Goal: Task Accomplishment & Management: Manage account settings

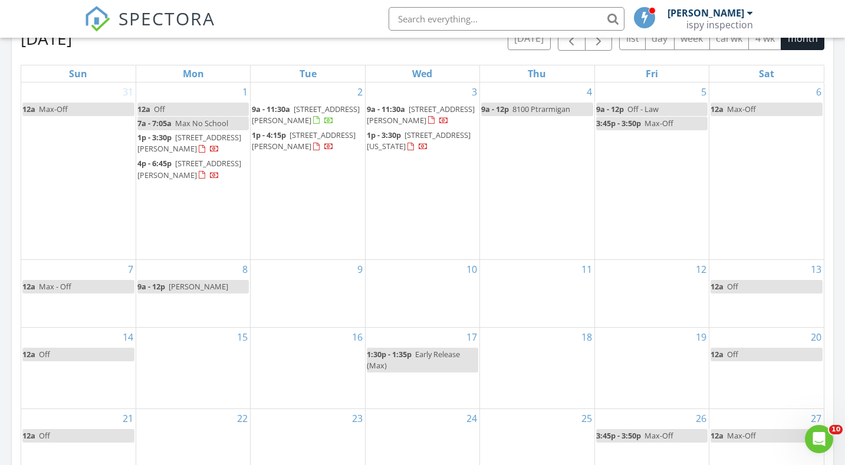
scroll to position [1074, 846]
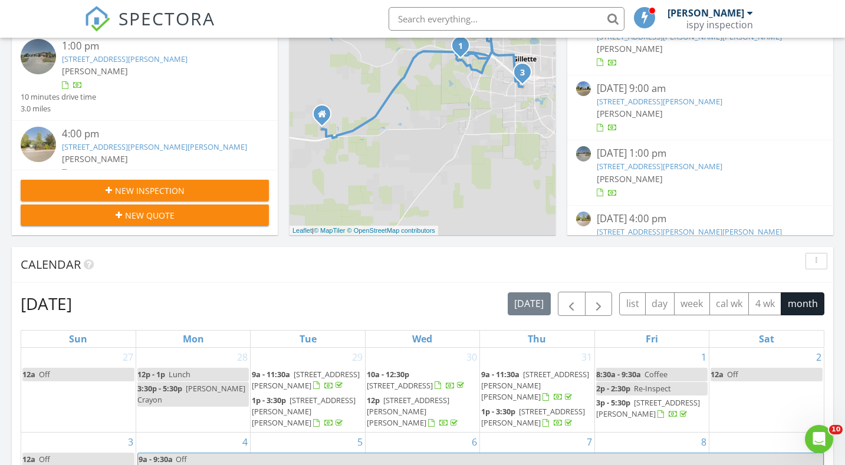
click at [90, 18] on img at bounding box center [97, 19] width 26 height 26
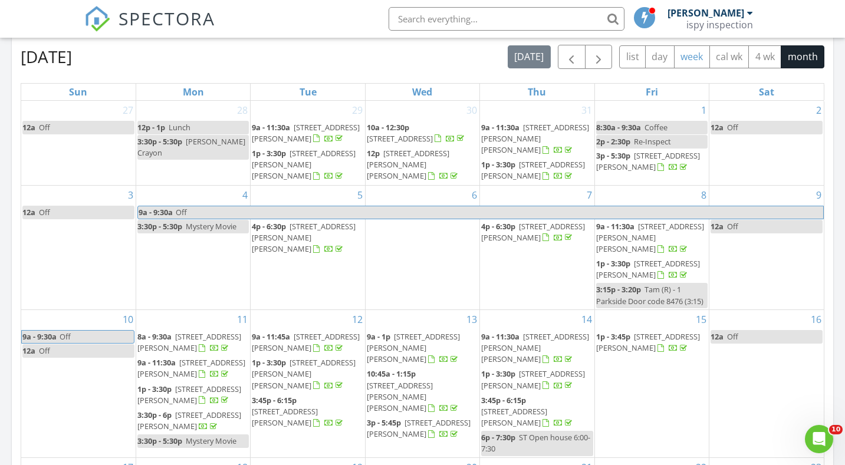
scroll to position [514, 0]
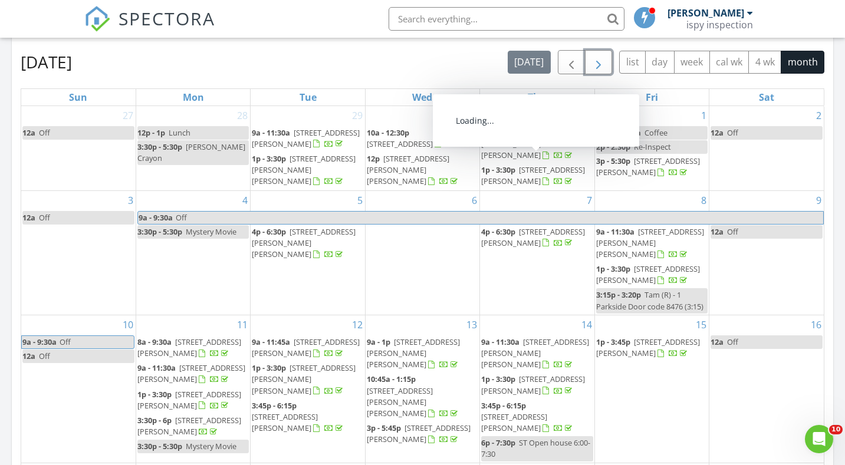
click at [606, 62] on button "button" at bounding box center [599, 62] width 28 height 24
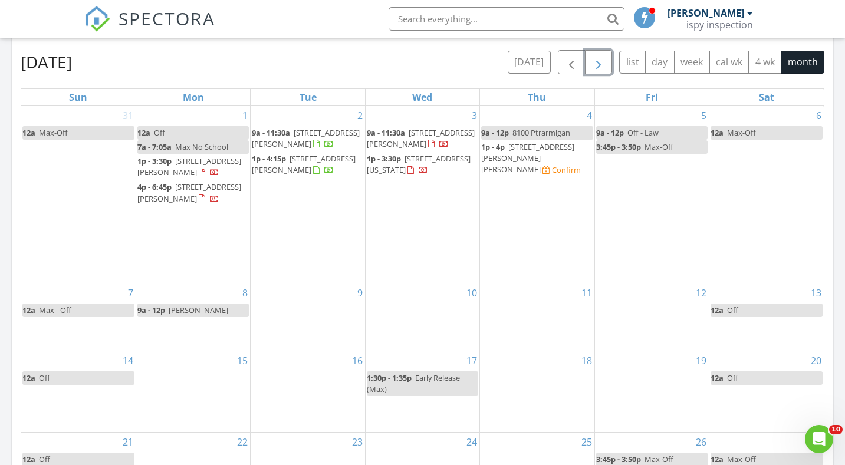
click at [536, 133] on span "8100 Ptrarmigan" at bounding box center [542, 132] width 58 height 11
click at [525, 368] on div at bounding box center [422, 232] width 845 height 465
click at [532, 112] on div "4 9a - 12p 8100 Ptrarmigan 1p - 4p 3324 Jonquil Ln, Gillette 82718 Confirm" at bounding box center [537, 194] width 114 height 177
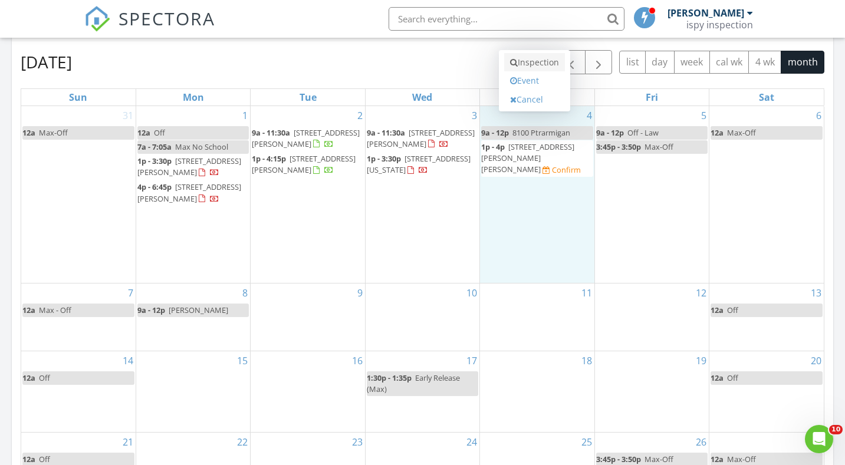
click at [533, 67] on link "Inspection" at bounding box center [534, 62] width 61 height 19
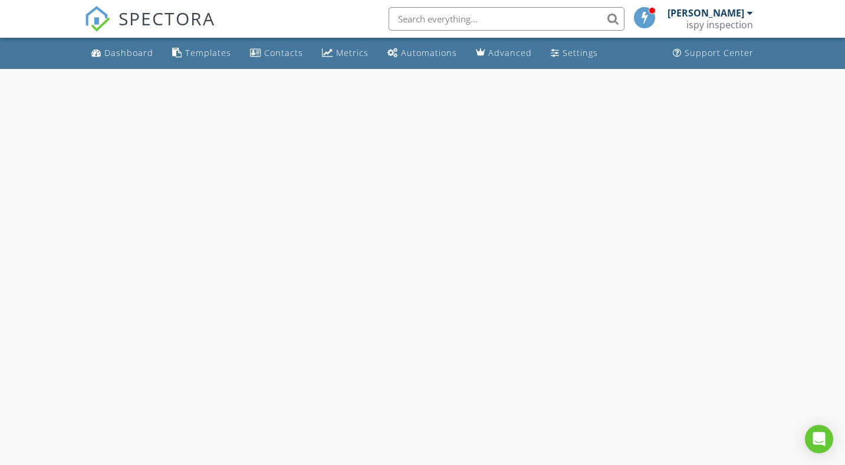
select select "8"
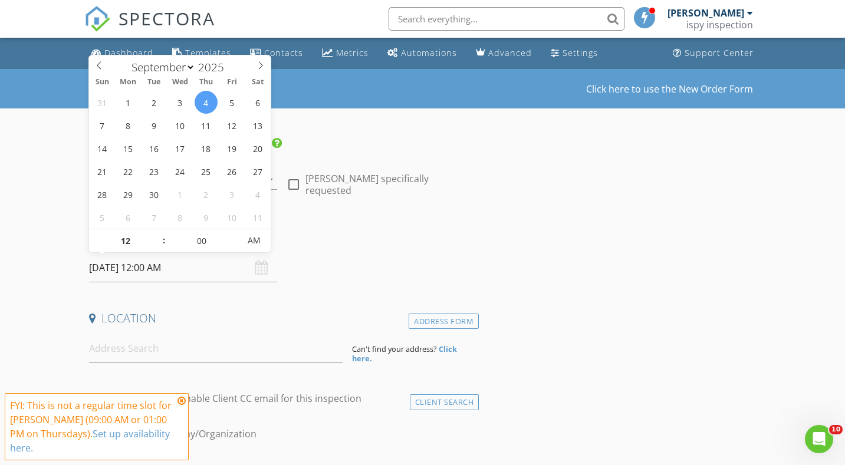
click at [188, 273] on input "09/04/2025 12:00 AM" at bounding box center [183, 268] width 188 height 29
click at [153, 247] on input "12" at bounding box center [125, 241] width 73 height 24
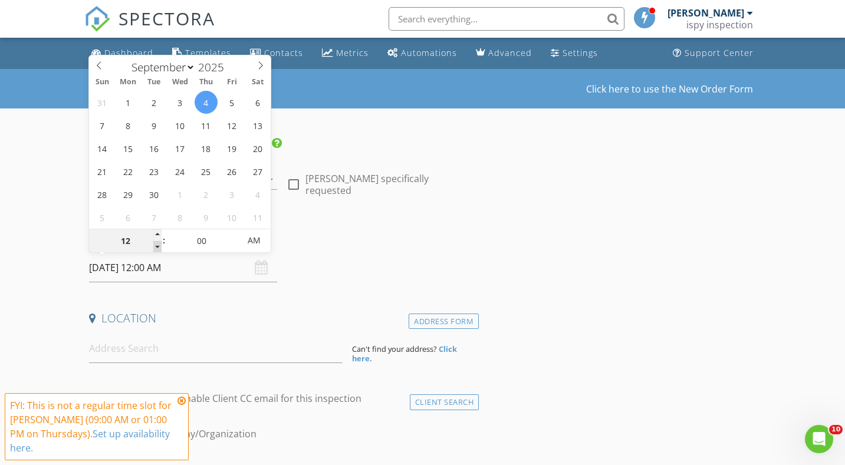
type input "11"
type input "09/04/2025 11:00 PM"
click at [156, 247] on span at bounding box center [157, 247] width 8 height 12
type input "10"
type input "09/04/2025 10:00 PM"
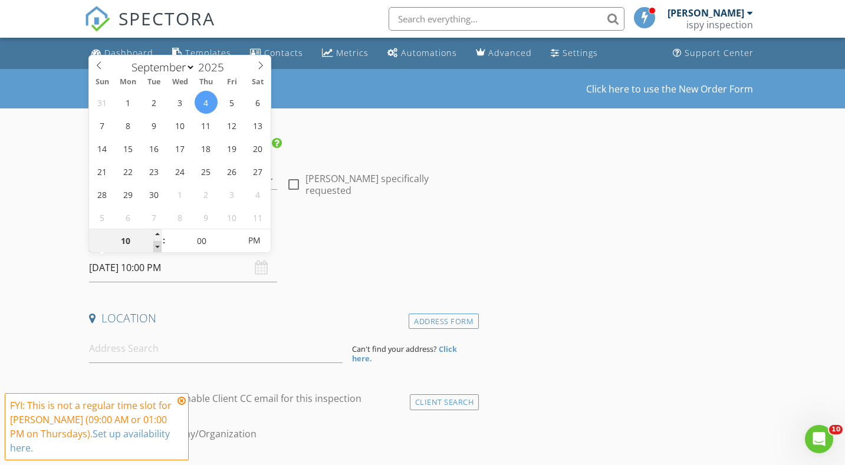
click at [156, 247] on span at bounding box center [157, 247] width 8 height 12
type input "09"
type input "09/04/2025 9:00 PM"
click at [156, 247] on span at bounding box center [157, 247] width 8 height 12
type input "08"
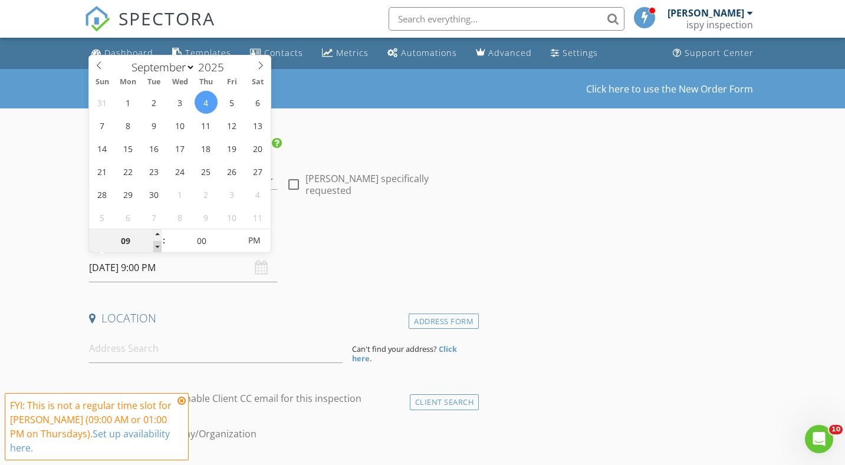
type input "09/04/2025 8:00 PM"
click at [156, 247] on span at bounding box center [157, 247] width 8 height 12
type input "09"
click at [155, 235] on span at bounding box center [157, 235] width 8 height 12
type input "09/04/2025 9:00 AM"
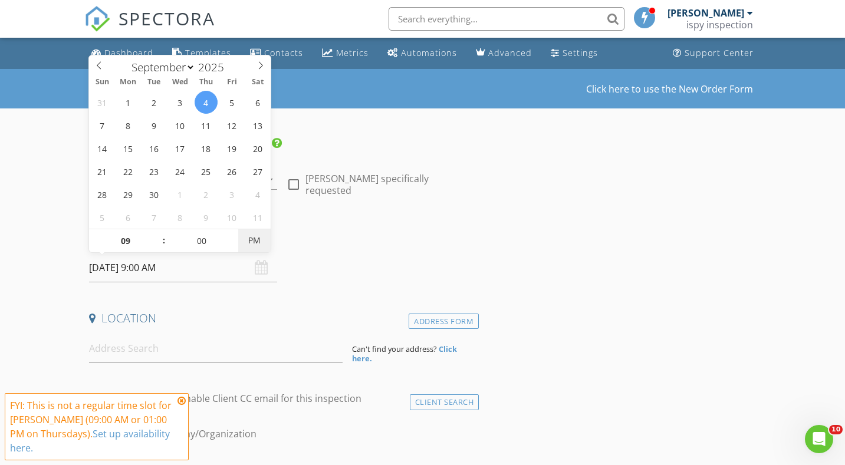
click at [255, 241] on span "PM" at bounding box center [254, 241] width 32 height 24
click at [324, 242] on h4 "Date/Time" at bounding box center [281, 237] width 385 height 15
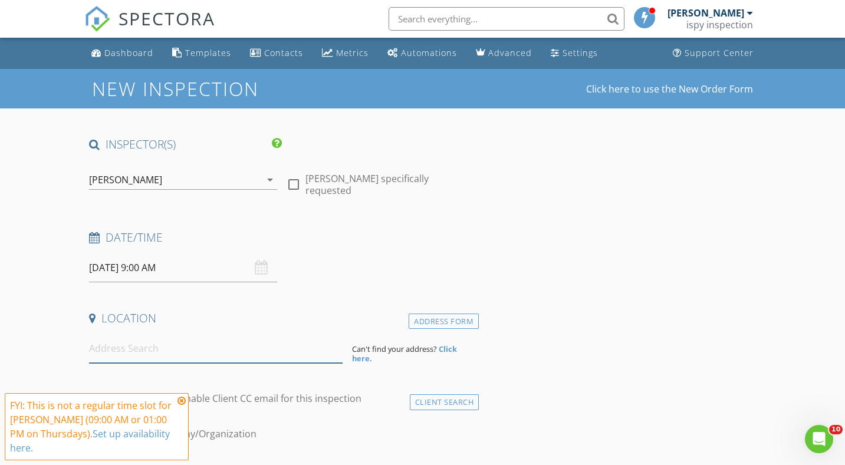
click at [155, 351] on input at bounding box center [216, 348] width 254 height 29
paste input "8100 Ptarmigan Ave"
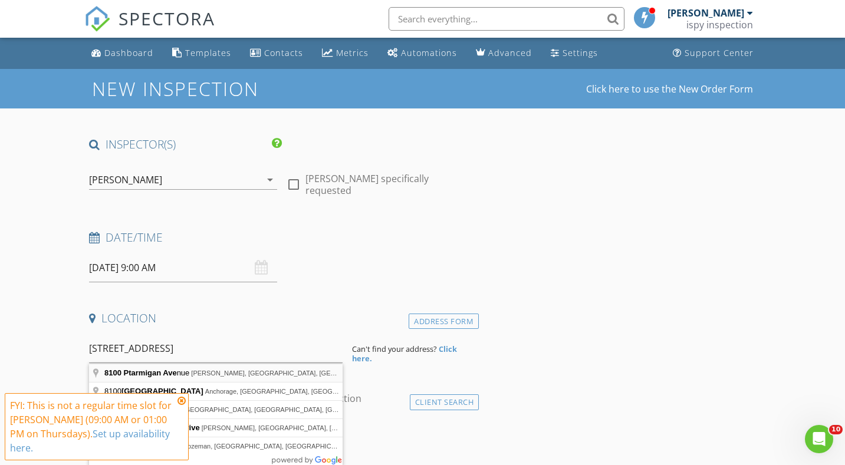
type input "8100 Ptarmigan Avenue, Gillette, WY, USA"
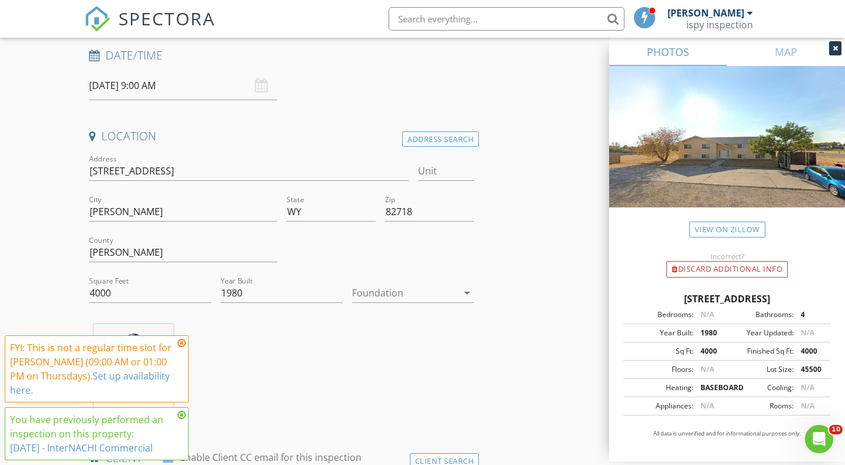
scroll to position [183, 0]
click at [403, 293] on div at bounding box center [405, 292] width 106 height 19
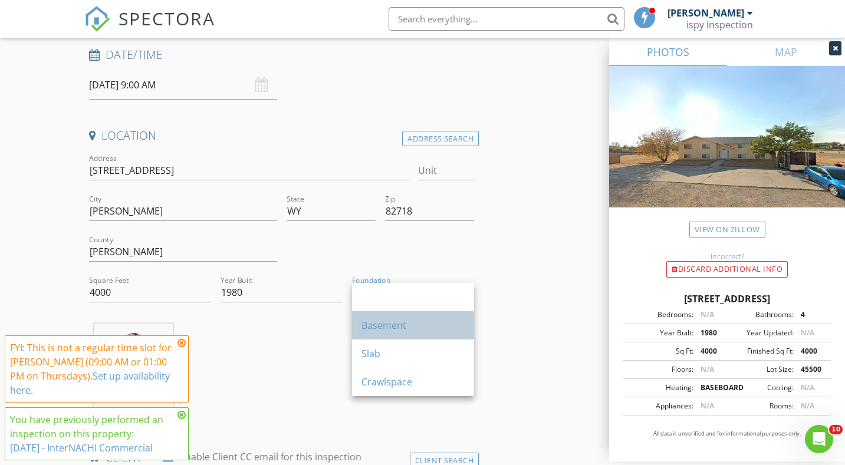
click at [396, 319] on div "Basement" at bounding box center [413, 326] width 103 height 14
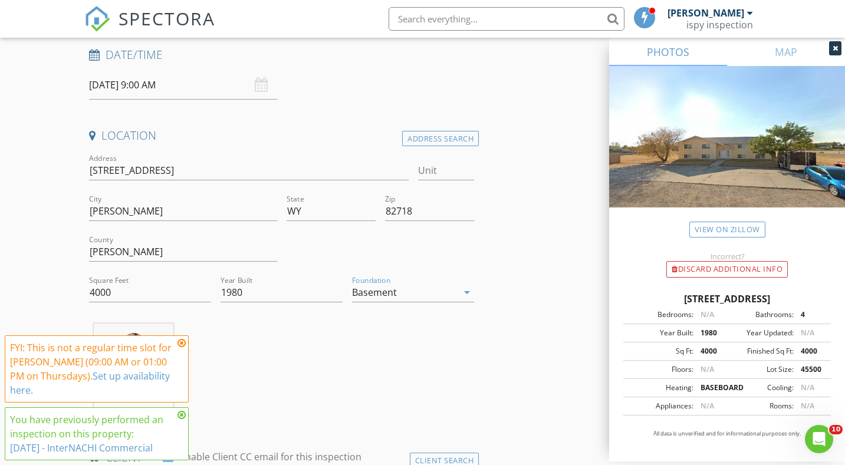
click at [274, 365] on div "Jeremy Torrez 15.7 miles (22 minutes)" at bounding box center [281, 373] width 395 height 98
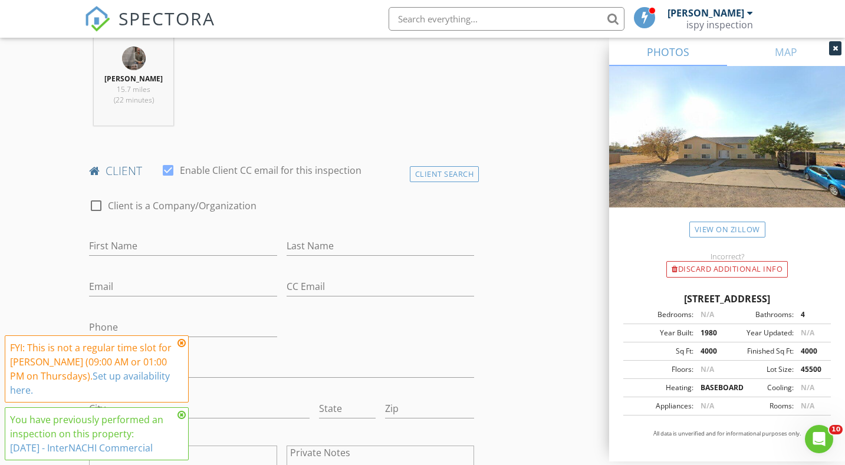
scroll to position [469, 0]
click at [153, 245] on input "First Name" at bounding box center [183, 246] width 188 height 19
type input "RJ"
click at [151, 291] on input "Email" at bounding box center [183, 287] width 188 height 19
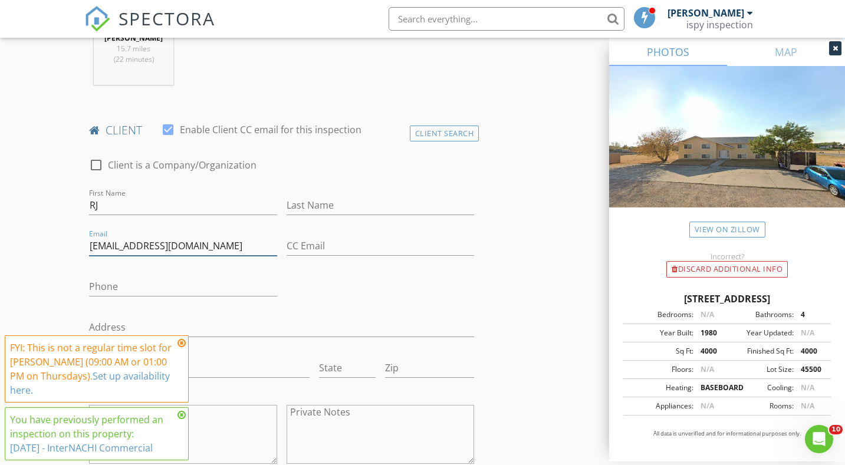
scroll to position [508, 0]
type input "summitproperties307@gmail.com"
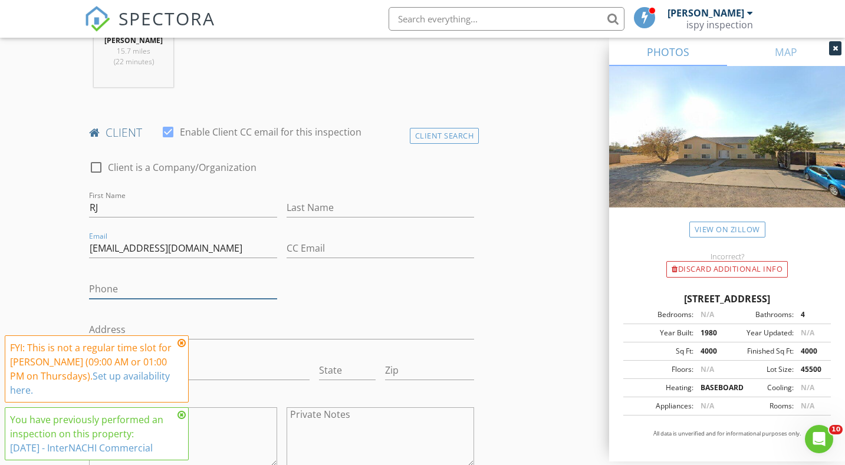
click at [192, 287] on input "Phone" at bounding box center [183, 289] width 188 height 19
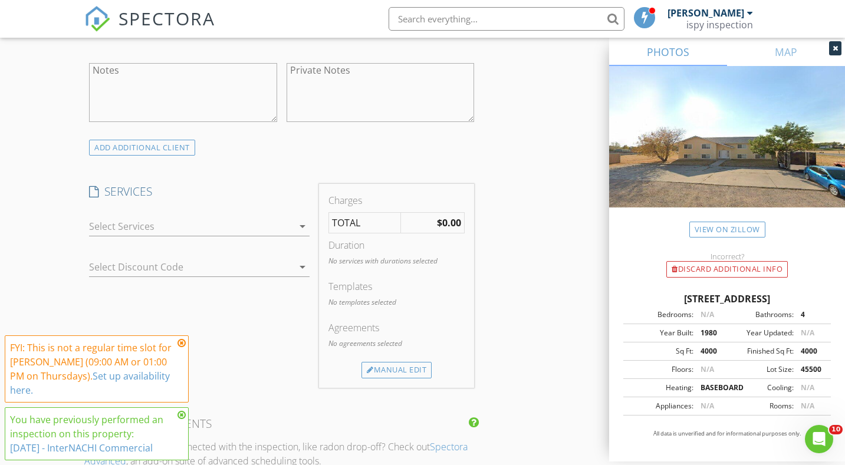
scroll to position [854, 0]
type input "307-660-9212"
click at [207, 231] on div at bounding box center [191, 224] width 204 height 19
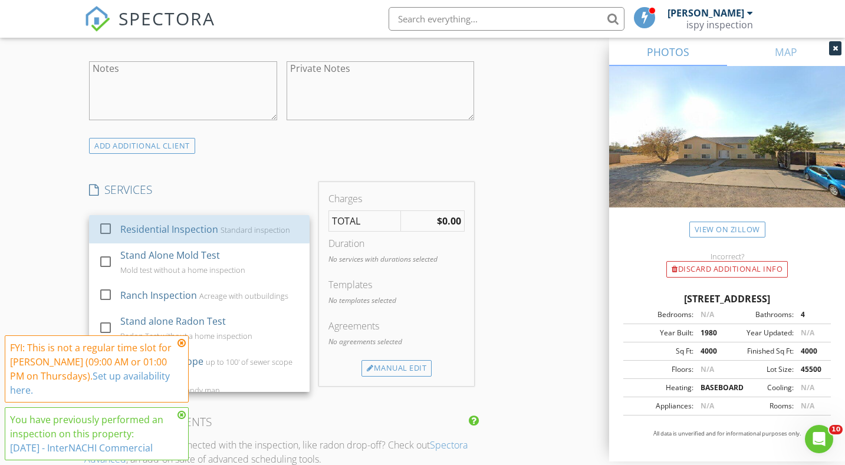
click at [207, 231] on div "Residential Inspection" at bounding box center [169, 229] width 98 height 14
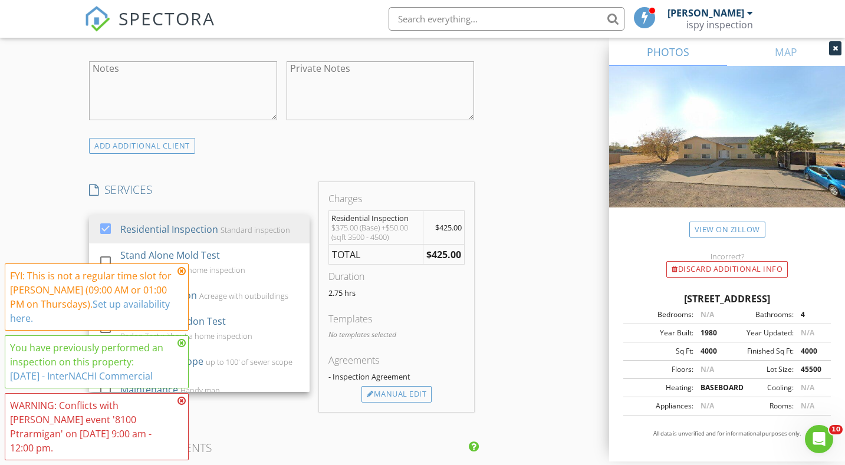
click at [183, 406] on icon at bounding box center [182, 400] width 8 height 9
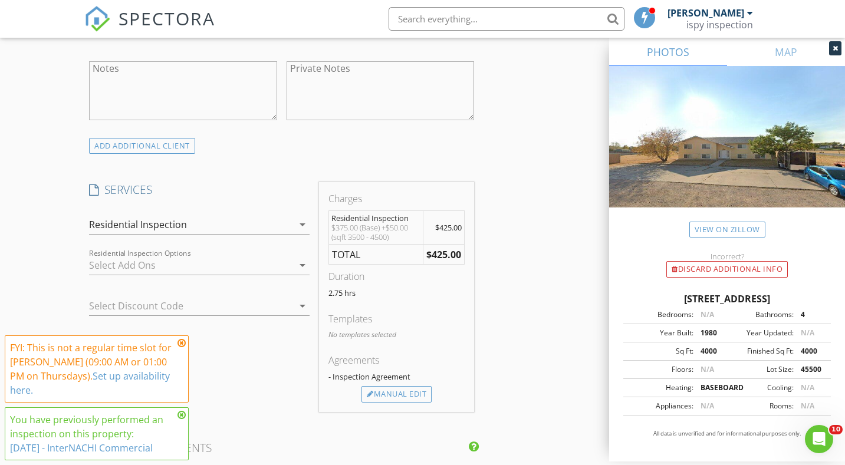
click at [182, 342] on icon at bounding box center [182, 343] width 8 height 9
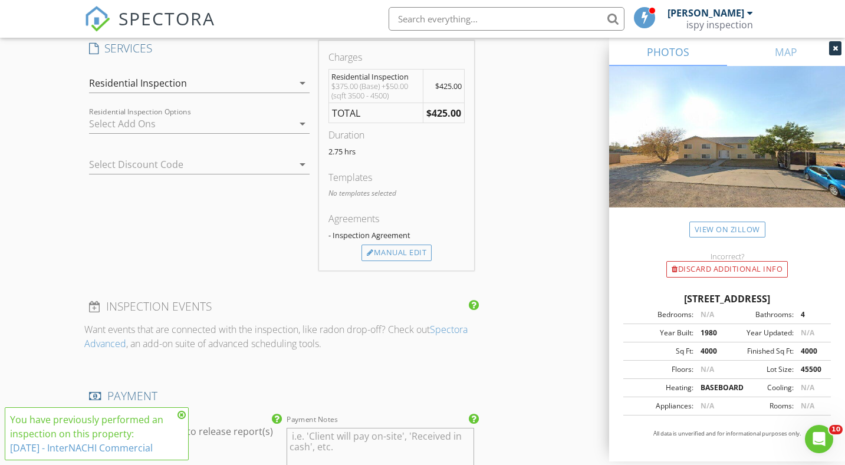
scroll to position [996, 0]
click at [241, 89] on div "Residential Inspection" at bounding box center [191, 82] width 204 height 19
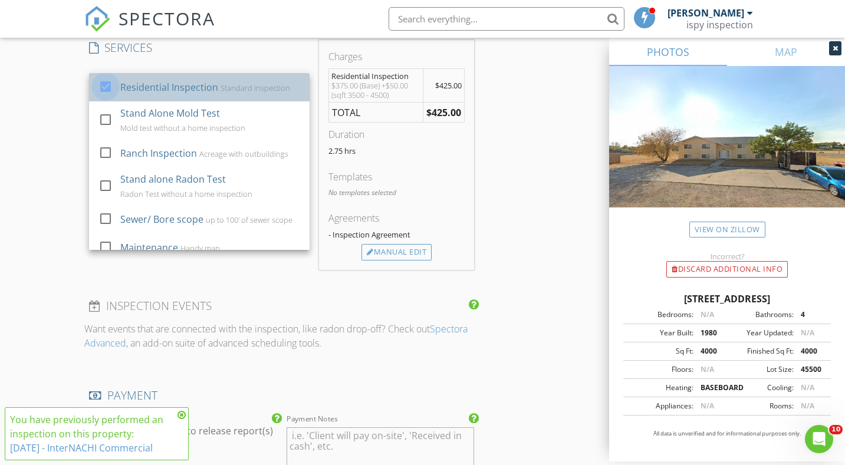
click at [104, 91] on div at bounding box center [106, 87] width 20 height 20
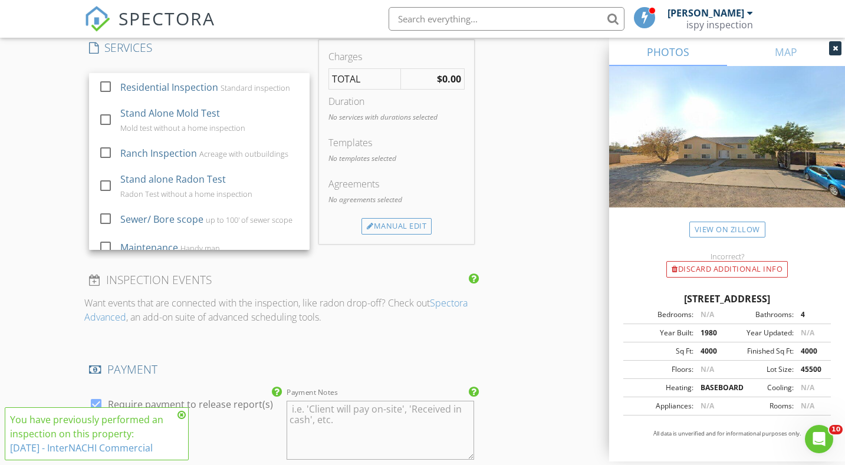
click at [71, 156] on div "New Inspection Click here to use the New Order Form INSPECTOR(S) check_box Jere…" at bounding box center [422, 103] width 845 height 2061
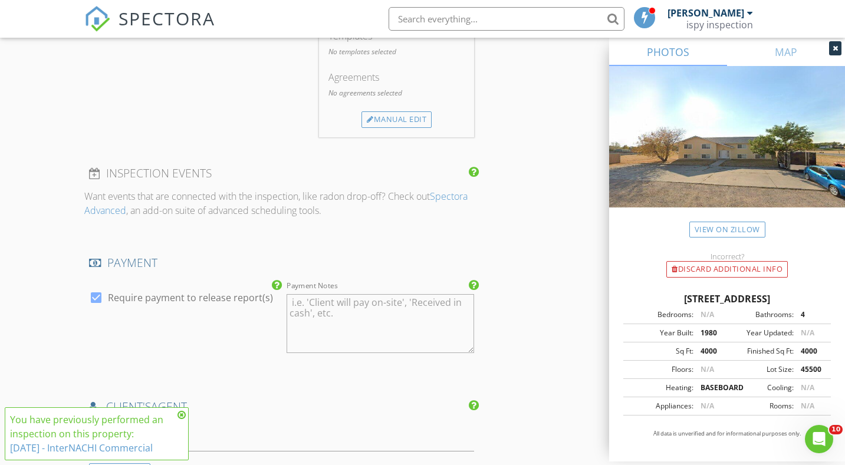
scroll to position [1104, 0]
drag, startPoint x: 170, startPoint y: 449, endPoint x: 8, endPoint y: 423, distance: 163.7
click at [8, 423] on div "You have previously performed an inspection on this property: 4/18/2022 - Inter…" at bounding box center [97, 434] width 184 height 53
copy div "You have previously performed an inspection on this property: 4/18/2022 - Inter…"
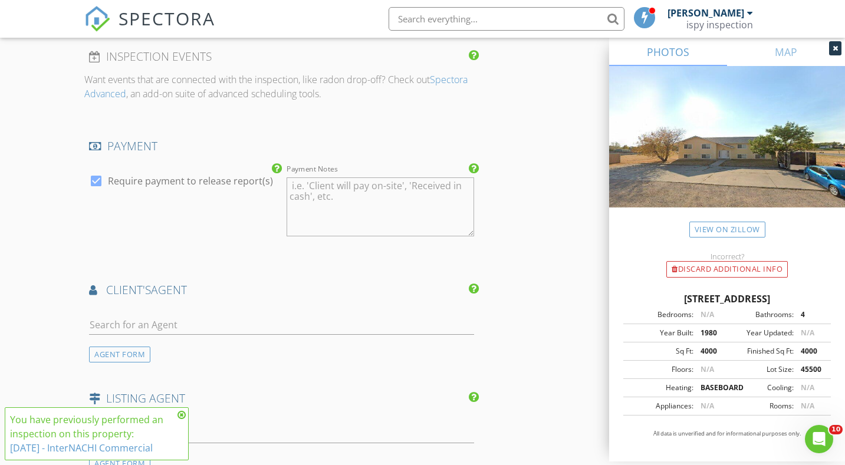
scroll to position [1364, 0]
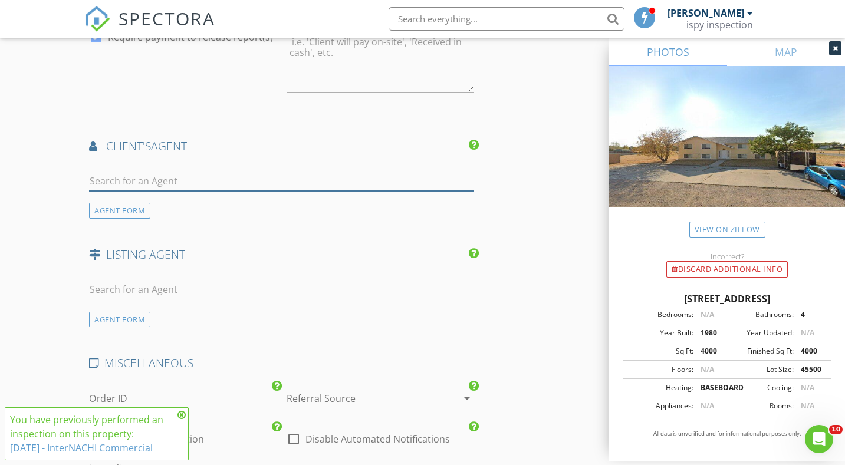
click at [212, 176] on input "text" at bounding box center [281, 181] width 385 height 19
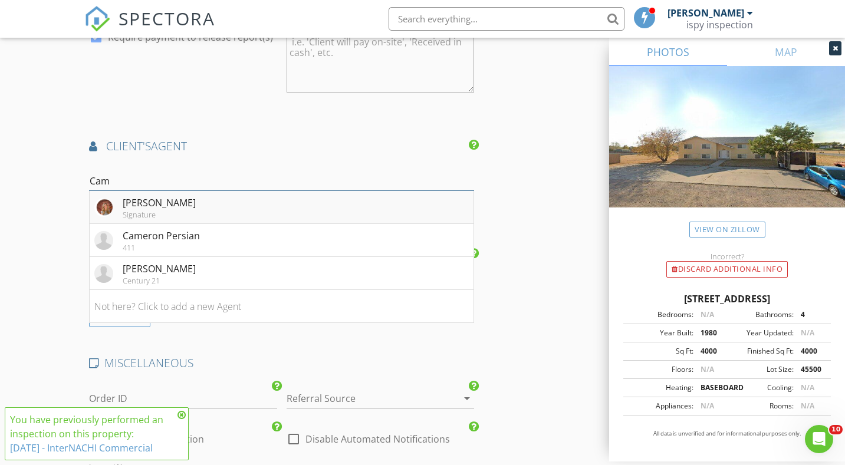
type input "Cam"
click at [275, 209] on li "Camarae Kelley Signature" at bounding box center [282, 207] width 384 height 33
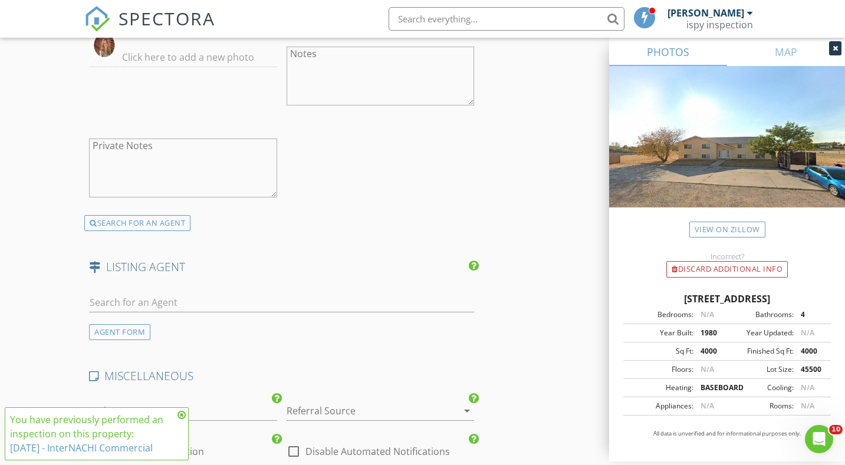
scroll to position [1709, 0]
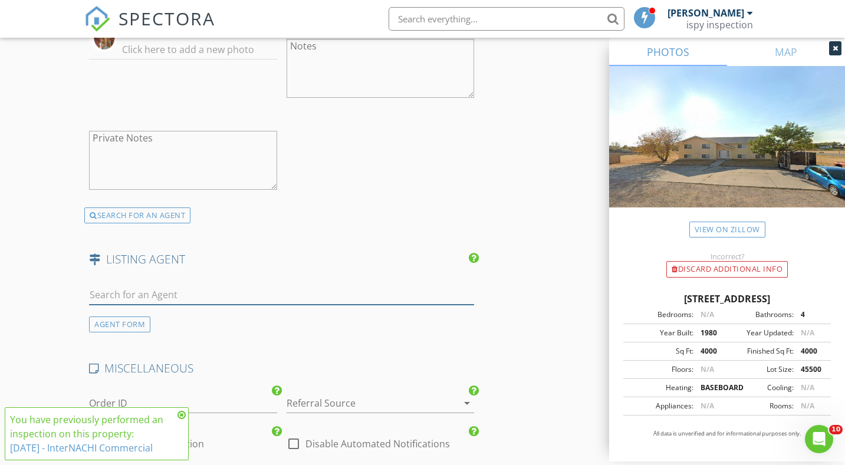
click at [211, 294] on input "text" at bounding box center [281, 295] width 385 height 19
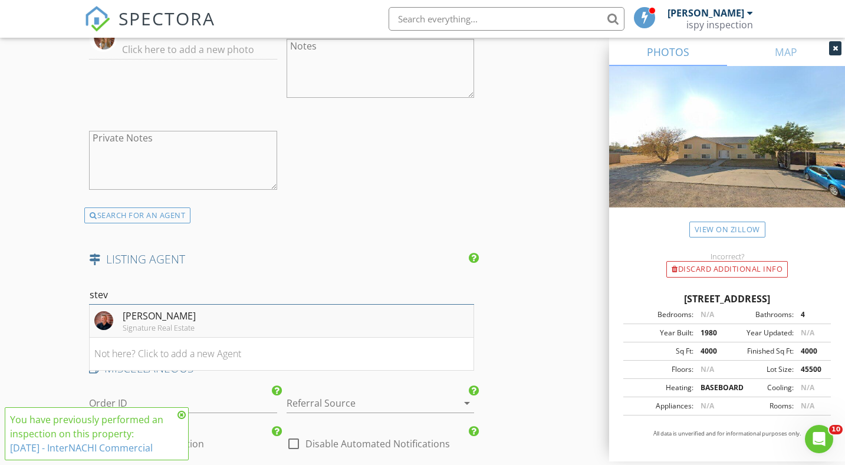
type input "stev"
click at [259, 324] on li "Steven Laakso Signature Real Estate" at bounding box center [282, 321] width 384 height 33
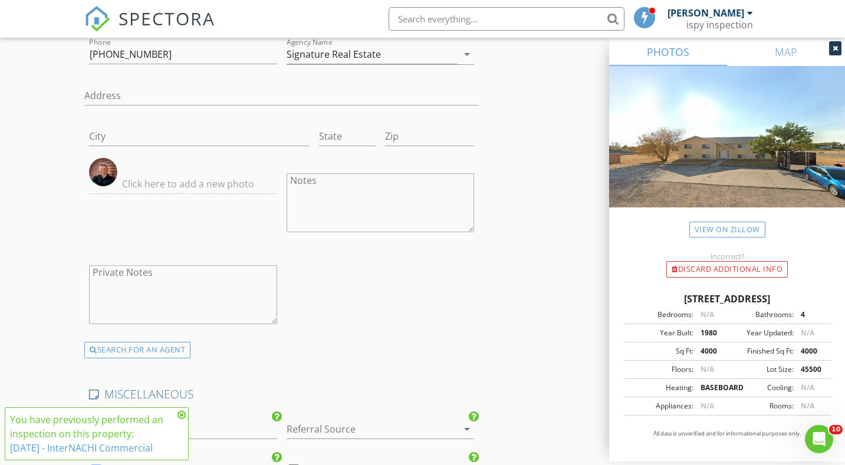
scroll to position [2110, 0]
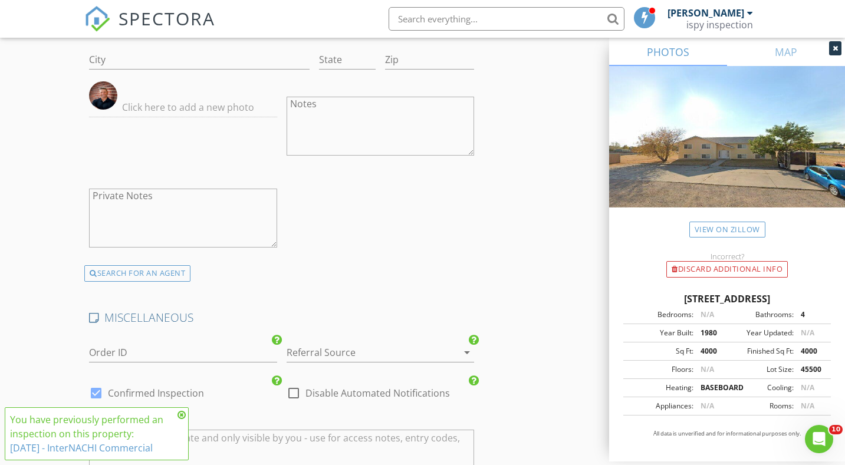
click at [335, 356] on div at bounding box center [364, 352] width 155 height 19
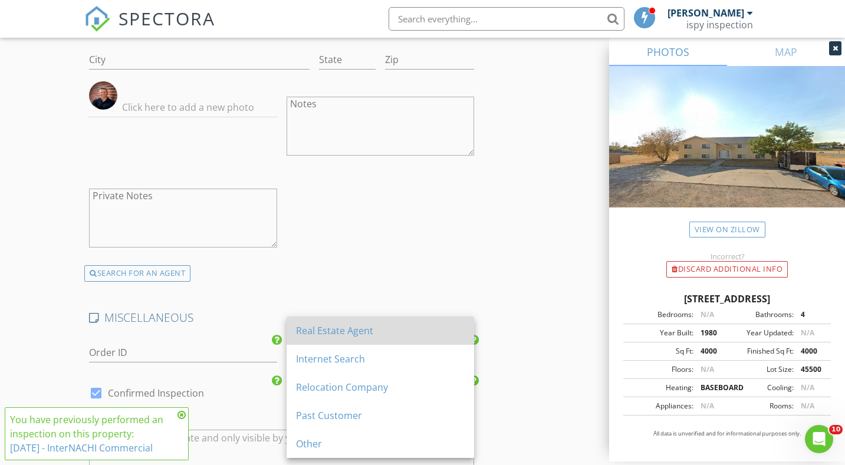
click at [337, 334] on div "Real Estate Agent" at bounding box center [380, 331] width 169 height 14
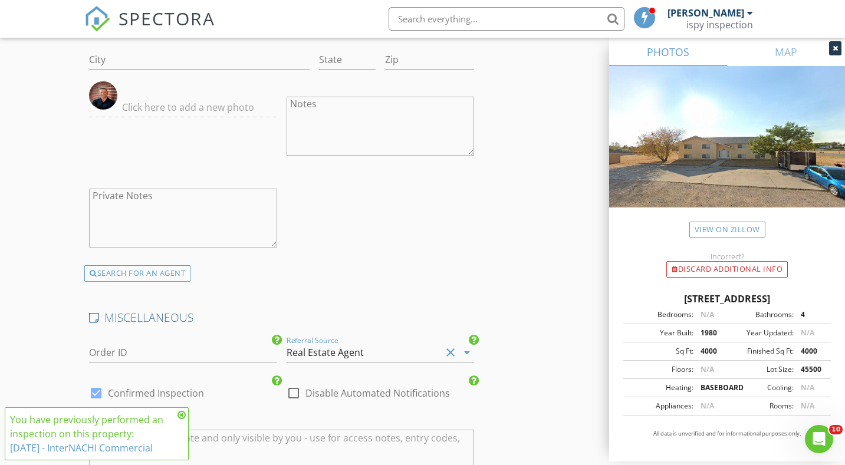
click at [365, 279] on div "First Name Steven Last Name Laakso Email steve@vcn.com CC Email Phone 307-680-4…" at bounding box center [281, 79] width 395 height 405
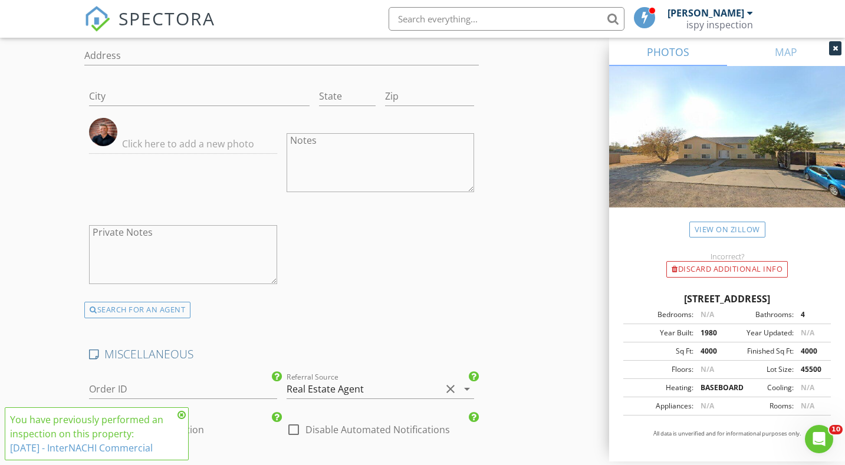
scroll to position [2069, 0]
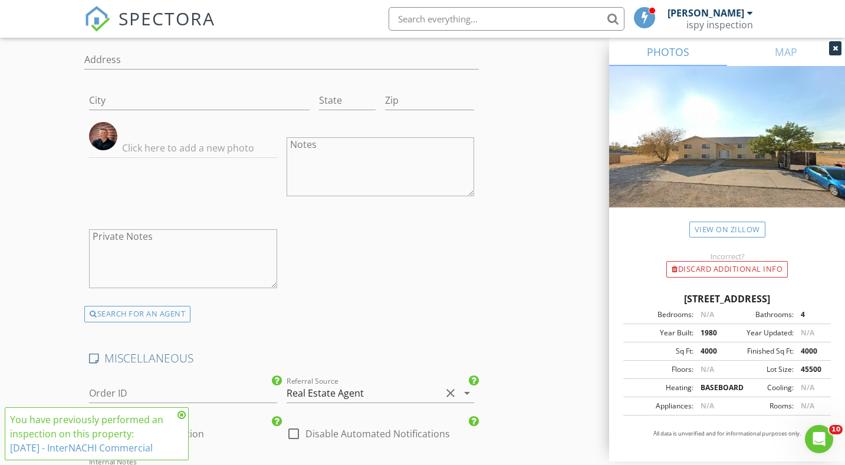
click at [236, 264] on textarea "Private Notes" at bounding box center [183, 258] width 188 height 59
paste textarea "You have previously performed an inspection on this property: 4/18/2022 - Inter…"
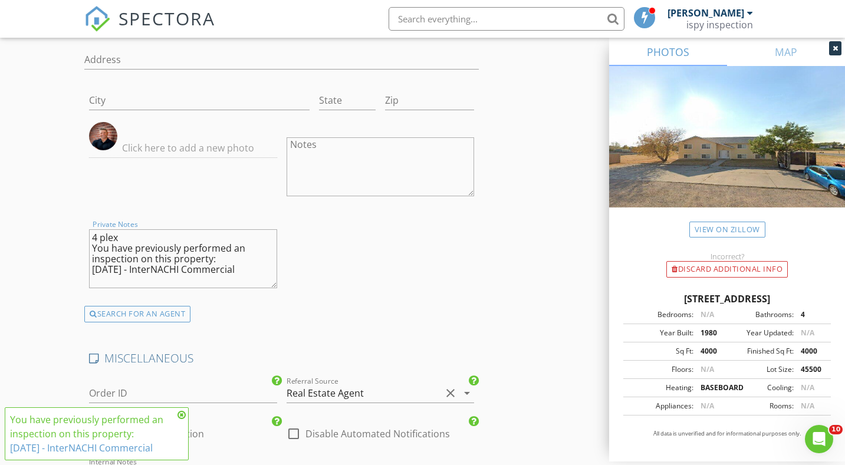
type textarea "4 plex You have previously performed an inspection on this property: 4/18/2022 …"
click at [424, 252] on div "First Name Steven Last Name Laakso Email steve@vcn.com CC Email Phone 307-680-4…" at bounding box center [281, 112] width 395 height 388
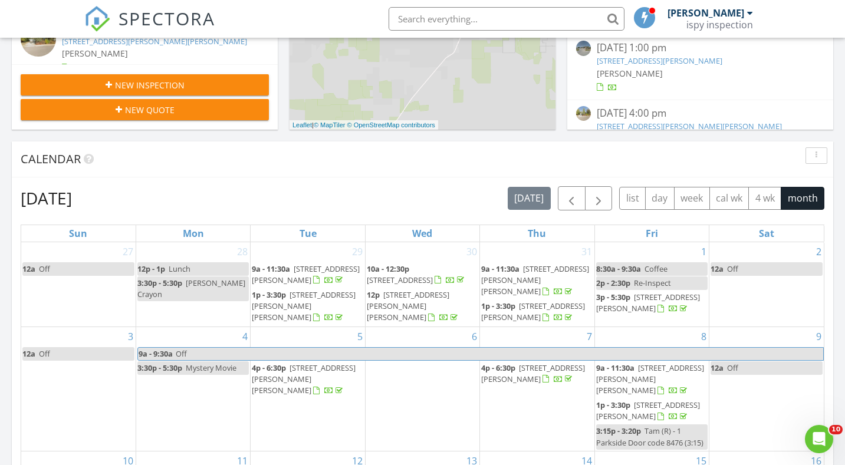
scroll to position [398, 0]
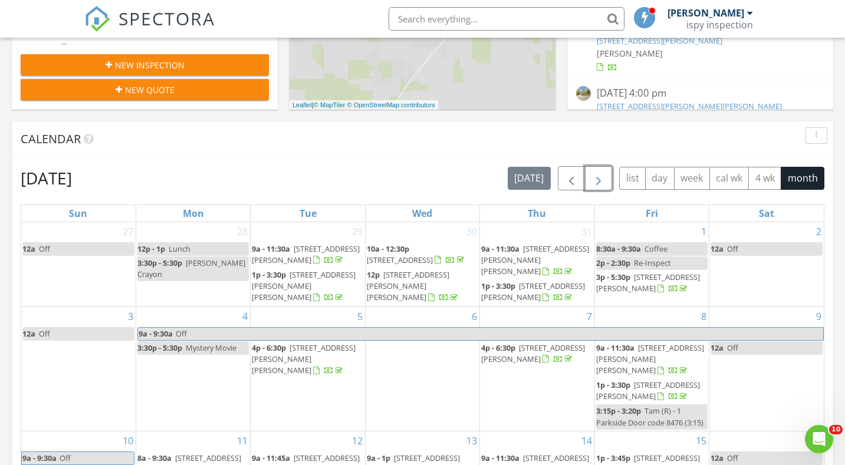
click at [602, 172] on span "button" at bounding box center [599, 179] width 14 height 14
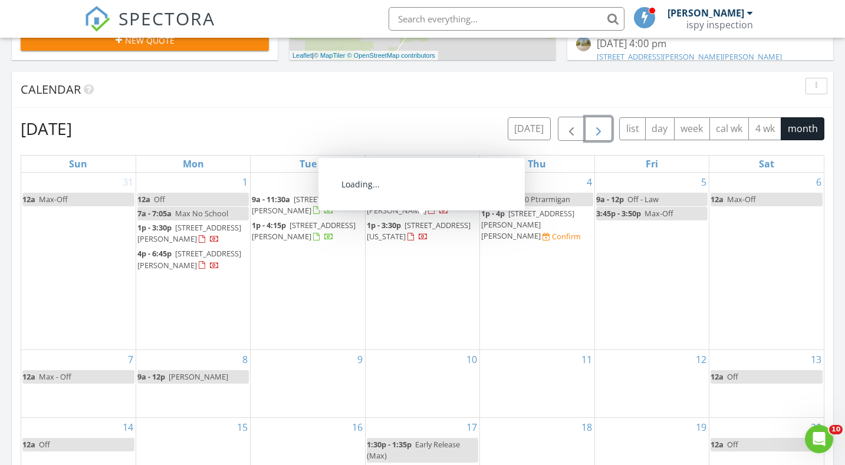
scroll to position [464, 0]
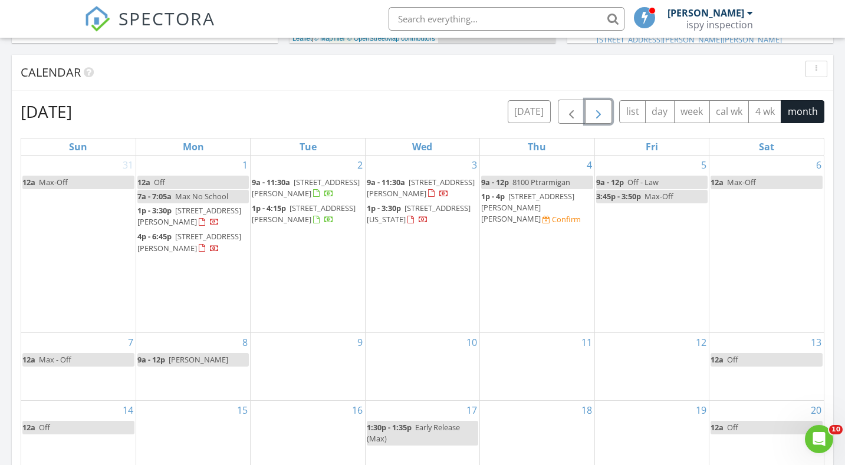
click at [209, 387] on div "8 9a - 12p Upton- David" at bounding box center [193, 366] width 114 height 67
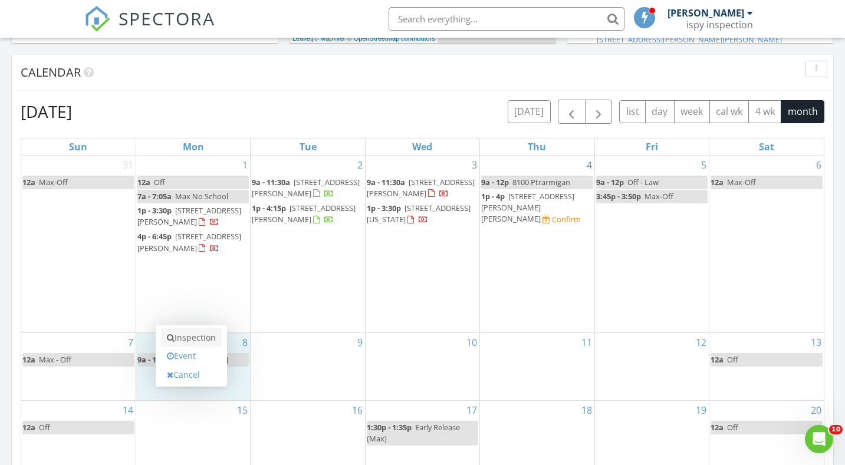
click at [210, 340] on link "Inspection" at bounding box center [191, 338] width 61 height 19
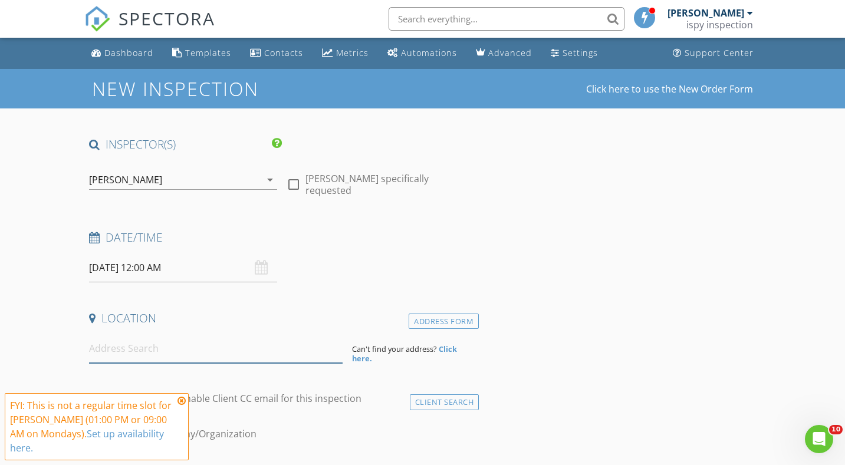
click at [165, 347] on input at bounding box center [216, 348] width 254 height 29
click at [175, 273] on input "[DATE] 12:00 AM" at bounding box center [183, 268] width 188 height 29
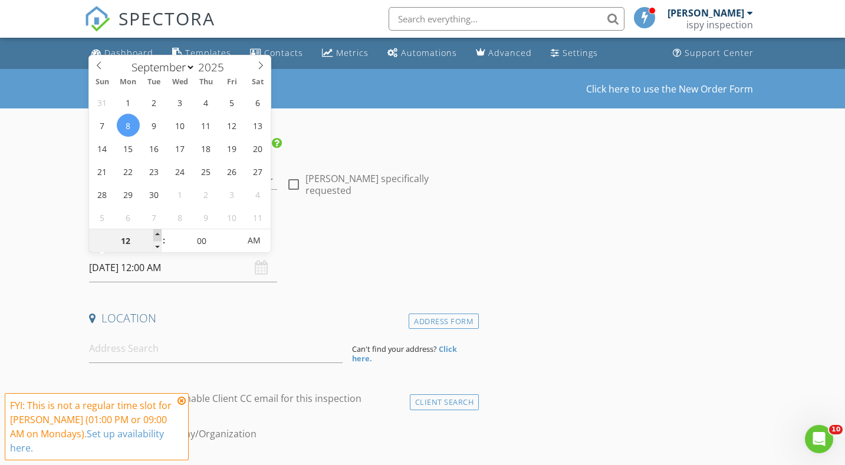
type input "01"
type input "[DATE] 1:00 AM"
click at [156, 233] on span at bounding box center [157, 235] width 8 height 12
type input "02"
type input "09/08/2025 2:00 AM"
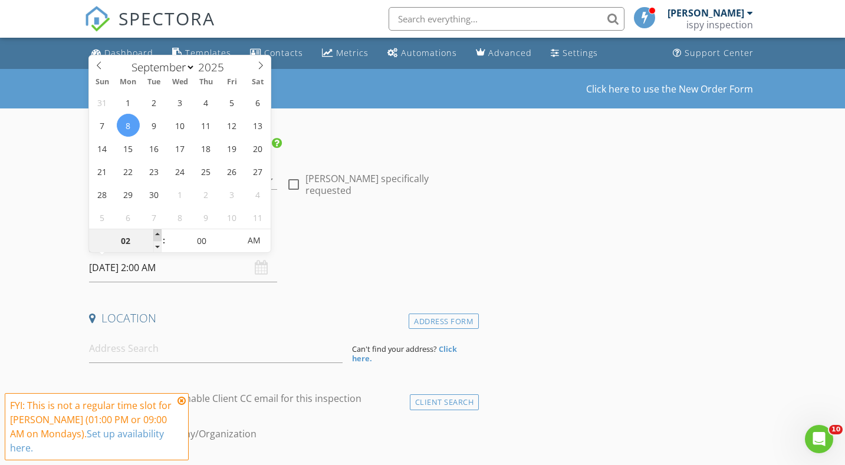
click at [156, 233] on span at bounding box center [157, 235] width 8 height 12
type input "03"
type input "09/08/2025 3:00 AM"
click at [156, 233] on span at bounding box center [157, 235] width 8 height 12
type input "04"
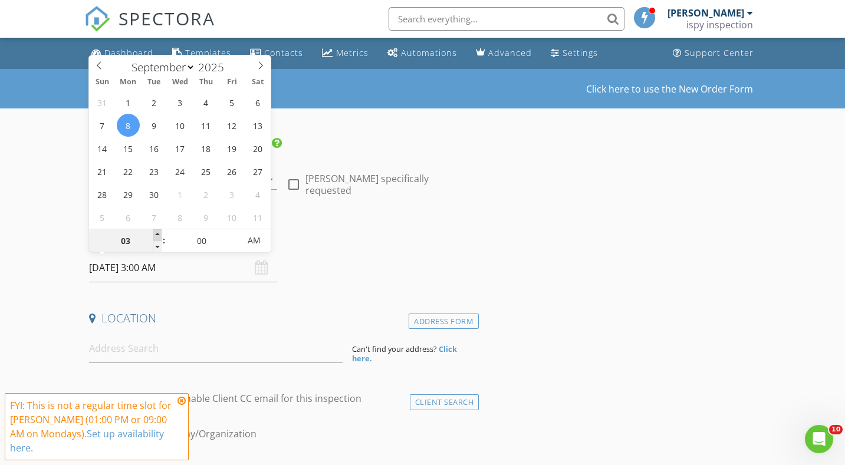
type input "09/08/2025 4:00 AM"
click at [156, 233] on span at bounding box center [157, 235] width 8 height 12
type input "05"
type input "09/08/2025 5:00 AM"
click at [156, 233] on span at bounding box center [157, 235] width 8 height 12
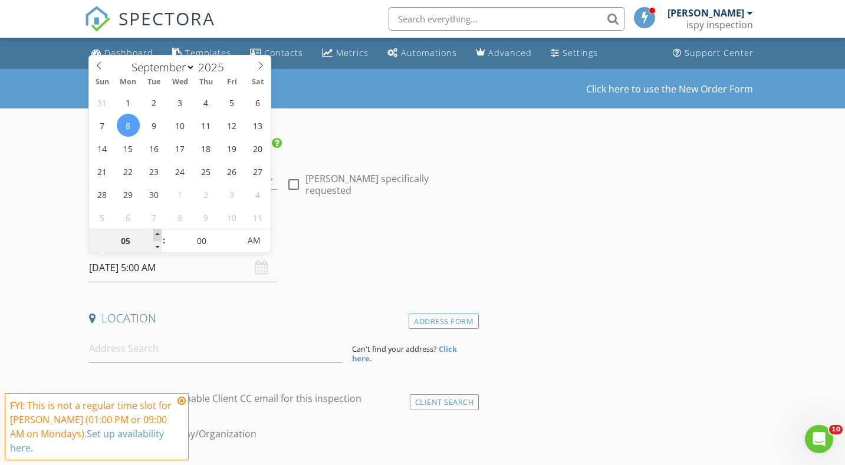
type input "06"
type input "09/08/2025 6:00 AM"
click at [156, 233] on span at bounding box center [157, 235] width 8 height 12
type input "07"
type input "09/08/2025 7:00 AM"
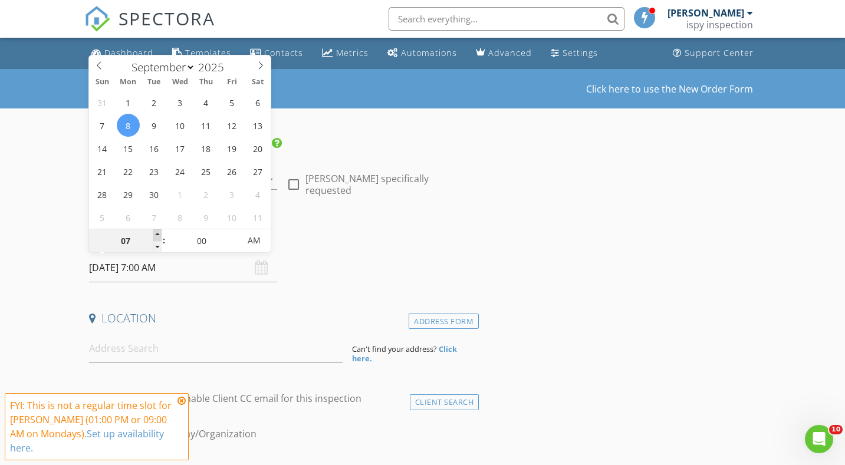
click at [156, 233] on span at bounding box center [157, 235] width 8 height 12
type input "08"
type input "09/08/2025 8:00 AM"
click at [156, 233] on span at bounding box center [157, 235] width 8 height 12
type input "09"
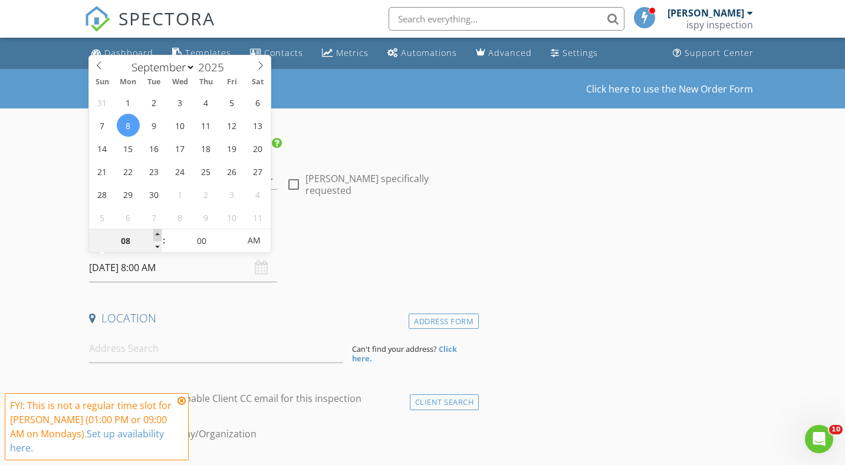
type input "09/08/2025 9:00 AM"
click at [156, 233] on span at bounding box center [157, 235] width 8 height 12
click at [333, 241] on h4 "Date/Time" at bounding box center [281, 237] width 385 height 15
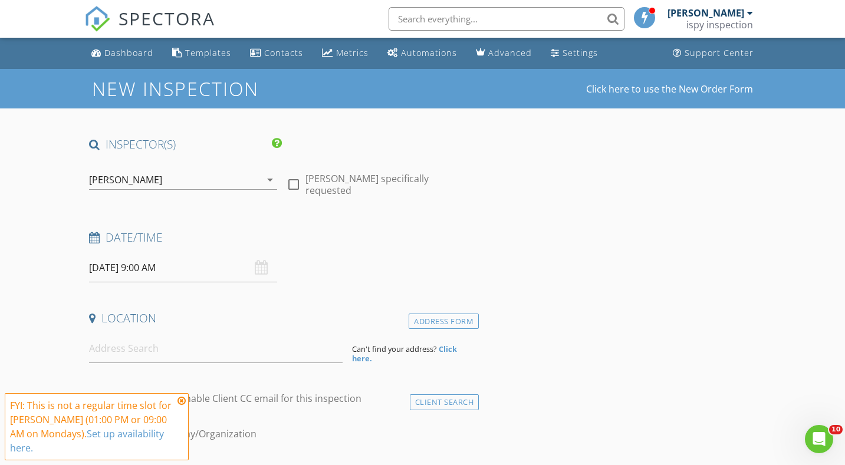
click at [163, 354] on input at bounding box center [216, 348] width 254 height 29
paste input "808 Pine St"
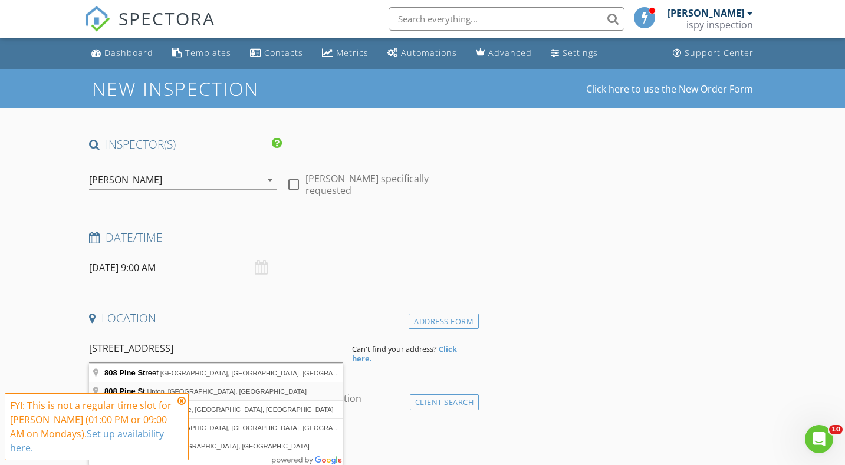
type input "808 Pine St, Upton, WY, USA"
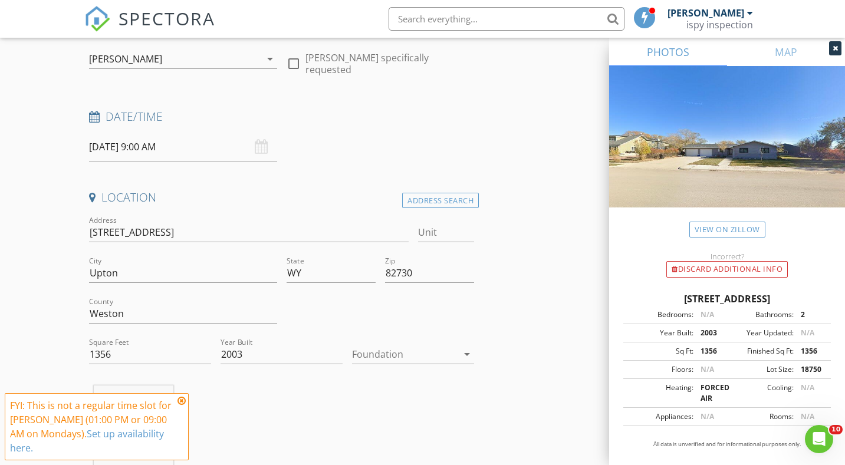
scroll to position [140, 0]
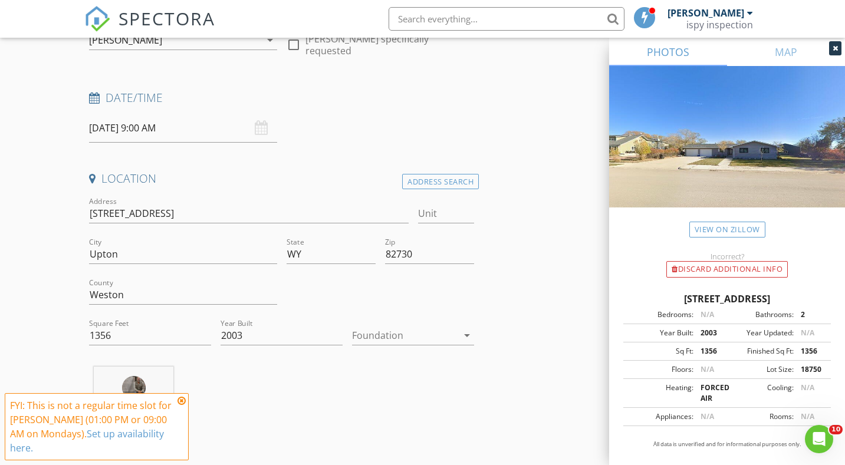
click at [366, 340] on div at bounding box center [405, 335] width 106 height 19
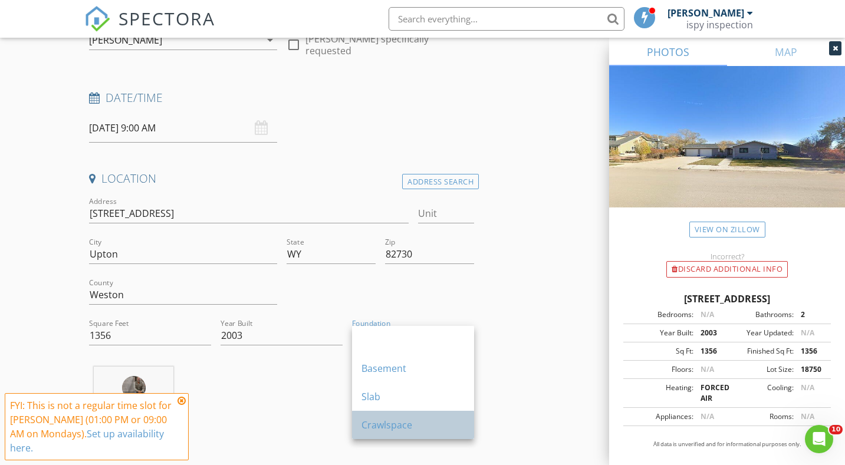
click at [375, 422] on div "Crawlspace" at bounding box center [413, 425] width 103 height 14
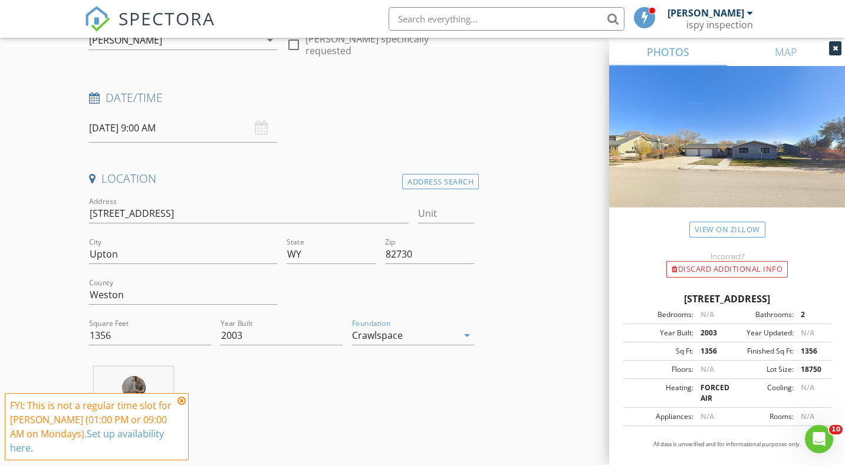
click at [320, 402] on div "Jeremy Torrez 59.3 miles (an hour)" at bounding box center [281, 416] width 395 height 98
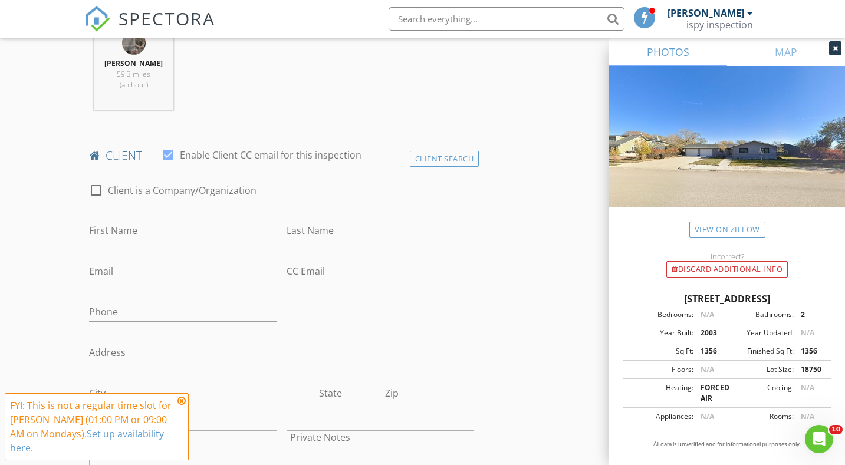
scroll to position [487, 0]
click at [169, 225] on input "First Name" at bounding box center [183, 228] width 188 height 19
click at [96, 226] on input "Rebecca" at bounding box center [183, 228] width 188 height 19
click at [92, 228] on input "Rebecca" at bounding box center [183, 228] width 188 height 19
type input "Scott & Rebecca"
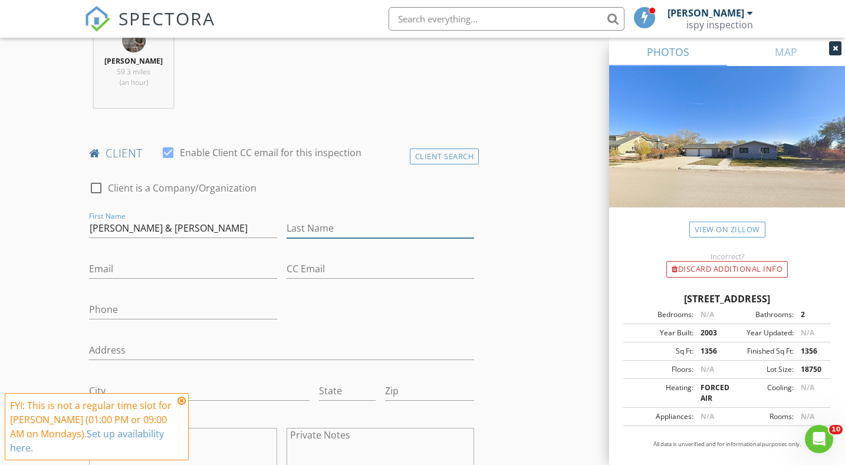
click at [347, 225] on input "Last Name" at bounding box center [381, 228] width 188 height 19
type input "Mock"
click at [205, 275] on input "Email" at bounding box center [183, 269] width 188 height 19
type input "rjmockph.d@gmail.com"
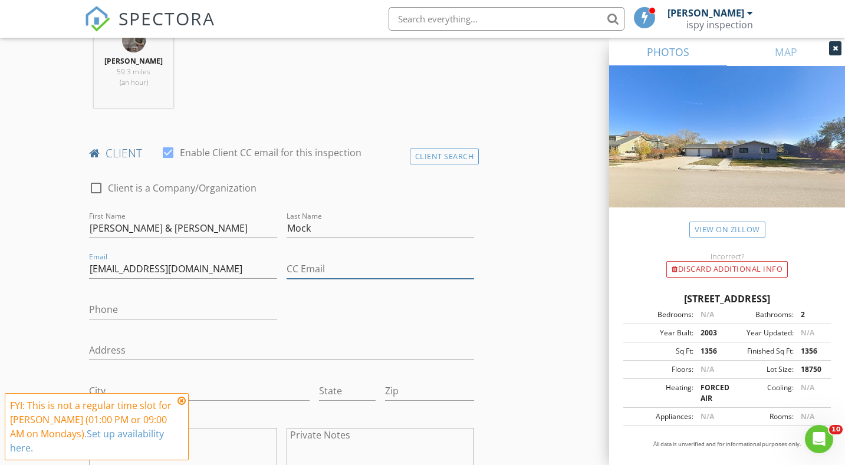
click at [314, 267] on input "CC Email" at bounding box center [381, 269] width 188 height 19
type input "scott_mock@yahoo.com"
click at [143, 317] on input "Phone" at bounding box center [183, 309] width 188 height 19
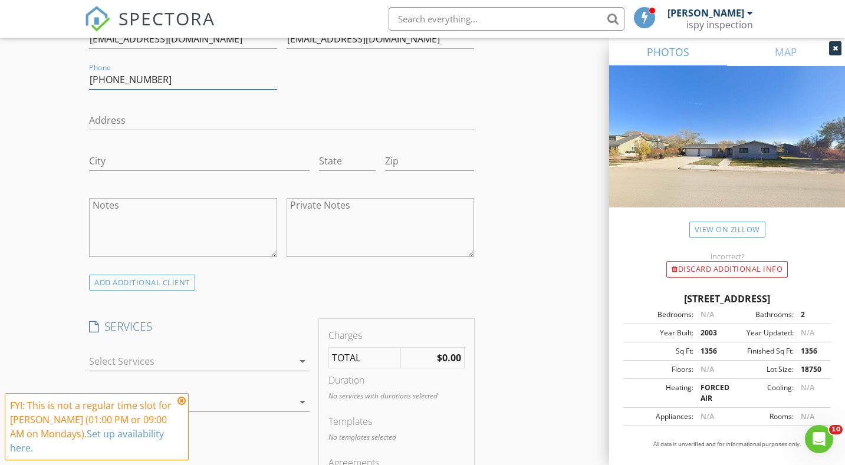
scroll to position [716, 0]
type input "503-890-8175"
click at [176, 362] on div at bounding box center [191, 362] width 204 height 19
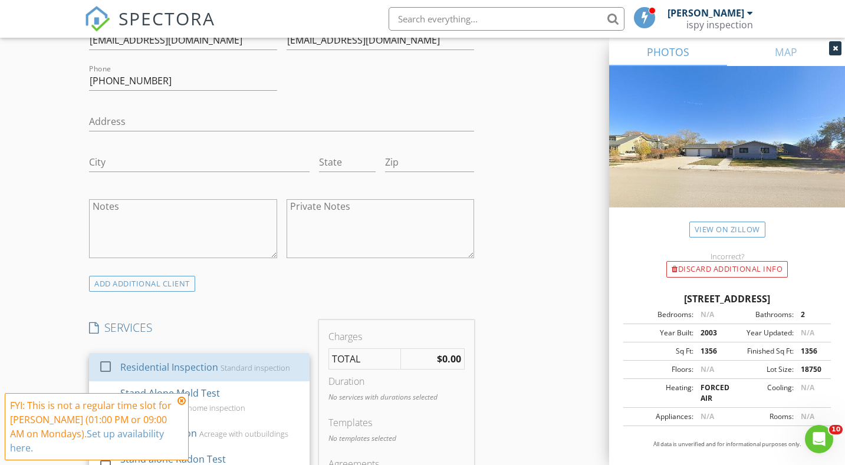
click at [176, 362] on div "Residential Inspection" at bounding box center [169, 367] width 98 height 14
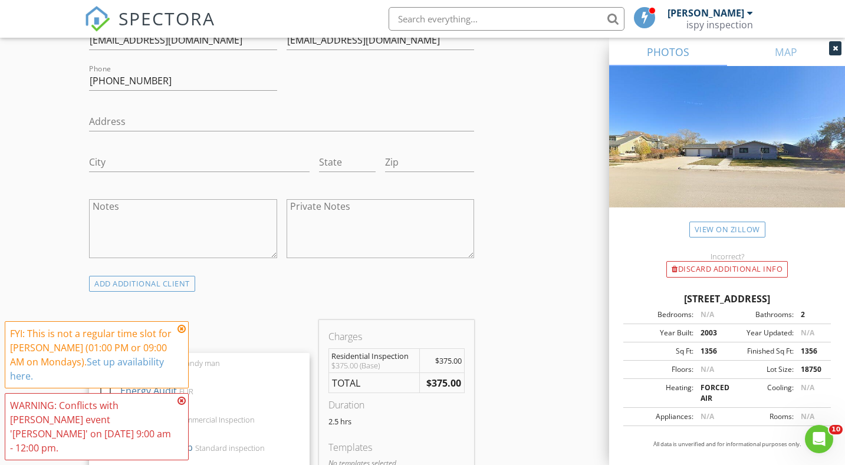
scroll to position [183, 0]
click at [179, 334] on icon at bounding box center [182, 328] width 8 height 9
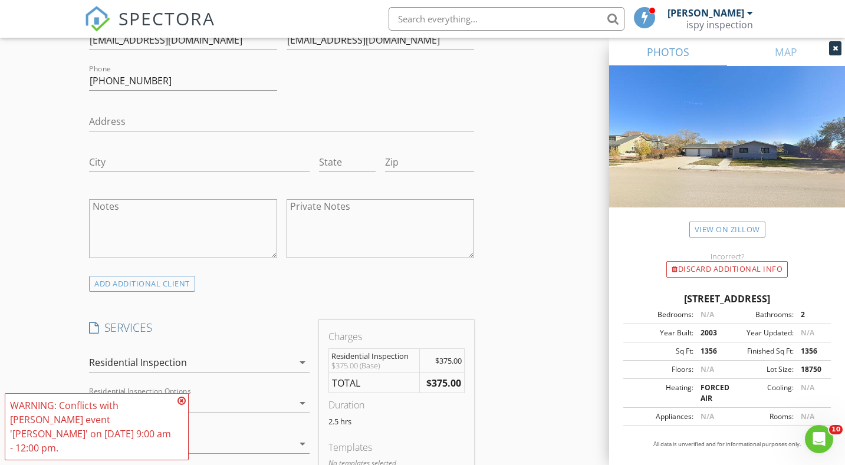
click at [181, 406] on icon at bounding box center [182, 400] width 8 height 9
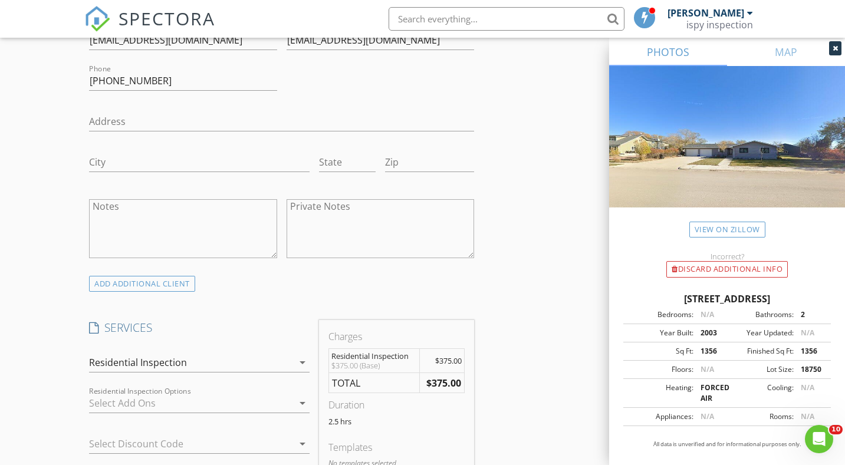
click at [208, 365] on div "Residential Inspection" at bounding box center [191, 362] width 204 height 19
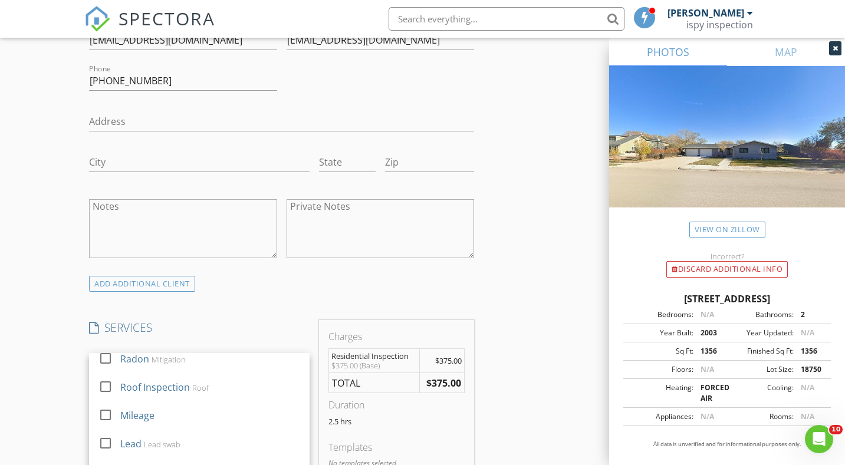
scroll to position [323, 0]
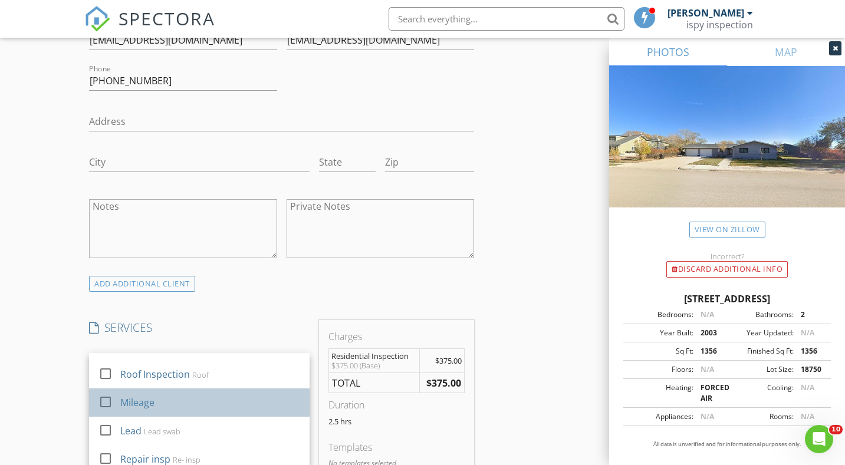
click at [150, 409] on div "Mileage" at bounding box center [137, 403] width 34 height 14
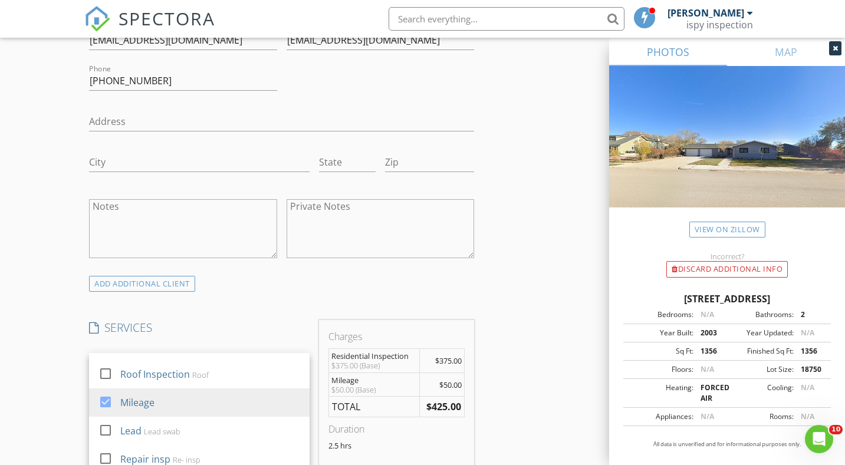
click at [530, 288] on div "INSPECTOR(S) check_box Jeremy Torrez PRIMARY Jeremy Torrez arrow_drop_down chec…" at bounding box center [422, 423] width 676 height 2005
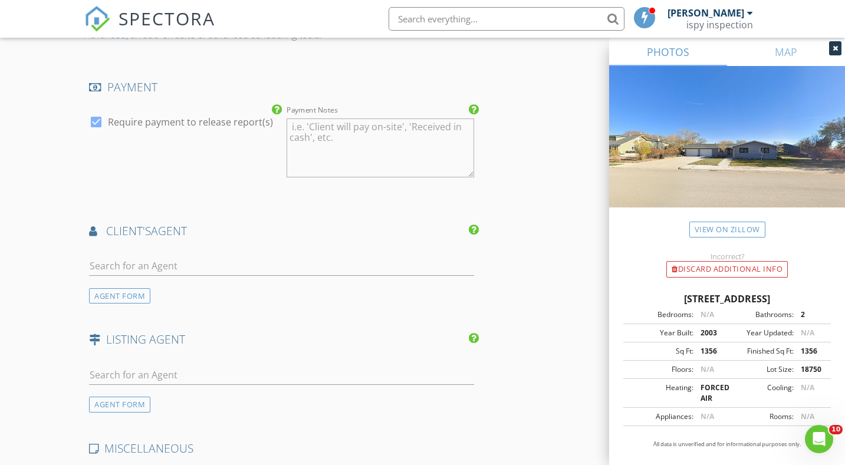
scroll to position [1339, 0]
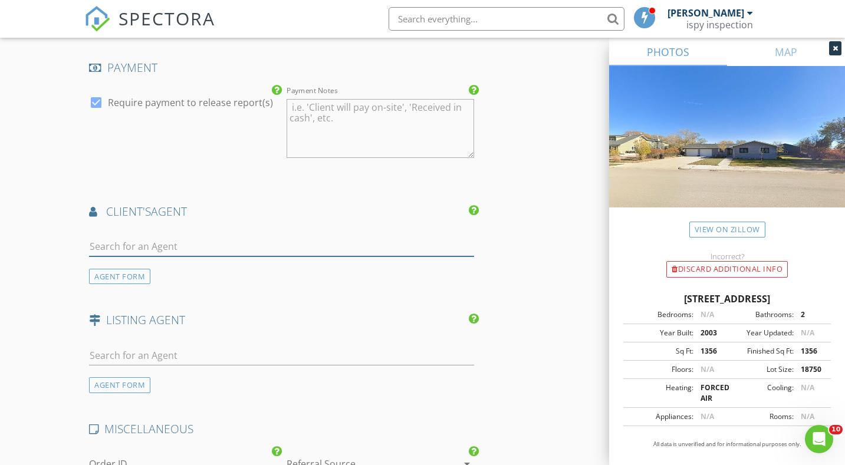
click at [291, 245] on input "text" at bounding box center [281, 246] width 385 height 19
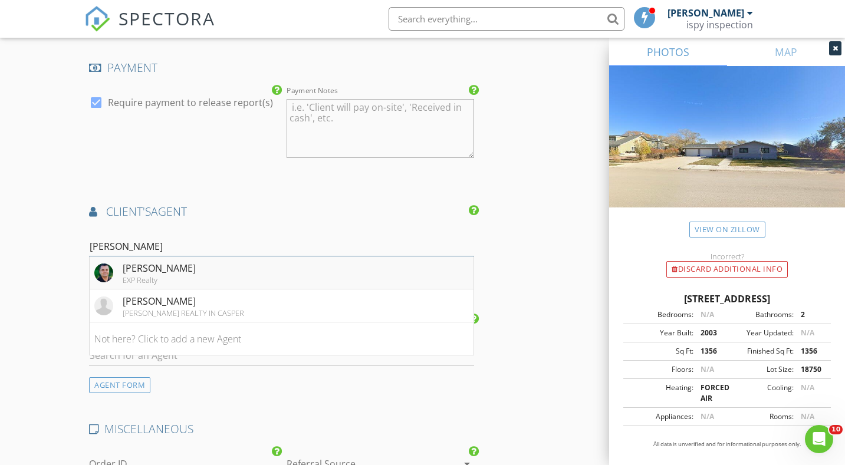
type input "david"
click at [261, 271] on li "David Hendryx EXP Realty" at bounding box center [282, 273] width 384 height 33
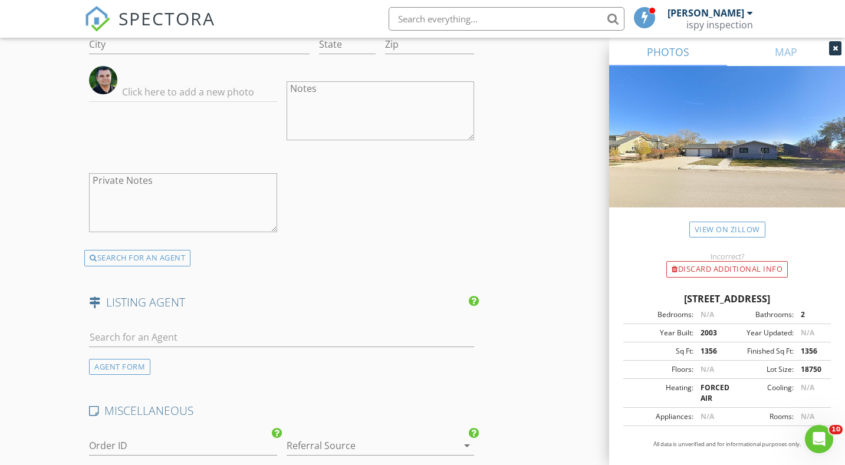
scroll to position [1708, 0]
click at [227, 337] on input "text" at bounding box center [281, 336] width 385 height 19
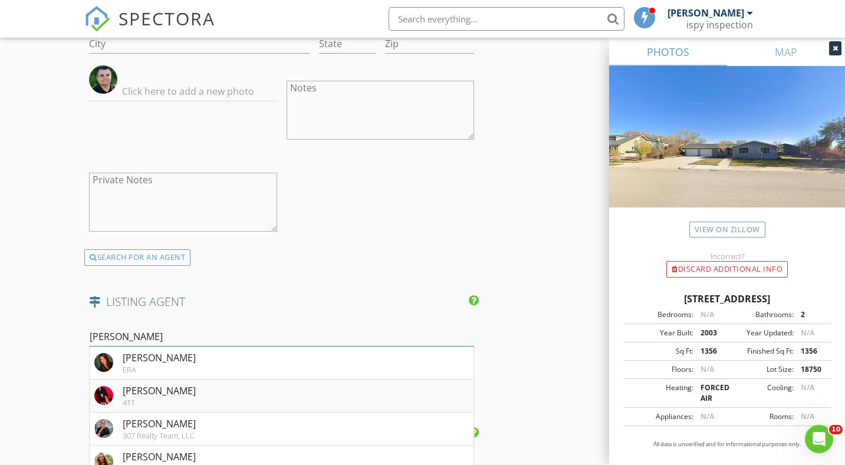
type input "jess"
click at [134, 400] on div "411" at bounding box center [159, 402] width 73 height 9
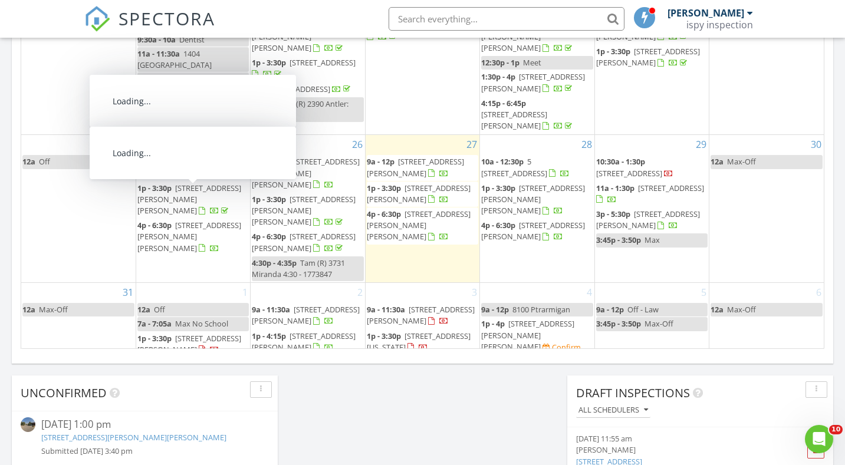
scroll to position [251, 0]
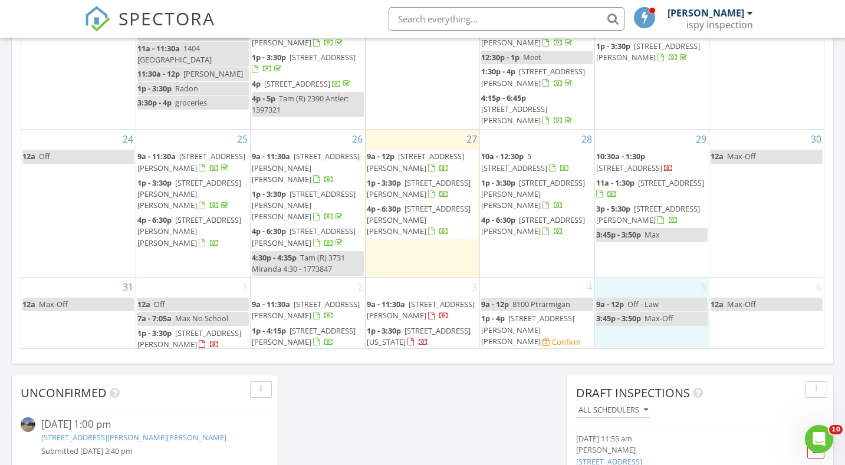
click at [614, 327] on div "5 9a - 12p Off - Law 3:45p - 3:50p Max-Off" at bounding box center [652, 328] width 114 height 101
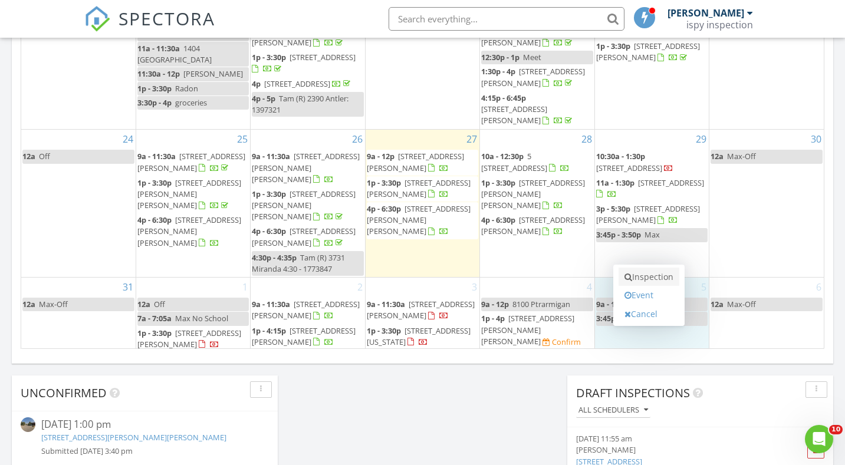
click at [647, 280] on link "Inspection" at bounding box center [649, 277] width 61 height 19
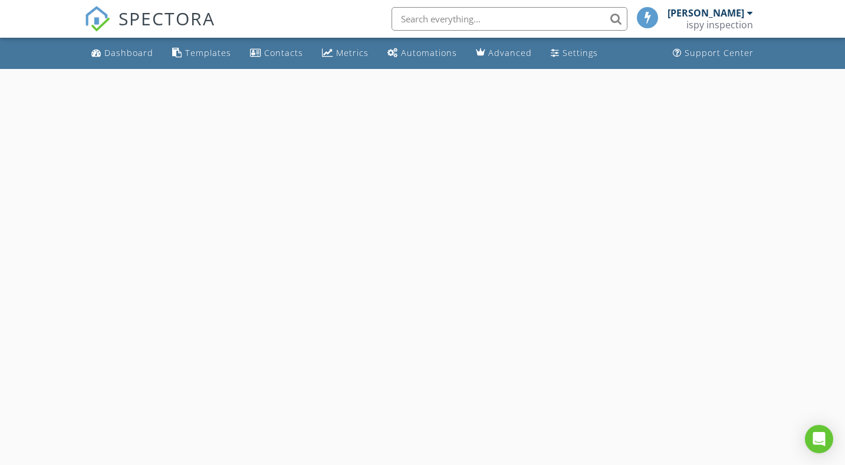
select select "8"
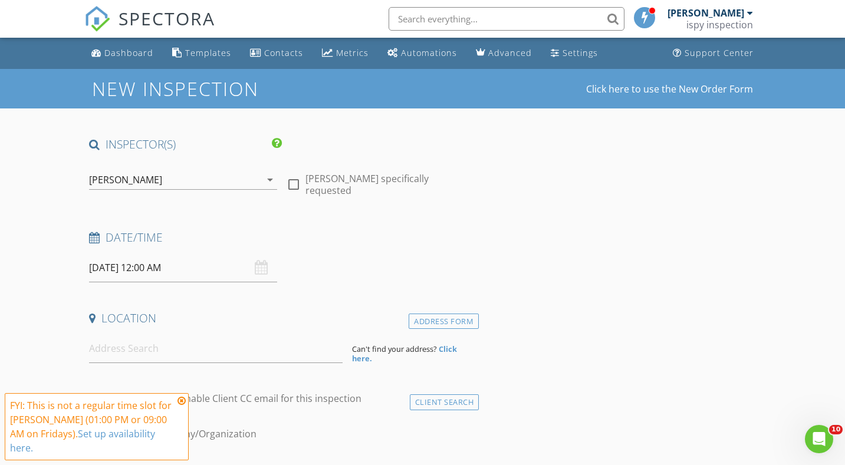
click at [183, 269] on input "[DATE] 12:00 AM" at bounding box center [183, 268] width 188 height 29
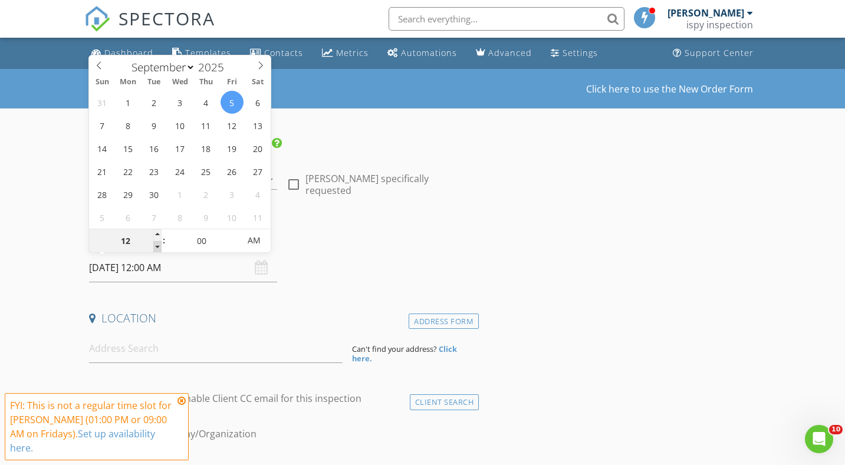
type input "11"
type input "[DATE] 11:00 PM"
click at [158, 247] on span at bounding box center [157, 247] width 8 height 12
type input "10"
type input "[DATE] 10:00 PM"
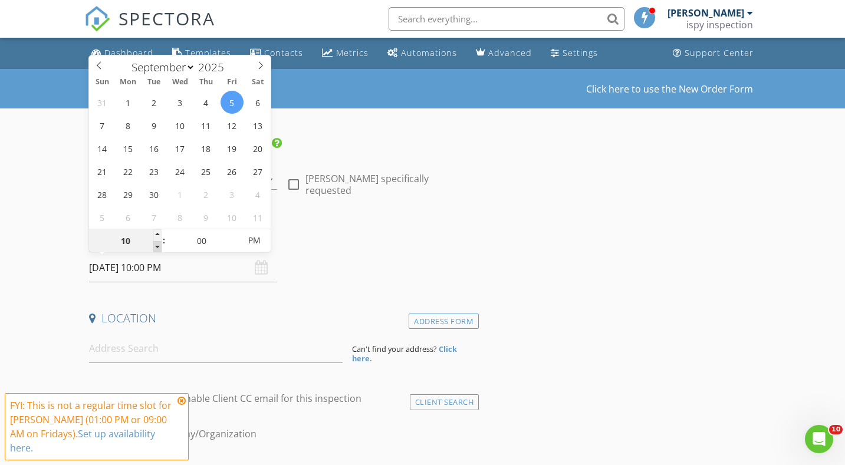
click at [158, 247] on span at bounding box center [157, 247] width 8 height 12
type input "09"
click at [158, 247] on span at bounding box center [157, 247] width 8 height 12
type input "09/05/2025 9:00 AM"
click at [264, 238] on span "PM" at bounding box center [254, 241] width 32 height 24
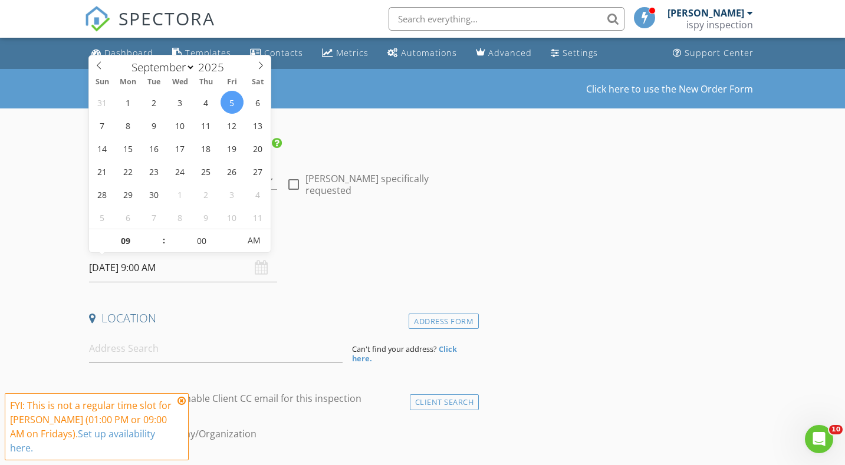
click at [336, 247] on div "Date/Time" at bounding box center [281, 242] width 395 height 24
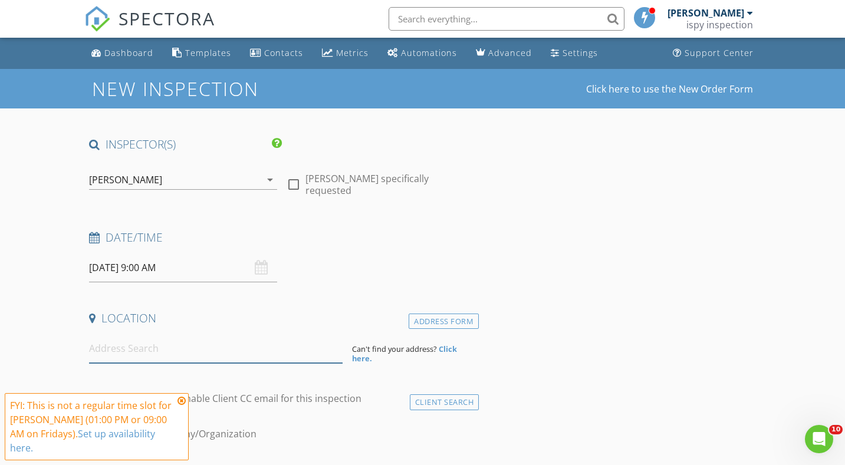
click at [169, 358] on input at bounding box center [216, 348] width 254 height 29
paste input "3317 Georgia Cir"
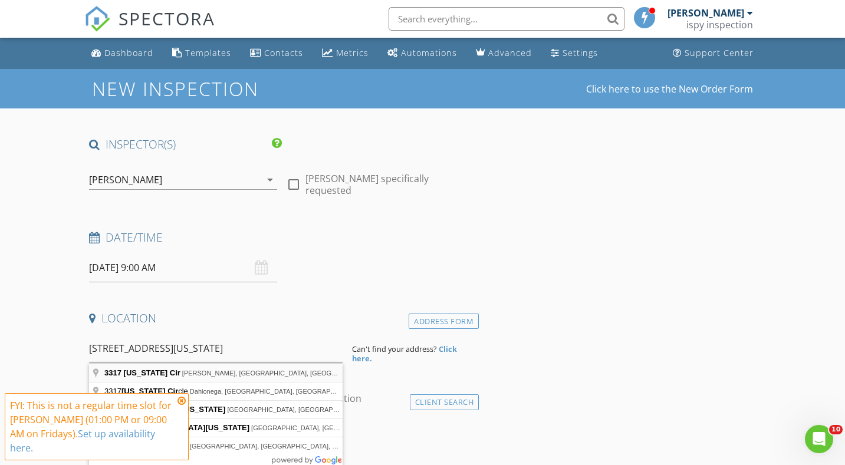
type input "3317 Georgia Cir, Gillette, WY, USA"
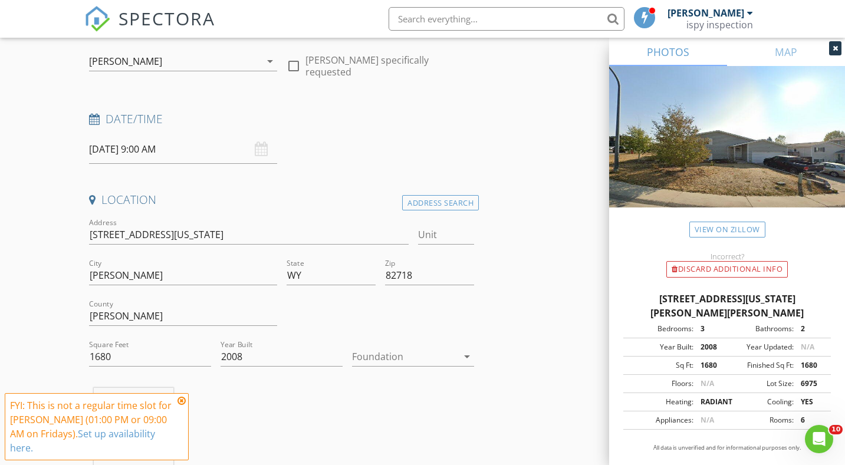
scroll to position [126, 0]
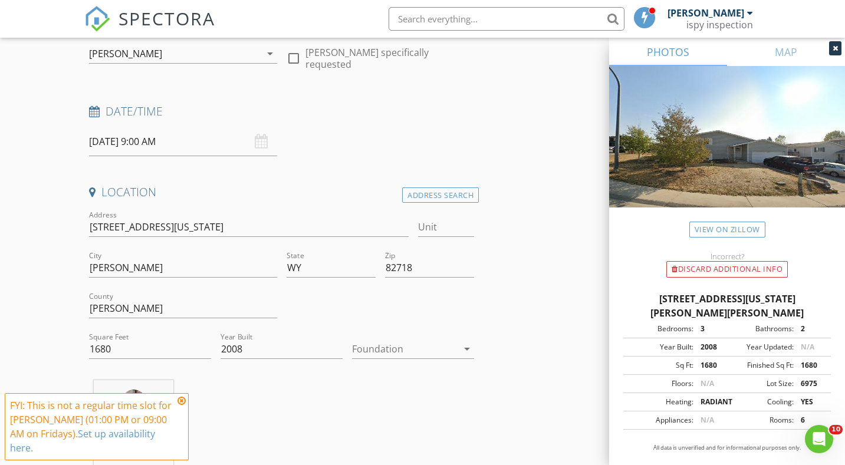
click at [425, 352] on div at bounding box center [405, 349] width 106 height 19
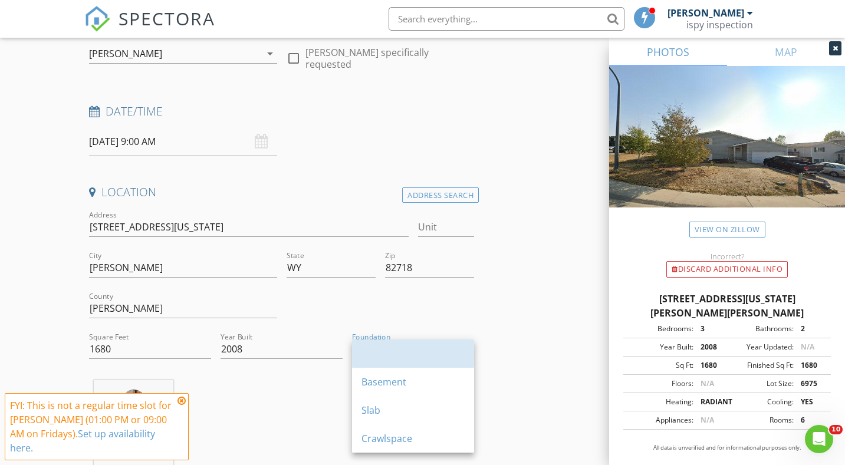
click at [425, 352] on div at bounding box center [413, 354] width 103 height 14
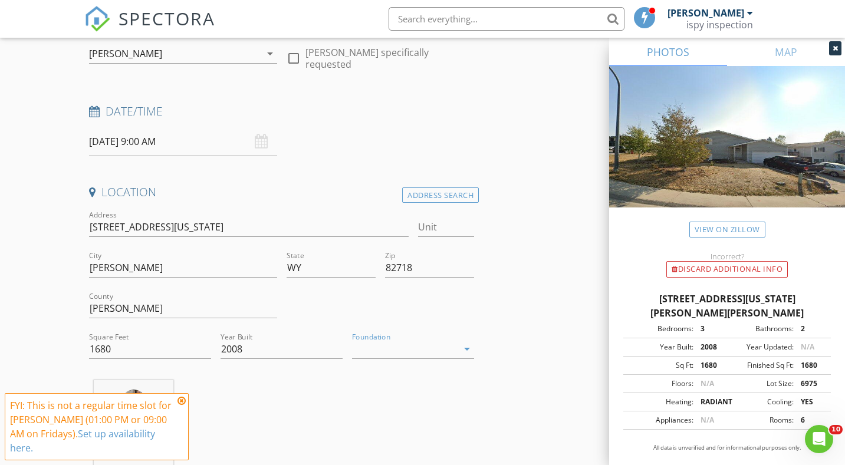
click at [412, 346] on div at bounding box center [405, 349] width 106 height 19
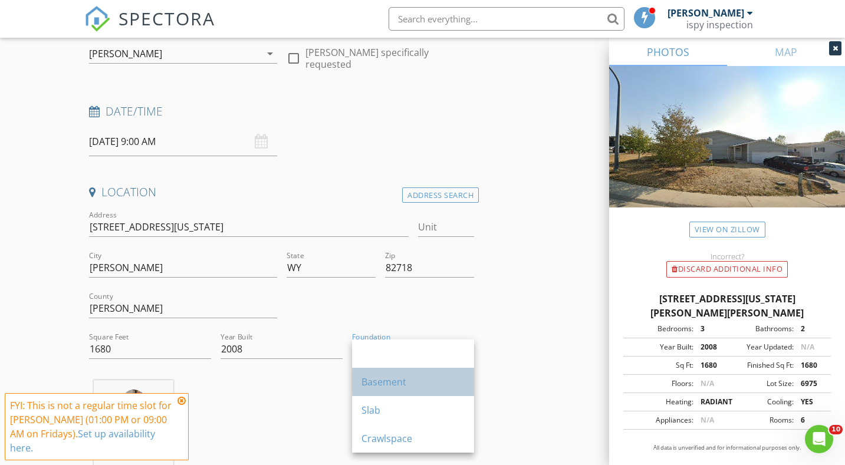
click at [401, 386] on div "Basement" at bounding box center [413, 382] width 103 height 14
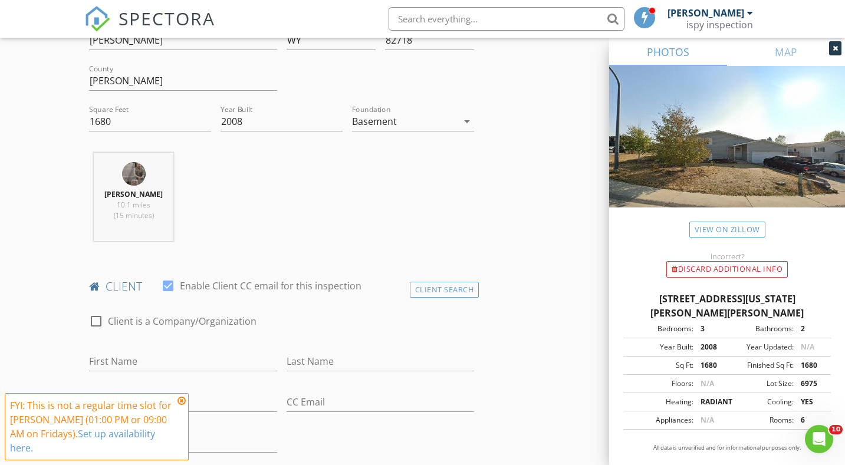
scroll to position [355, 0]
click at [181, 355] on input "First Name" at bounding box center [183, 360] width 188 height 19
type input "Ashley"
click at [326, 350] on div "Last Name" at bounding box center [381, 363] width 188 height 38
click at [297, 375] on div "Last Name" at bounding box center [381, 366] width 188 height 31
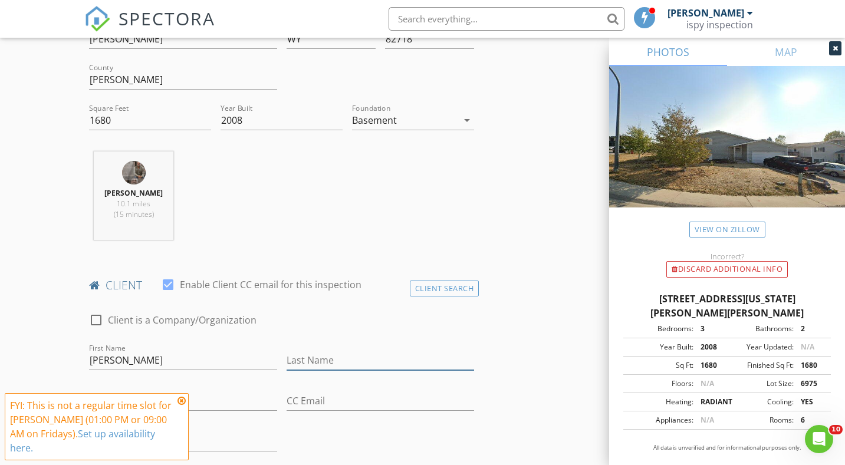
click at [300, 363] on input "Last Name" at bounding box center [381, 360] width 188 height 19
type input "Leiker"
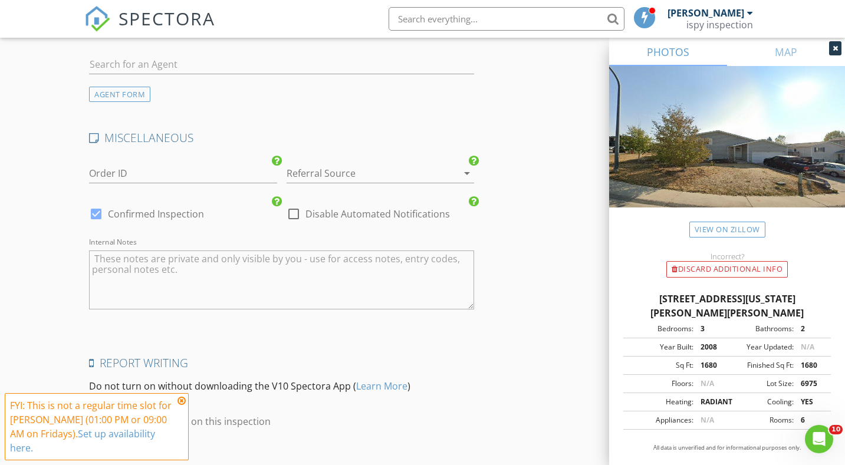
scroll to position [1590, 0]
click at [346, 176] on div at bounding box center [364, 172] width 155 height 19
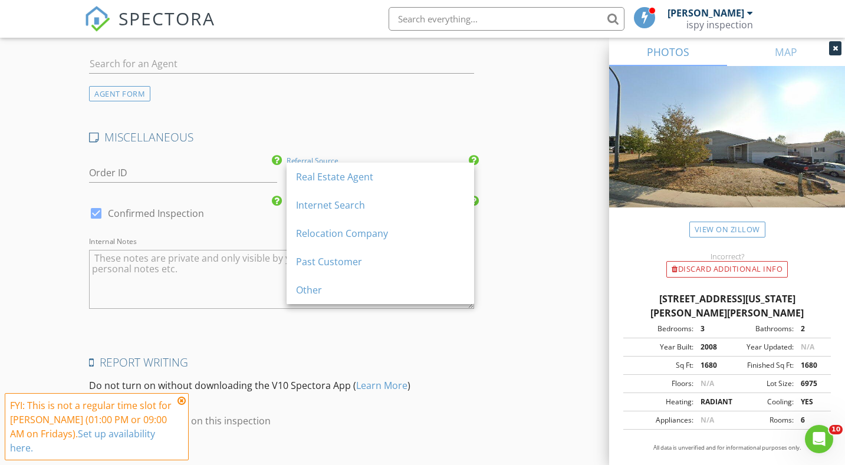
click at [346, 176] on div "Real Estate Agent" at bounding box center [380, 177] width 169 height 14
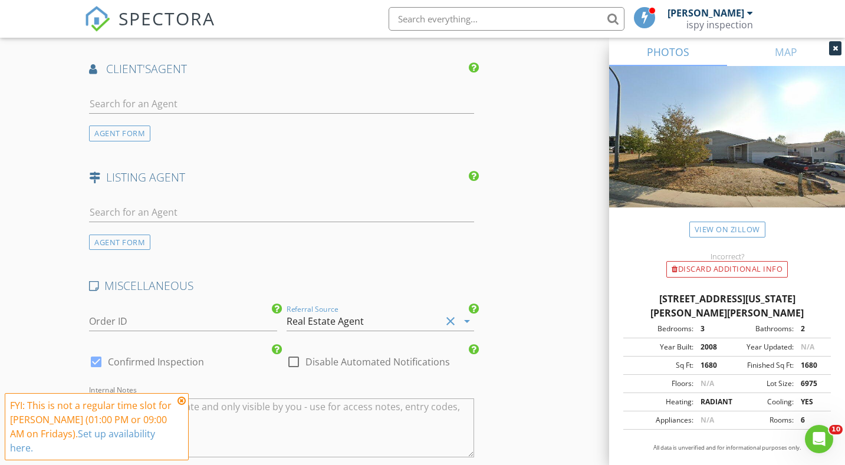
scroll to position [1439, 0]
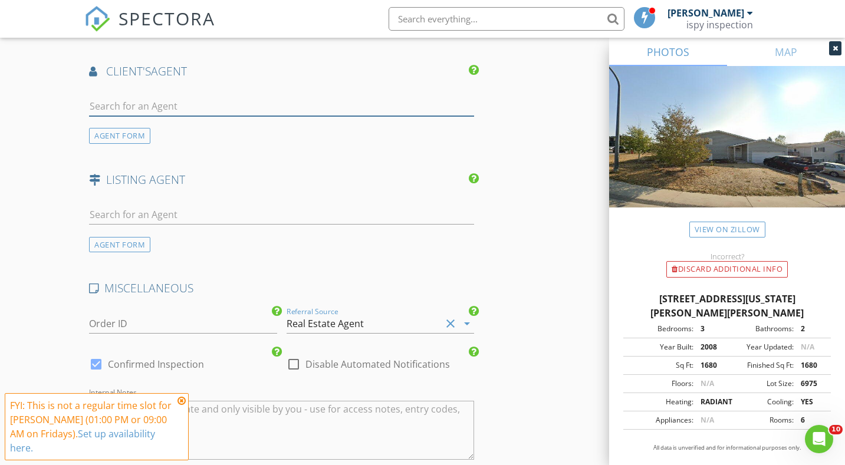
click at [329, 109] on input "text" at bounding box center [281, 106] width 385 height 19
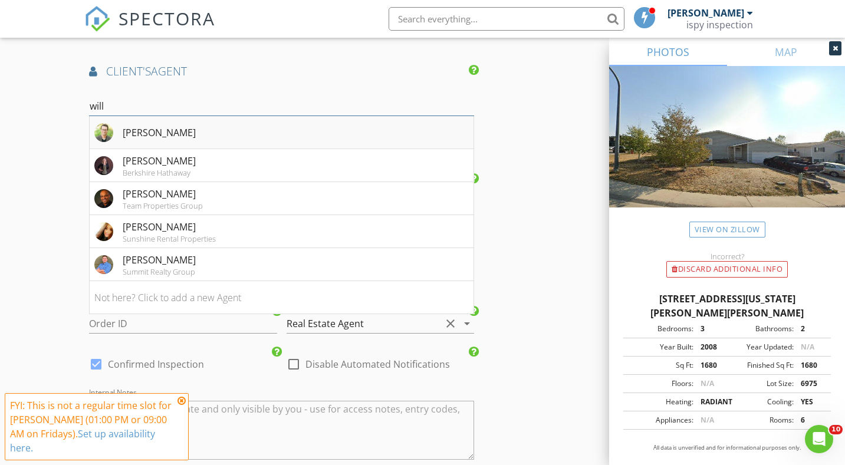
type input "will c"
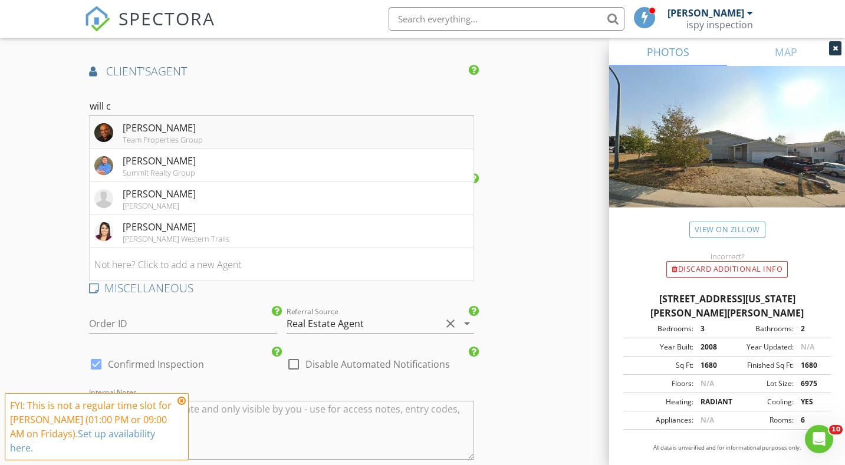
click at [197, 140] on div "Team Properties Group" at bounding box center [163, 139] width 80 height 9
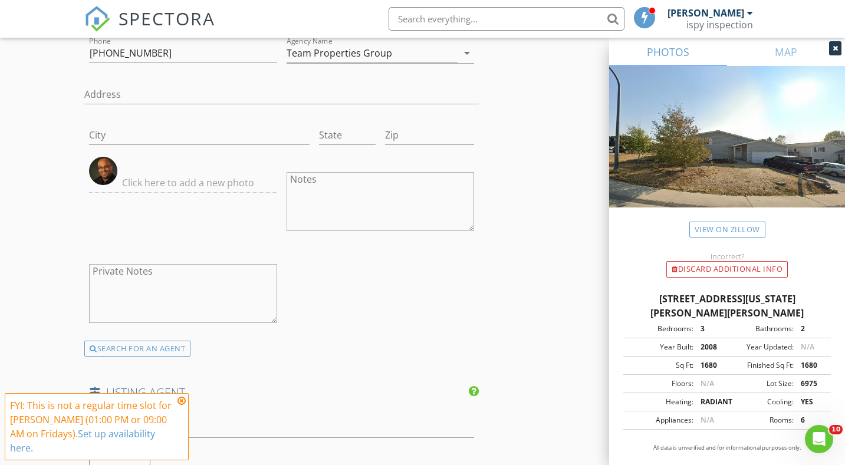
scroll to position [1665, 0]
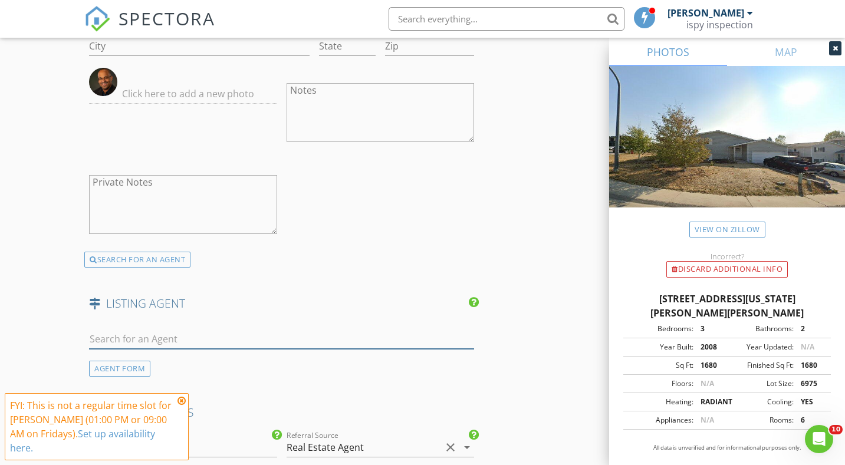
click at [141, 332] on input "text" at bounding box center [281, 339] width 385 height 19
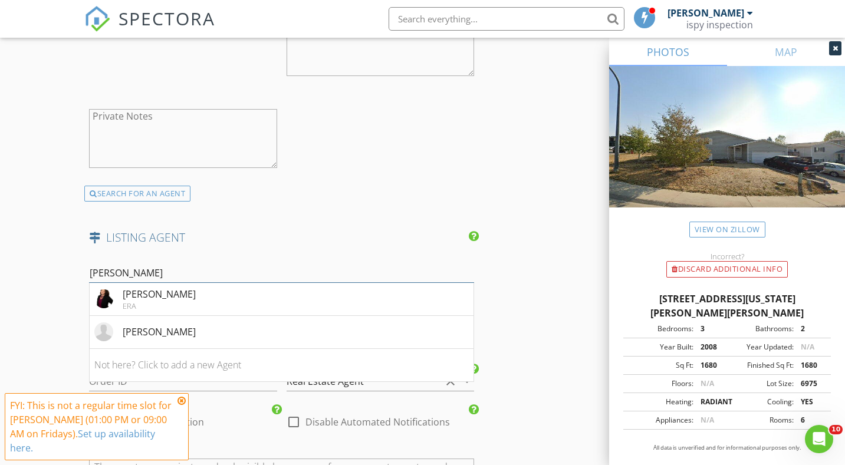
scroll to position [1731, 0]
type input "ashley"
click at [280, 319] on li "Ashley Leiker" at bounding box center [282, 332] width 384 height 33
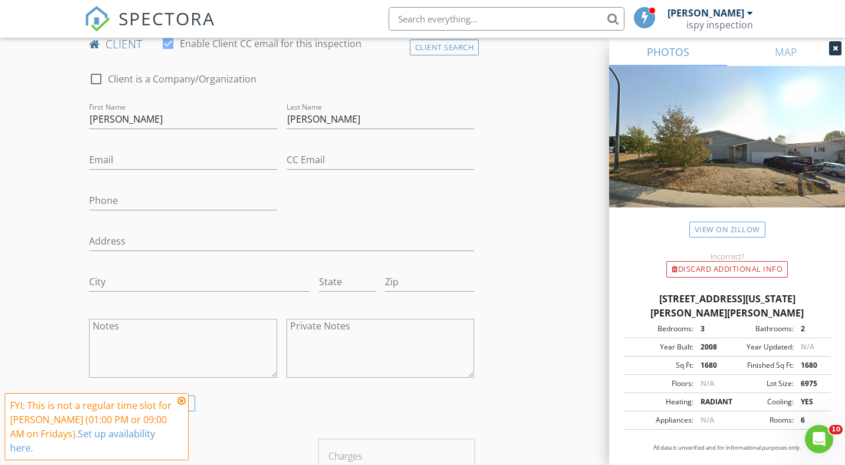
scroll to position [595, 0]
drag, startPoint x: 138, startPoint y: 123, endPoint x: 14, endPoint y: 120, distance: 124.5
drag, startPoint x: 340, startPoint y: 120, endPoint x: 142, endPoint y: 117, distance: 197.7
click at [142, 117] on div "check_box_outline_blank Client is a Company/Organization First Name Last Name L…" at bounding box center [281, 230] width 395 height 336
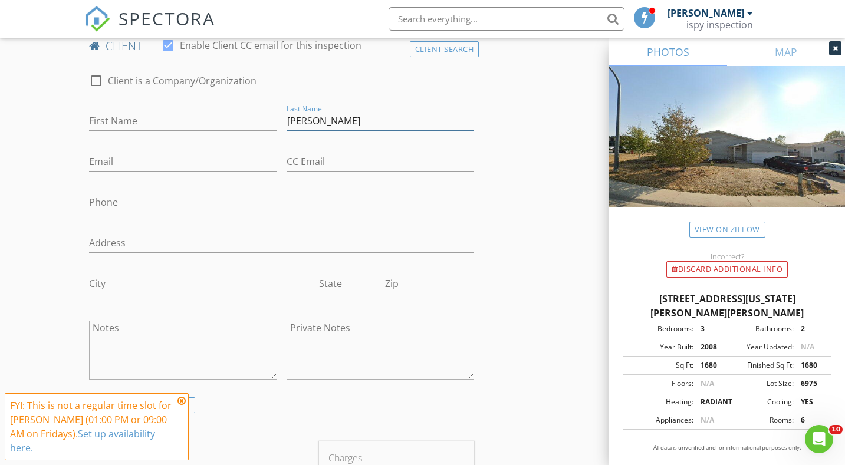
drag, startPoint x: 349, startPoint y: 117, endPoint x: 232, endPoint y: 117, distance: 116.8
click at [232, 117] on div "check_box_outline_blank Client is a Company/Organization First Name Last Name L…" at bounding box center [281, 230] width 395 height 336
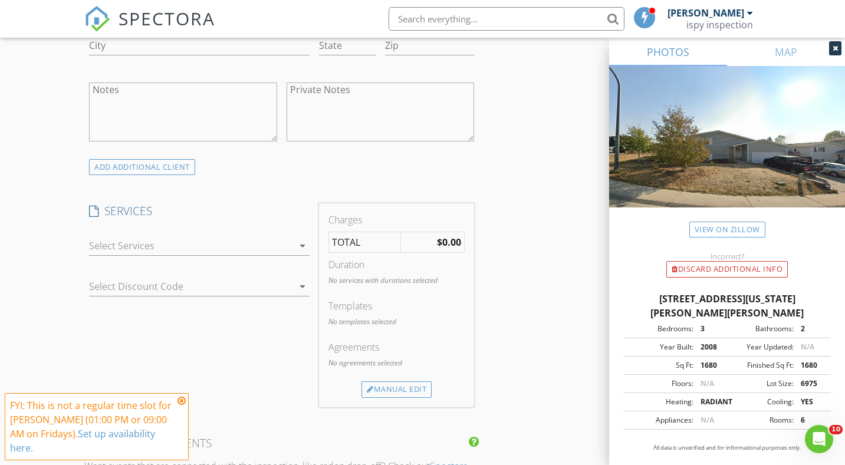
scroll to position [880, 0]
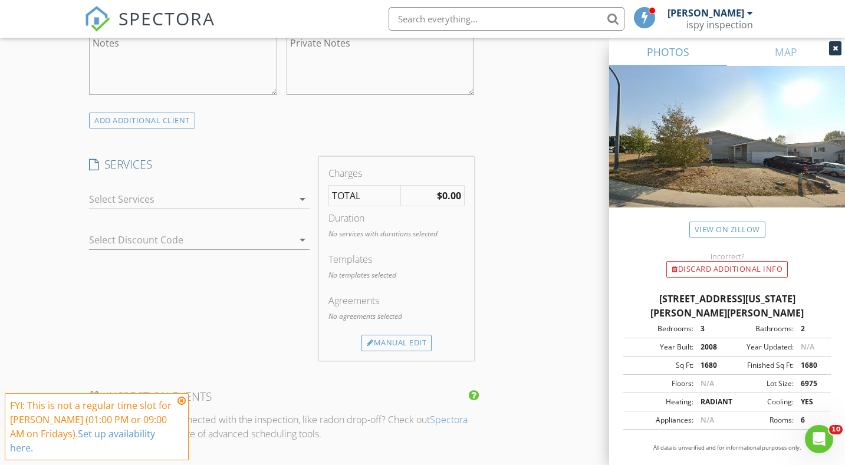
click at [244, 202] on div at bounding box center [191, 199] width 204 height 19
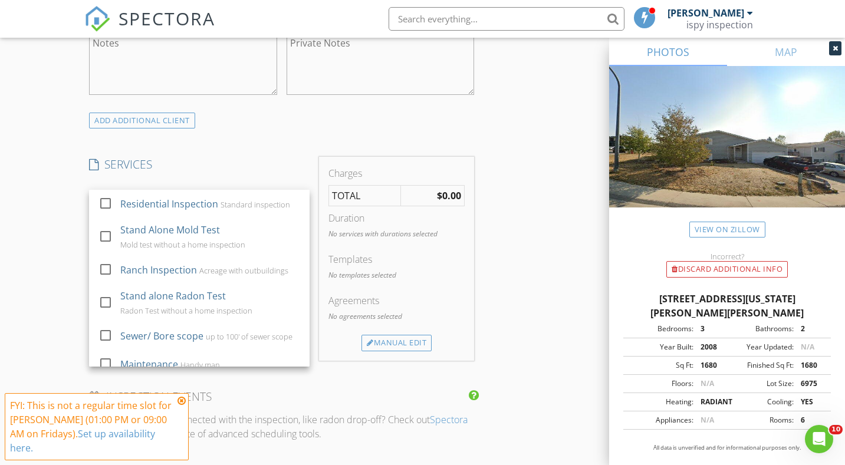
click at [244, 202] on div "Standard inspection" at bounding box center [256, 204] width 70 height 9
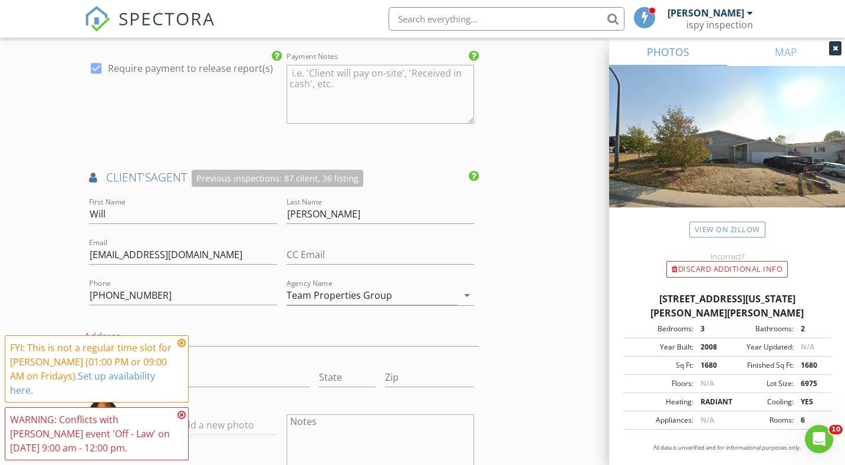
scroll to position [1368, 0]
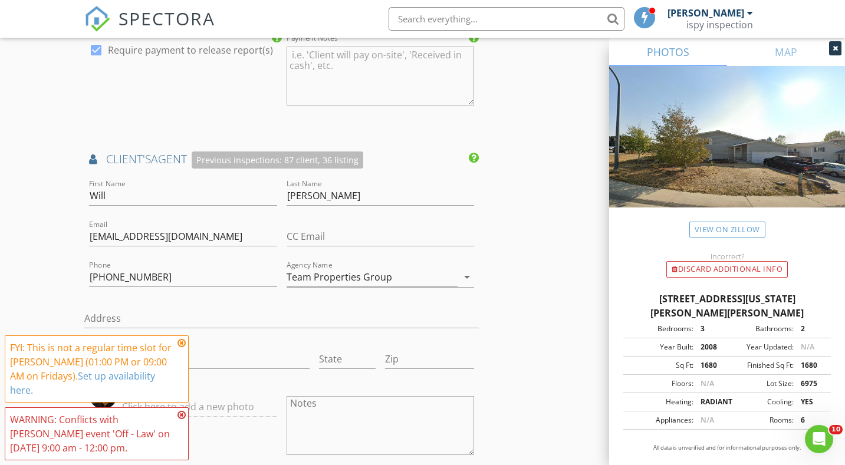
click at [180, 348] on icon at bounding box center [182, 343] width 8 height 9
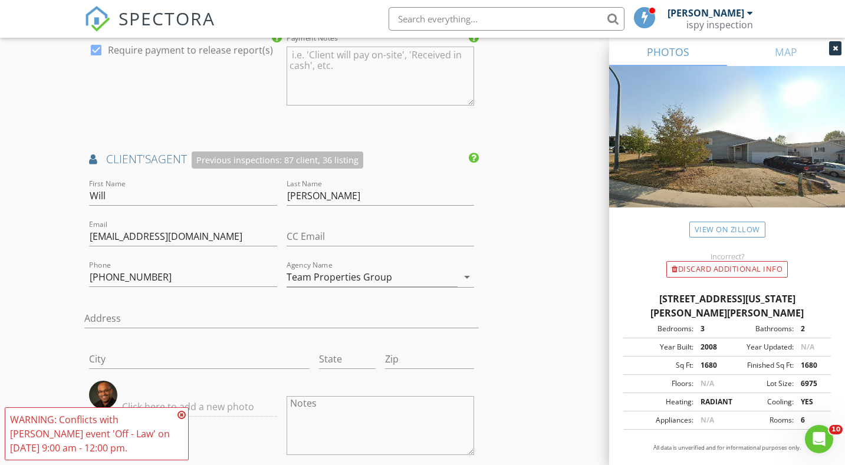
click at [183, 417] on icon at bounding box center [182, 415] width 8 height 9
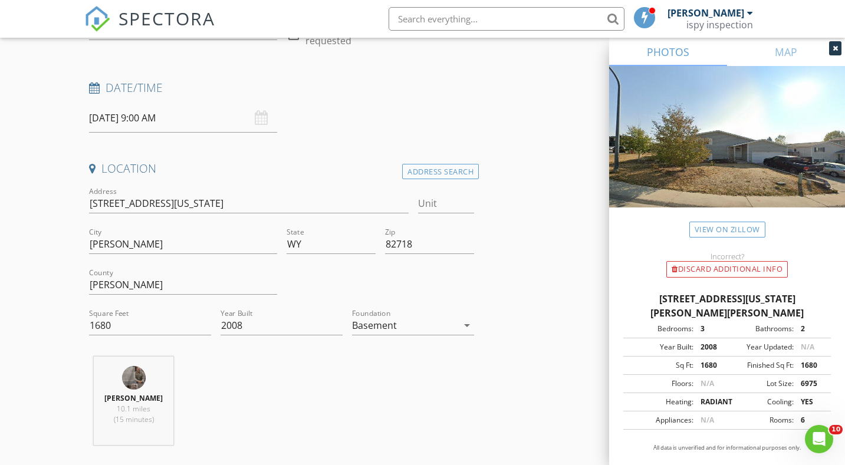
scroll to position [0, 0]
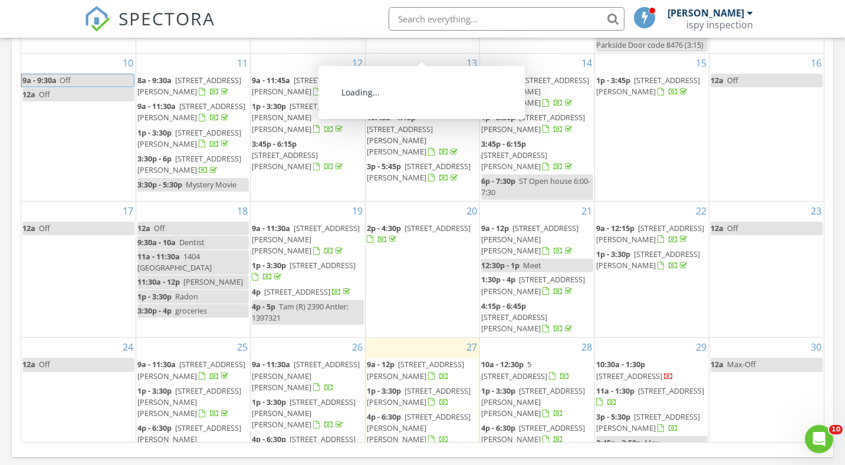
scroll to position [251, 0]
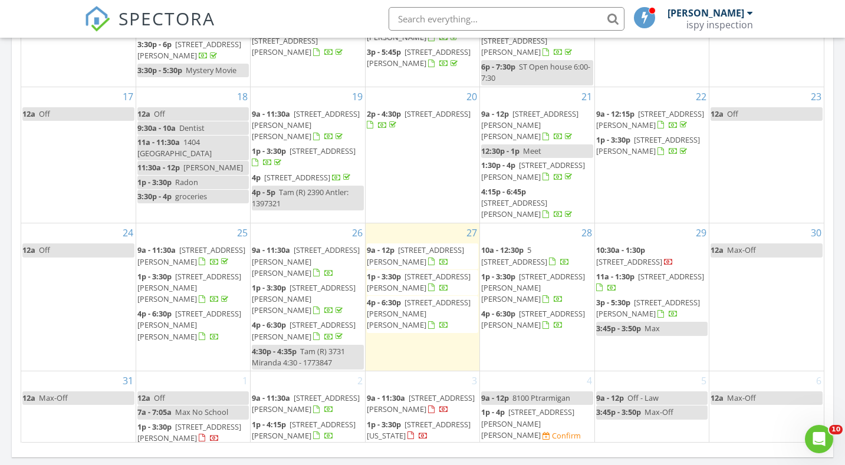
click at [546, 407] on span "1p - 4p [STREET_ADDRESS][PERSON_NAME][PERSON_NAME] Confirm" at bounding box center [536, 424] width 111 height 35
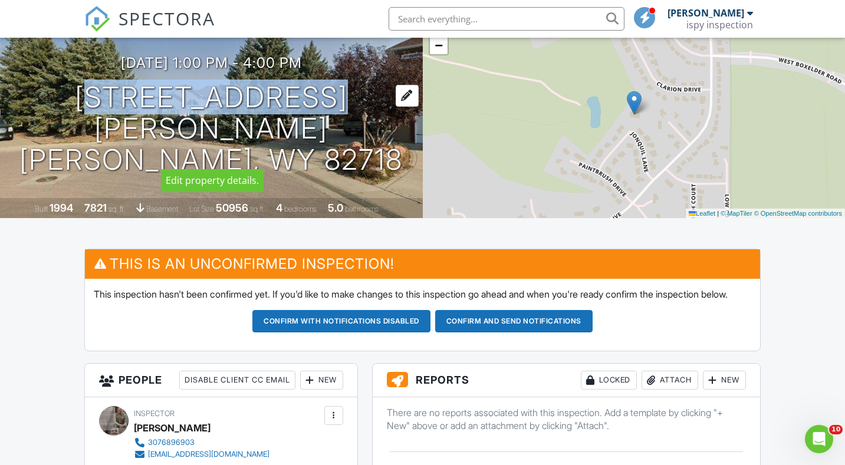
drag, startPoint x: 334, startPoint y: 119, endPoint x: 89, endPoint y: 114, distance: 244.8
click at [89, 114] on h1 "[STREET_ADDRESS][PERSON_NAME] [PERSON_NAME], WY 82718" at bounding box center [211, 128] width 385 height 93
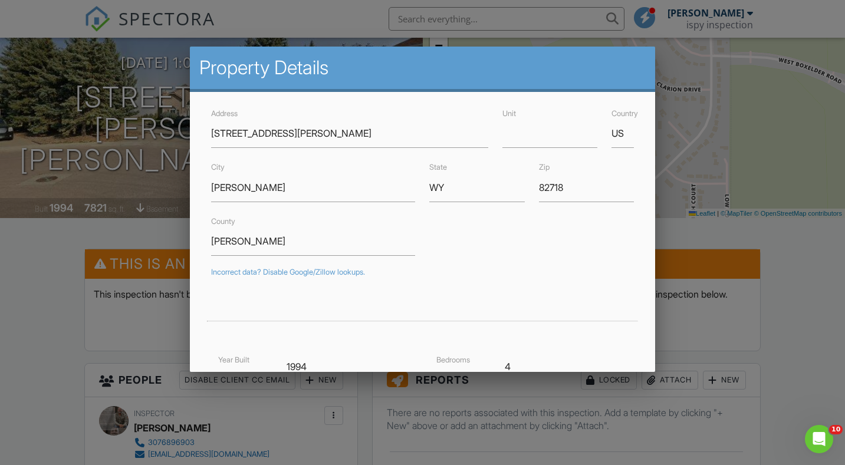
click at [725, 72] on div at bounding box center [422, 232] width 845 height 582
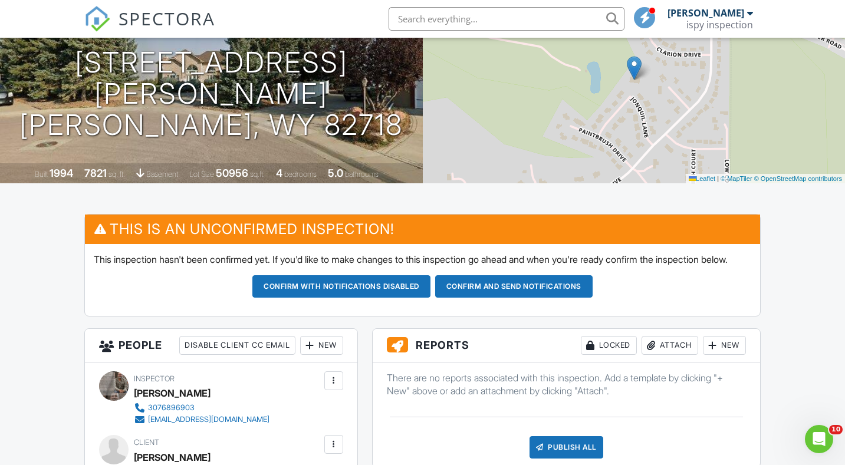
scroll to position [130, 0]
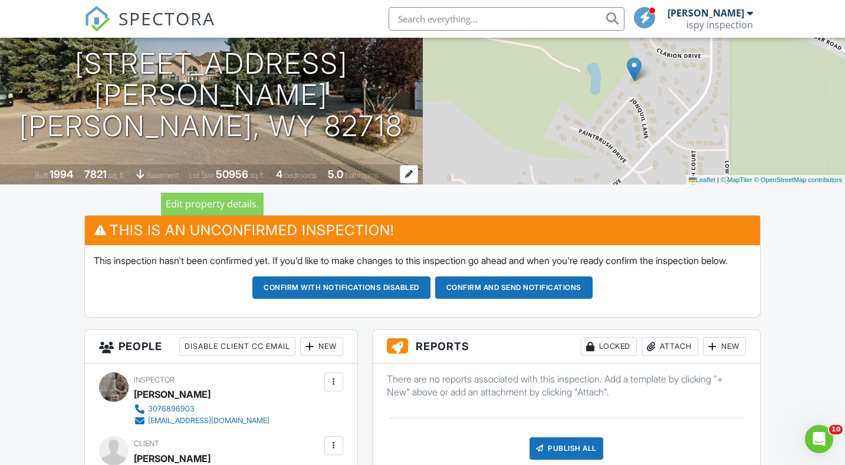
click at [92, 176] on div "7821" at bounding box center [95, 174] width 22 height 12
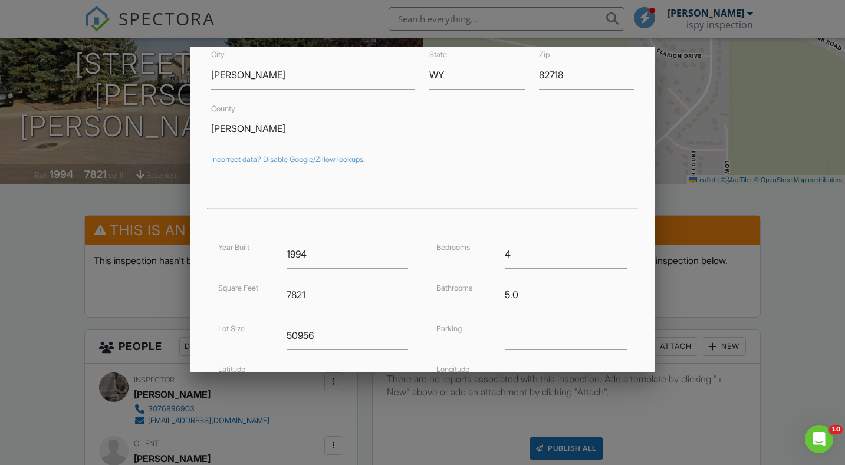
scroll to position [119, 0]
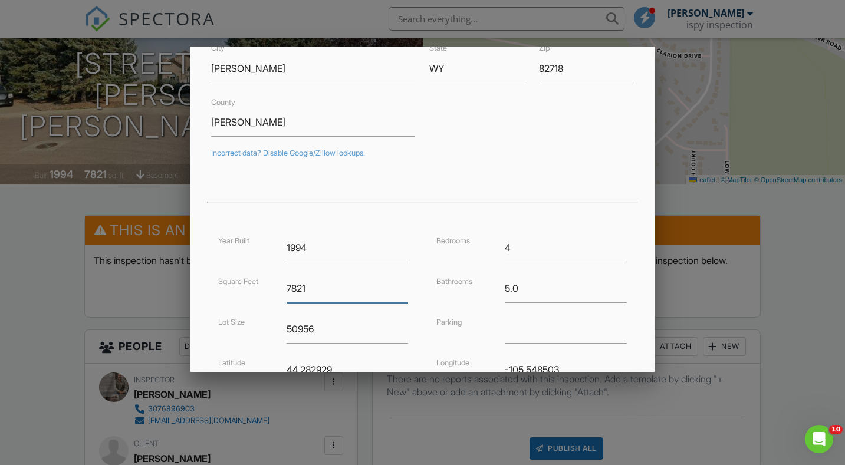
drag, startPoint x: 323, startPoint y: 290, endPoint x: 262, endPoint y: 290, distance: 60.8
click at [262, 290] on div "Square Feet 7821" at bounding box center [313, 288] width 204 height 29
paste input "9235"
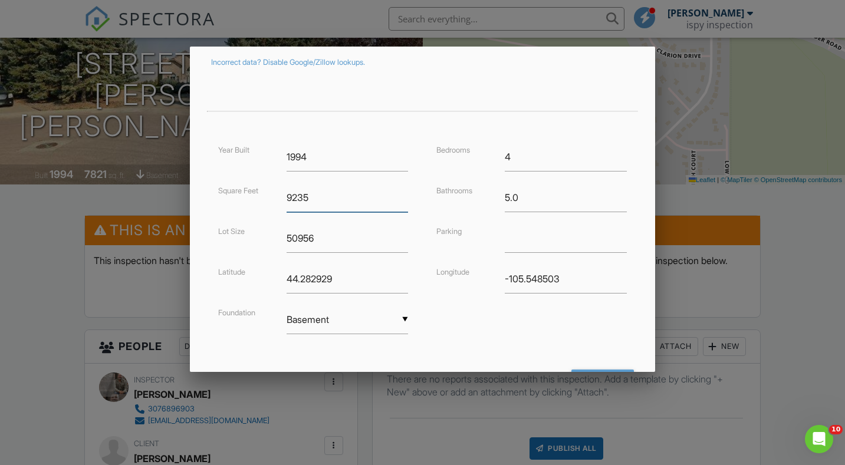
scroll to position [264, 0]
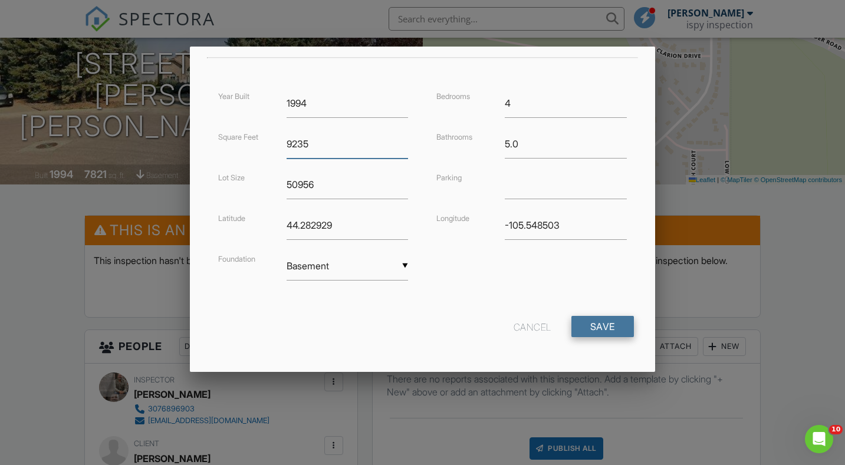
type input "9235"
click at [588, 326] on input "Save" at bounding box center [603, 326] width 63 height 21
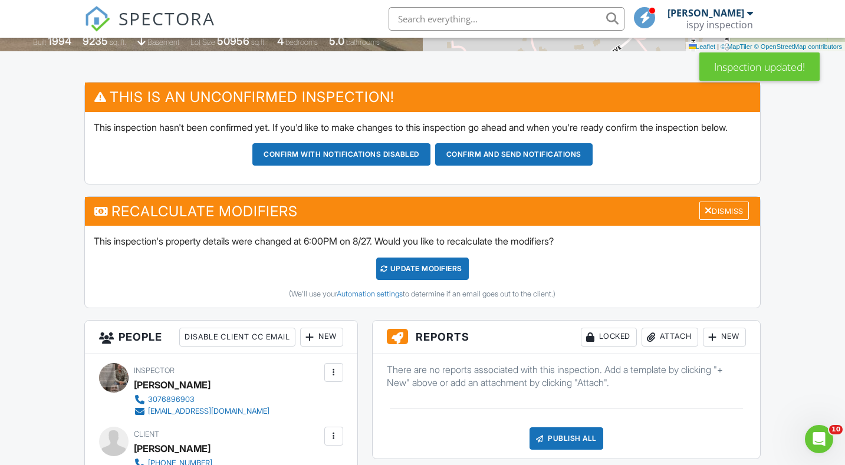
click at [422, 280] on div "UPDATE Modifiers" at bounding box center [422, 269] width 93 height 22
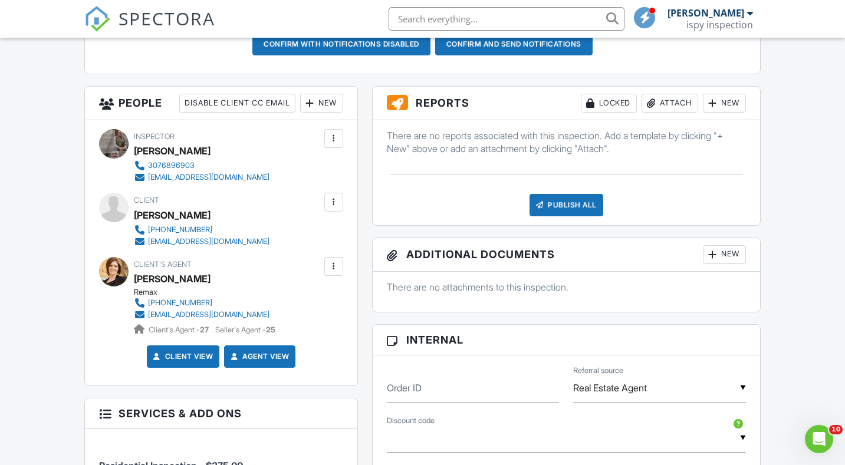
scroll to position [373, 0]
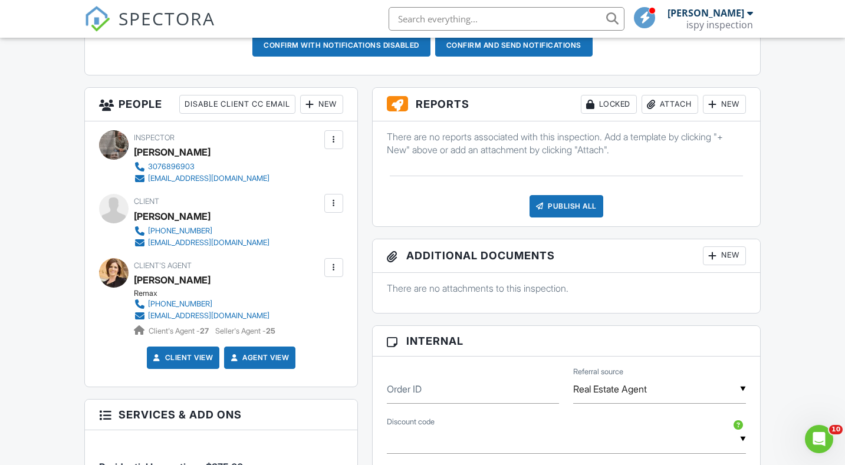
click at [325, 114] on div "New" at bounding box center [321, 104] width 43 height 19
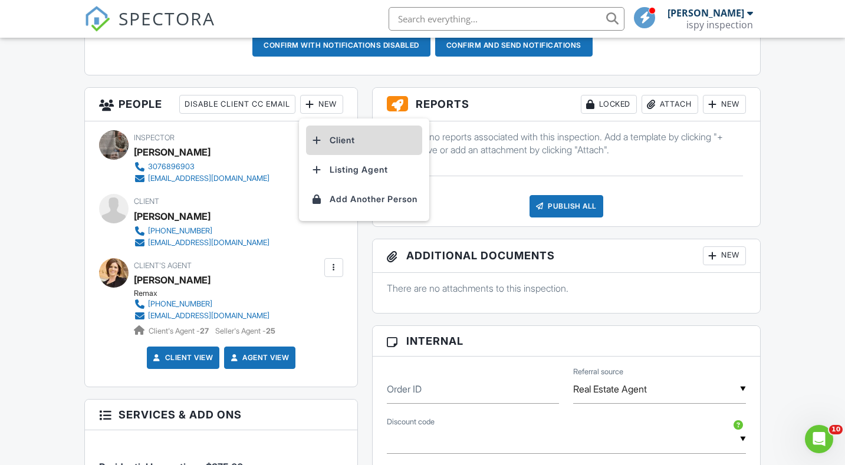
click at [339, 151] on li "Client" at bounding box center [364, 140] width 116 height 29
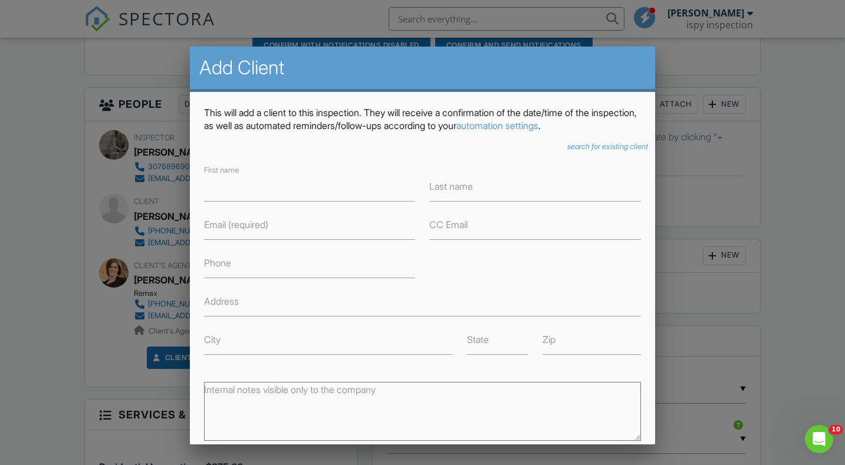
click at [703, 239] on div at bounding box center [422, 232] width 845 height 582
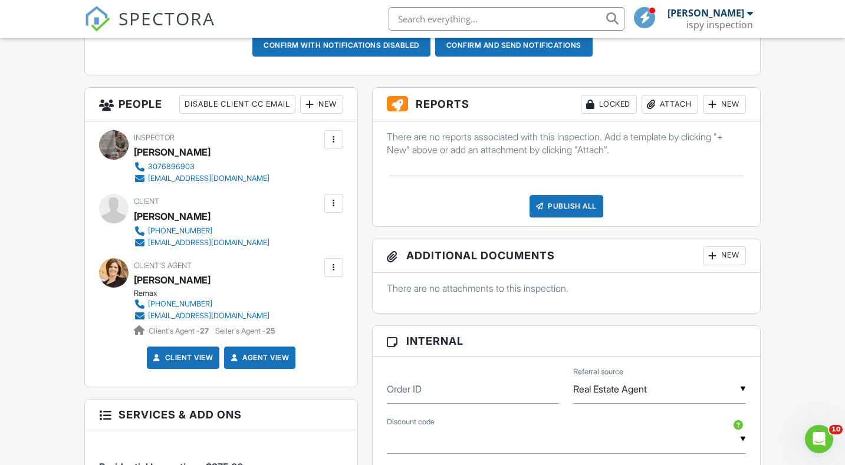
click at [317, 114] on div "New" at bounding box center [321, 104] width 43 height 19
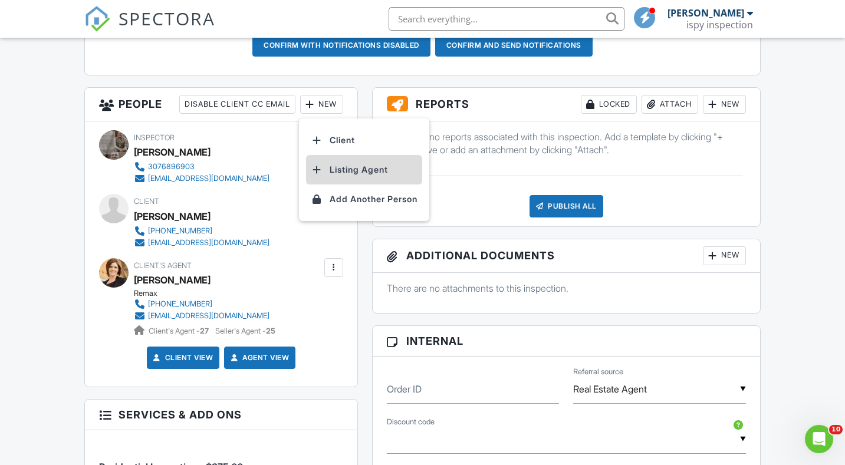
click at [337, 176] on li "Listing Agent" at bounding box center [364, 169] width 116 height 29
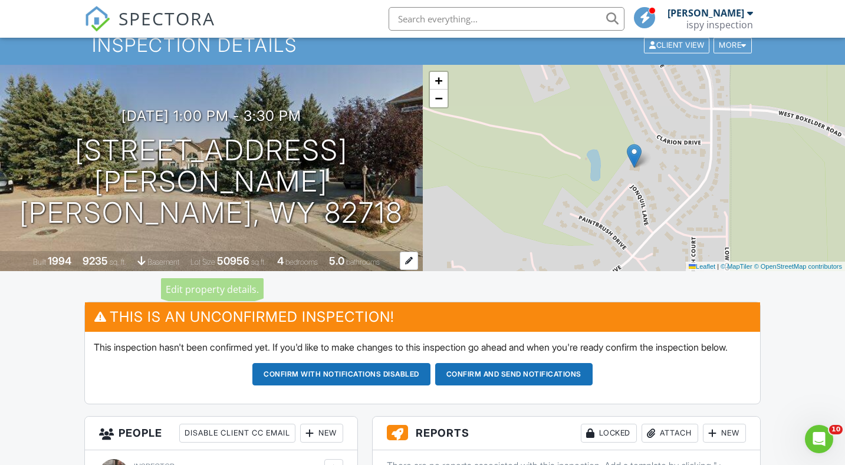
click at [99, 261] on div "9235" at bounding box center [95, 261] width 25 height 12
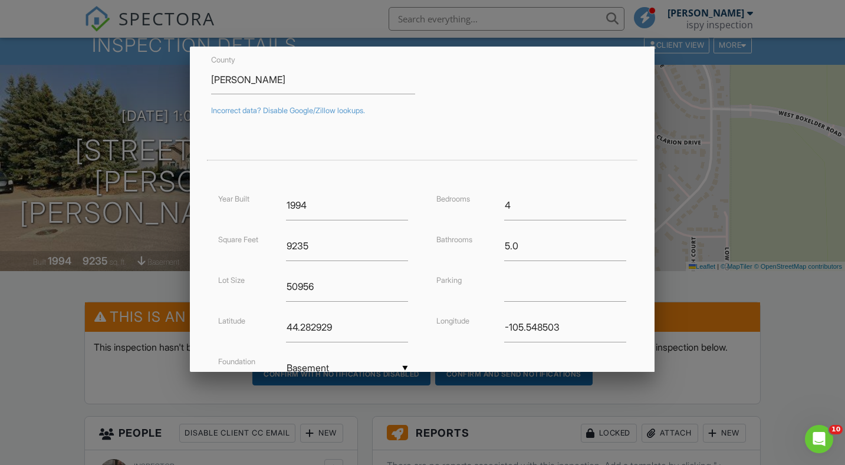
scroll to position [214, 0]
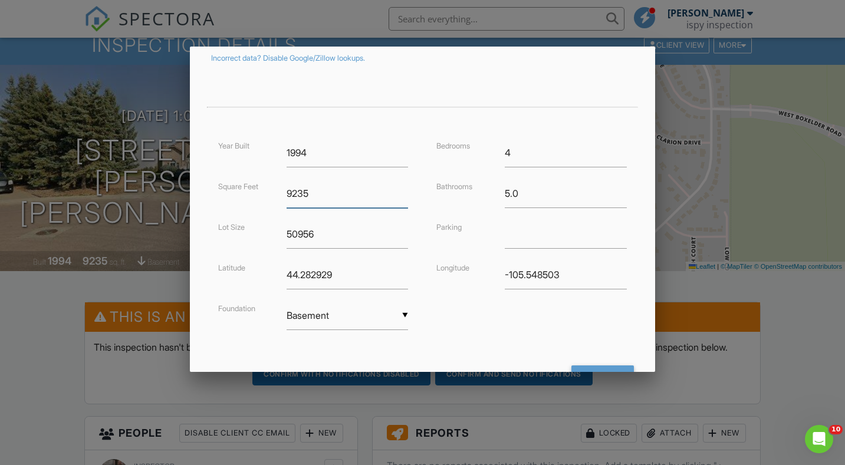
drag, startPoint x: 319, startPoint y: 199, endPoint x: 248, endPoint y: 179, distance: 74.0
click at [248, 179] on div "Square Feet 9235" at bounding box center [313, 193] width 204 height 29
type input "9235"
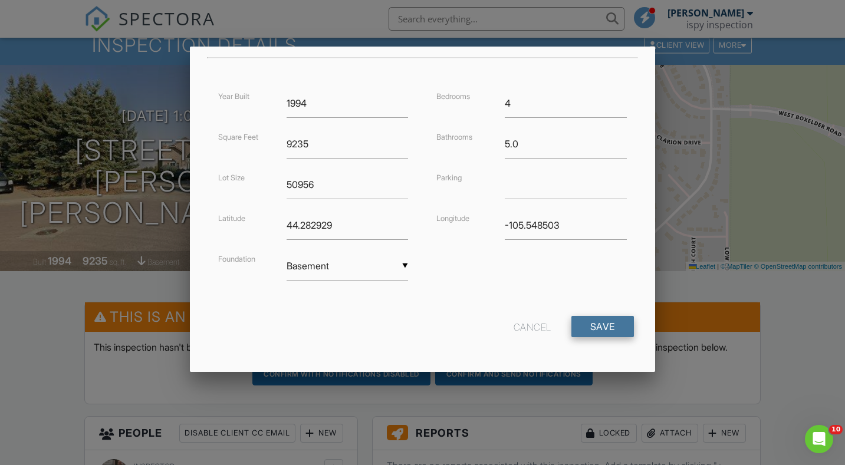
click at [603, 329] on input "Save" at bounding box center [603, 326] width 63 height 21
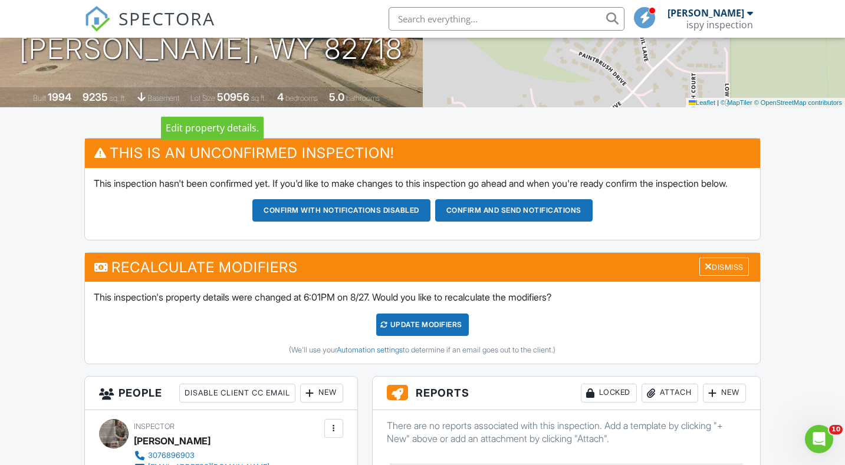
scroll to position [234, 0]
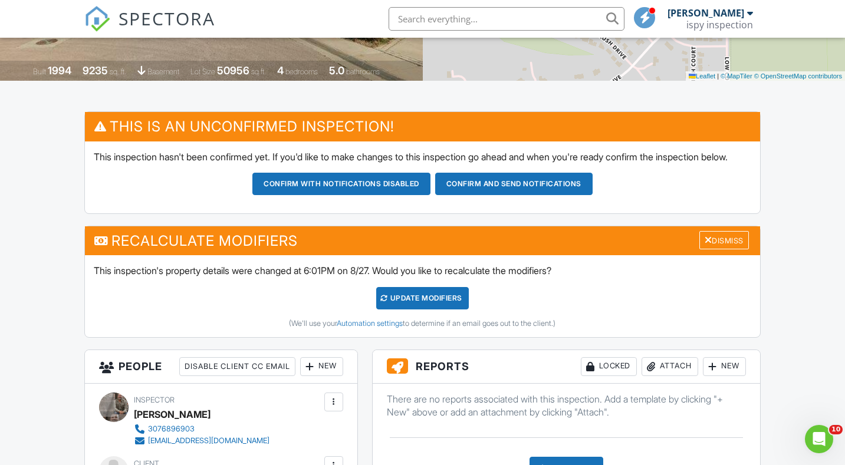
click at [415, 310] on div "UPDATE Modifiers" at bounding box center [422, 298] width 93 height 22
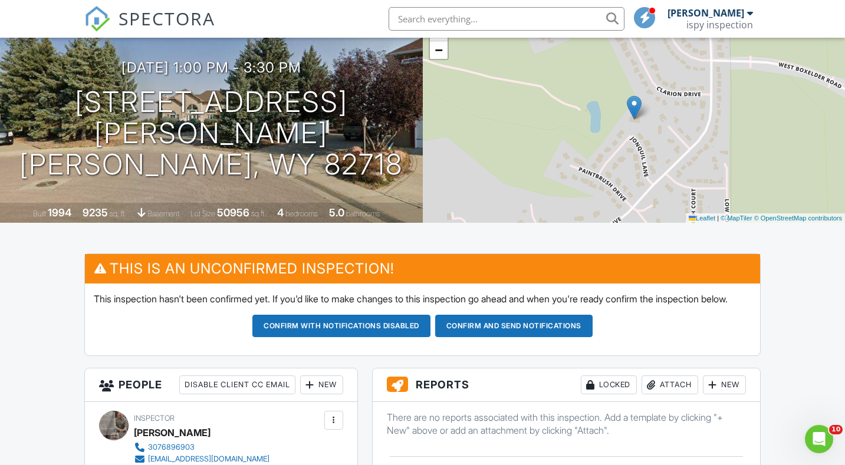
scroll to position [51, 0]
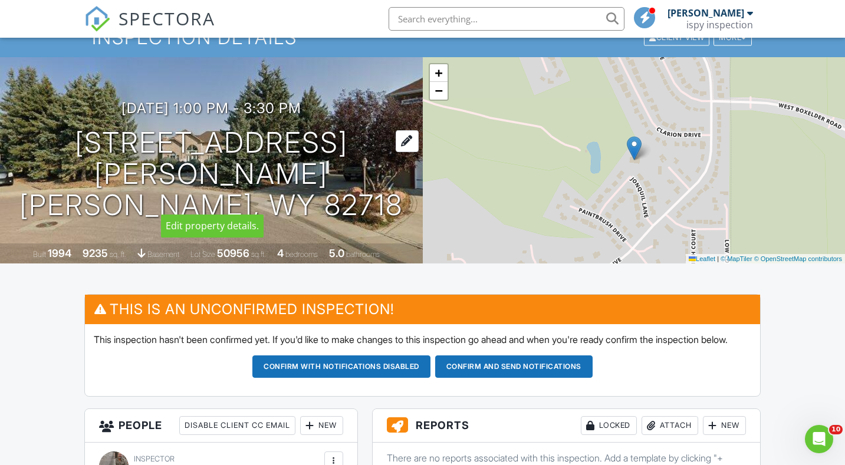
click at [294, 158] on h1 "[STREET_ADDRESS][PERSON_NAME] [PERSON_NAME], WY 82718" at bounding box center [211, 173] width 385 height 93
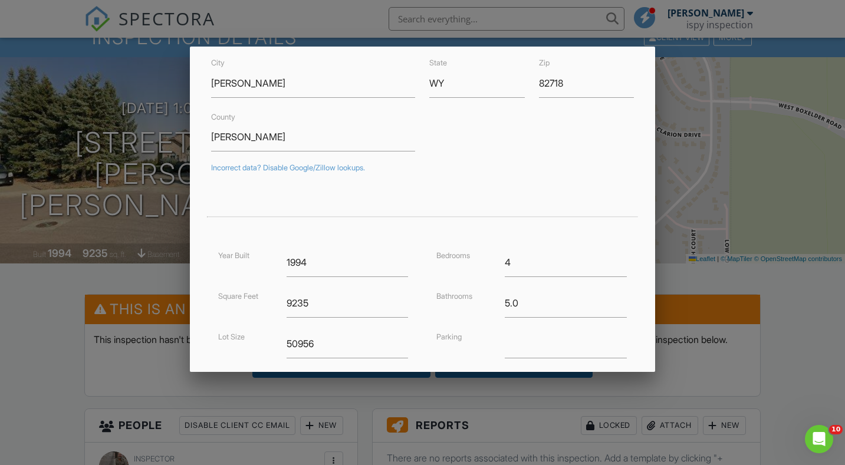
scroll to position [112, 0]
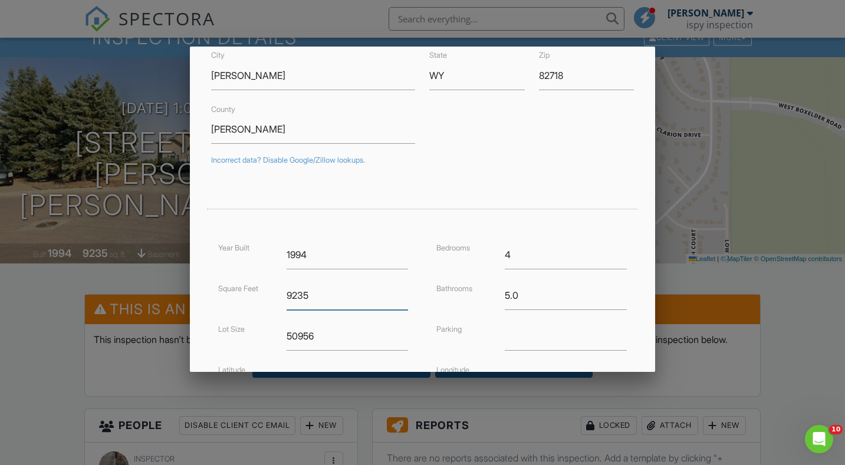
click at [318, 293] on input "9235" at bounding box center [348, 295] width 122 height 29
type input "9"
type input "9234"
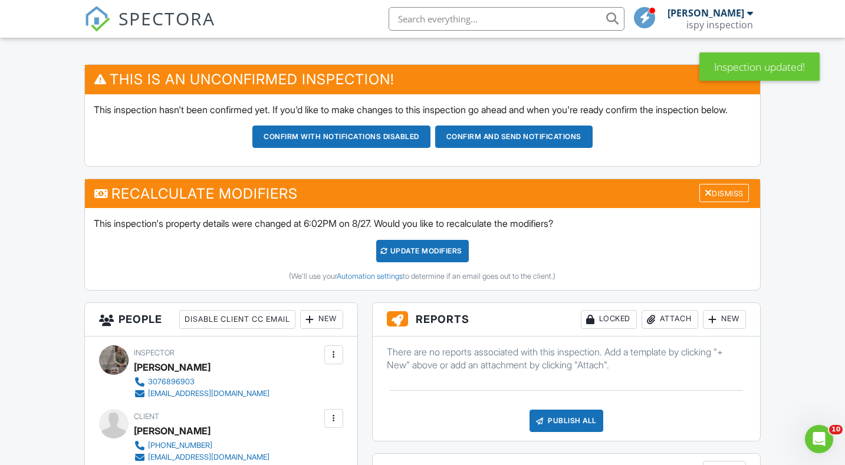
click at [408, 263] on div "UPDATE Modifiers" at bounding box center [422, 251] width 93 height 22
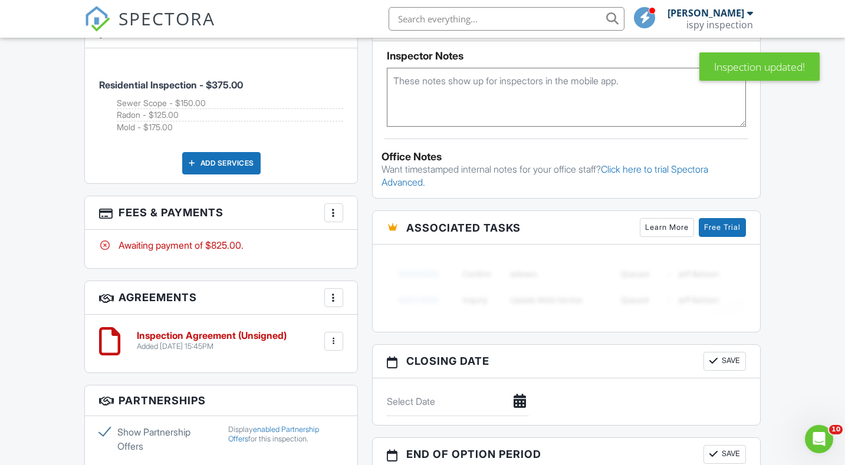
scroll to position [762, 0]
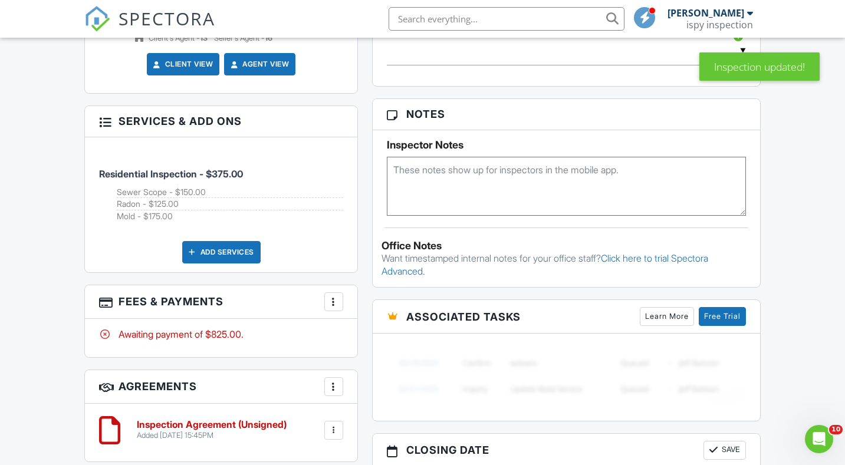
click at [199, 180] on span "Residential Inspection - $375.00" at bounding box center [171, 174] width 144 height 12
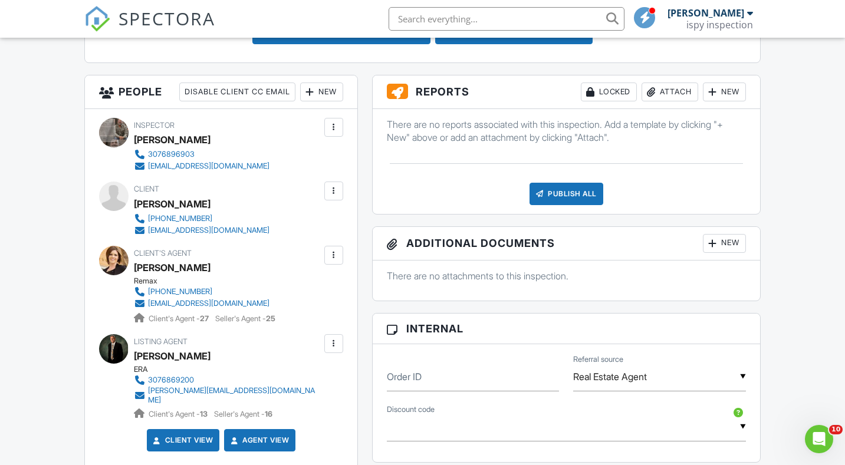
scroll to position [376, 0]
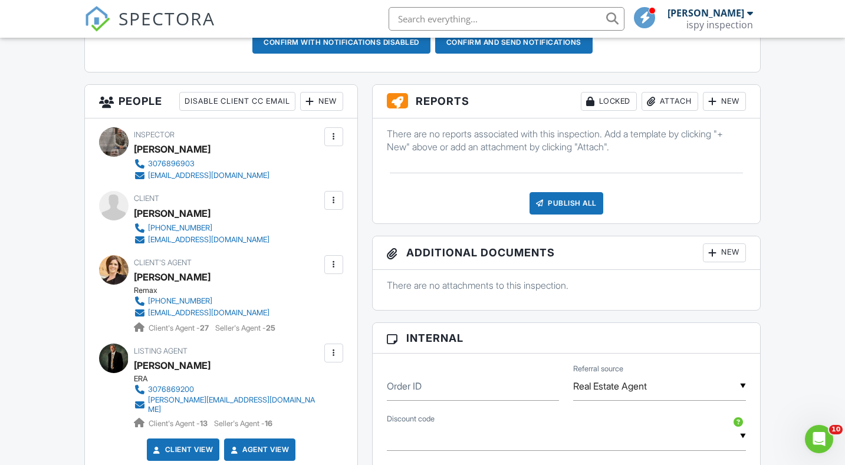
click at [727, 111] on div "New" at bounding box center [724, 101] width 43 height 19
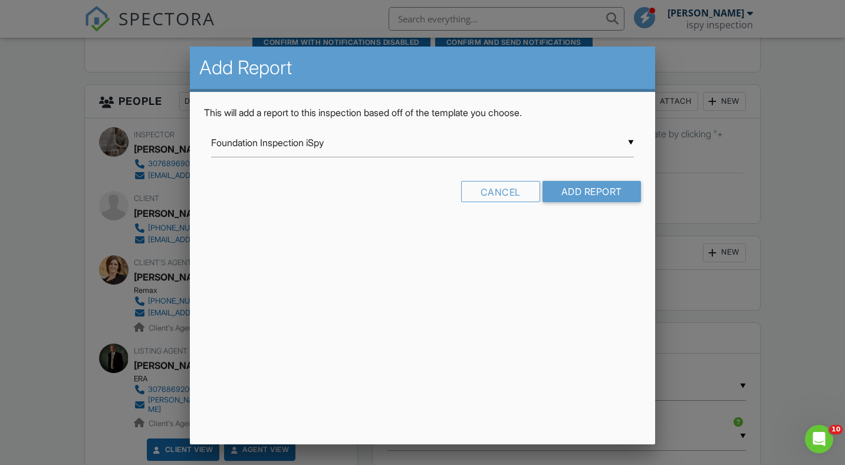
click at [334, 150] on div "▼ Foundation Inspection iSpy Foundation Inspection iSpy InterNACHI Commercial T…" at bounding box center [422, 143] width 422 height 29
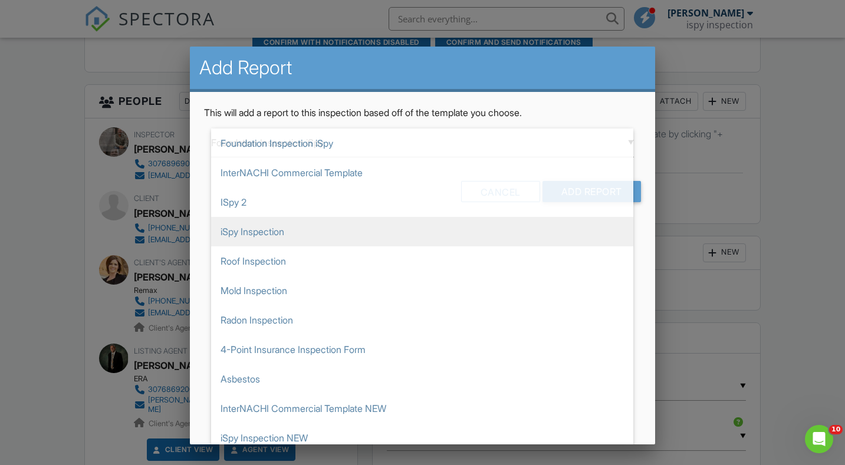
click at [277, 227] on span "iSpy Inspection" at bounding box center [422, 231] width 422 height 29
type input "iSpy Inspection"
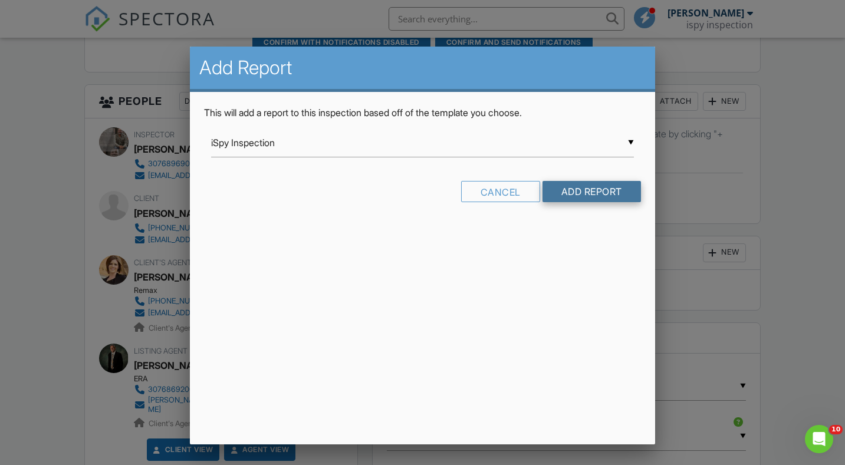
click at [599, 189] on input "Add Report" at bounding box center [592, 191] width 99 height 21
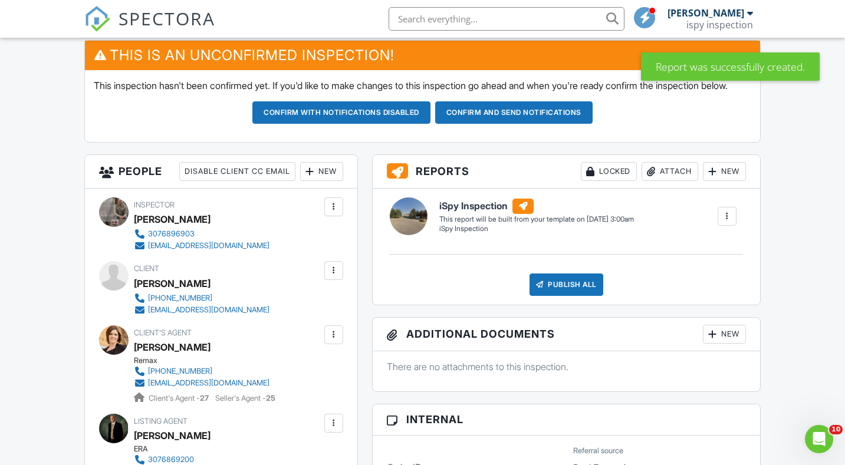
click at [736, 181] on div "New" at bounding box center [724, 171] width 43 height 19
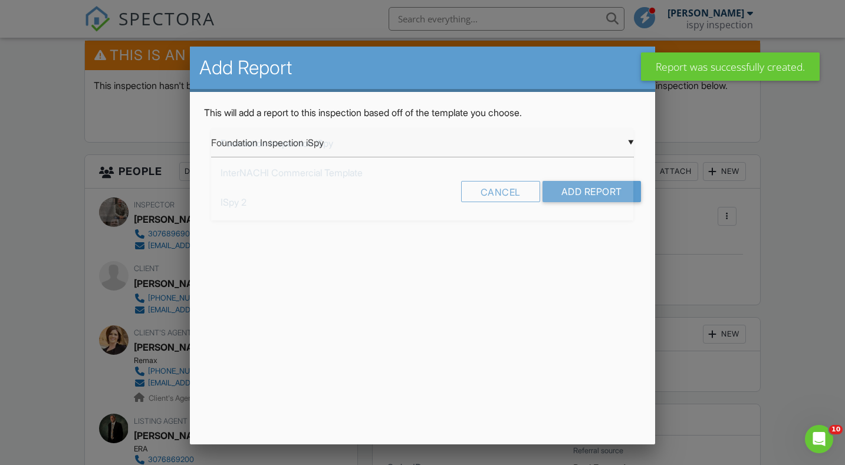
click at [316, 154] on div "▼ Foundation Inspection iSpy Foundation Inspection iSpy InterNACHI Commercial T…" at bounding box center [422, 143] width 422 height 29
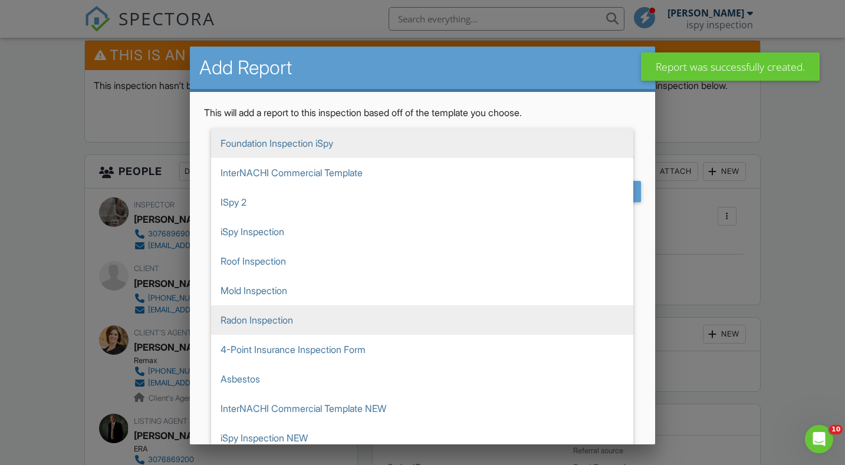
click at [274, 317] on span "Radon Inspection" at bounding box center [422, 320] width 422 height 29
type input "Radon Inspection"
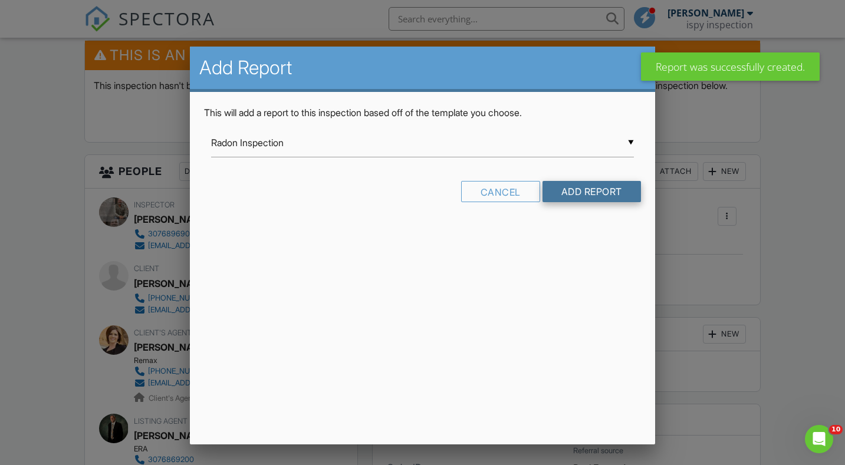
click at [583, 193] on input "Add Report" at bounding box center [592, 191] width 99 height 21
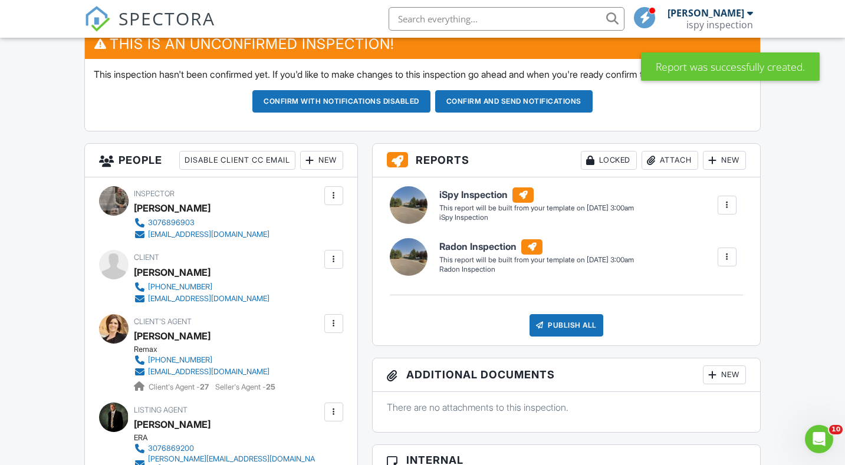
click at [729, 170] on div "New" at bounding box center [724, 160] width 43 height 19
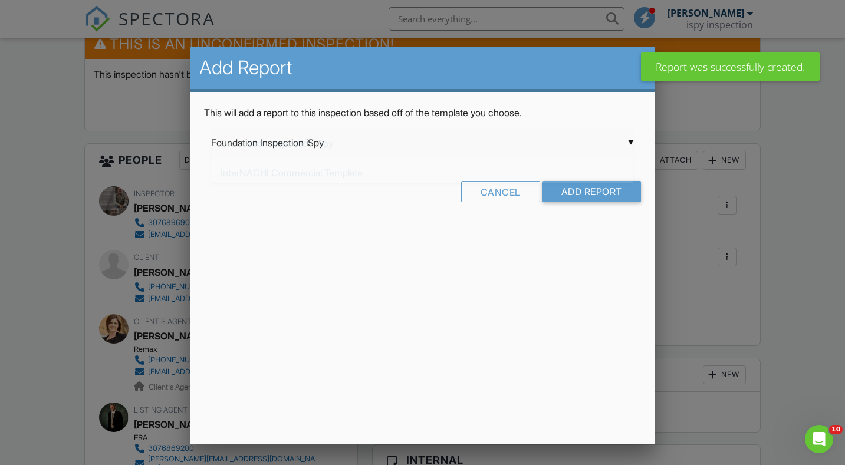
click at [377, 146] on div "▼ Foundation Inspection iSpy Foundation Inspection iSpy InterNACHI Commercial T…" at bounding box center [422, 143] width 422 height 29
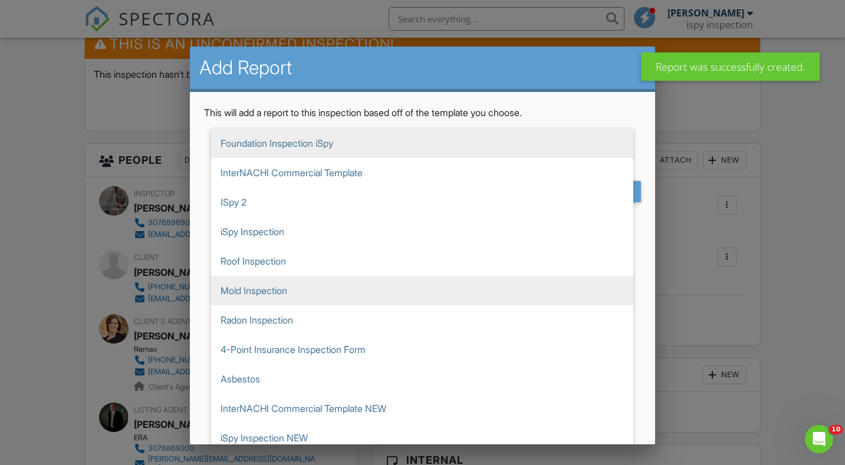
click at [287, 297] on span "Mold Inspection" at bounding box center [422, 290] width 422 height 29
type input "Mold Inspection"
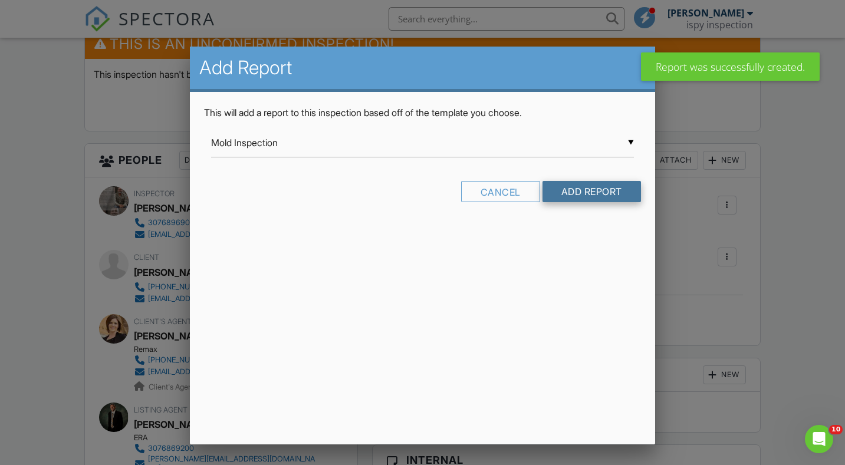
click at [583, 191] on input "Add Report" at bounding box center [592, 191] width 99 height 21
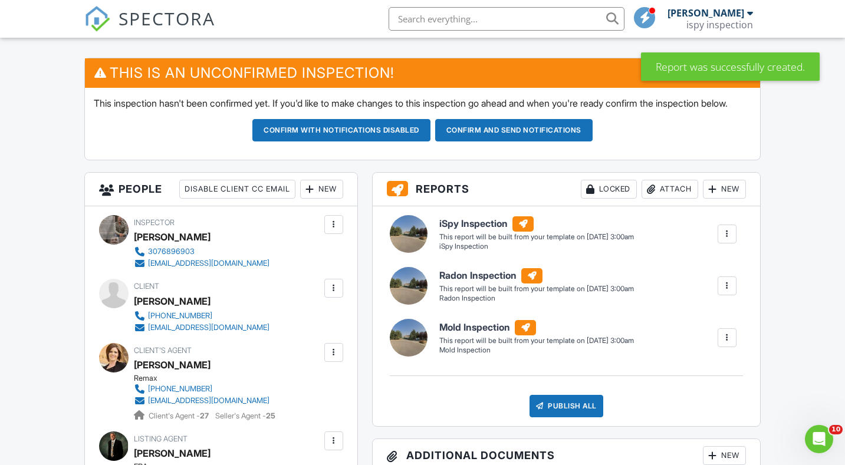
scroll to position [290, 0]
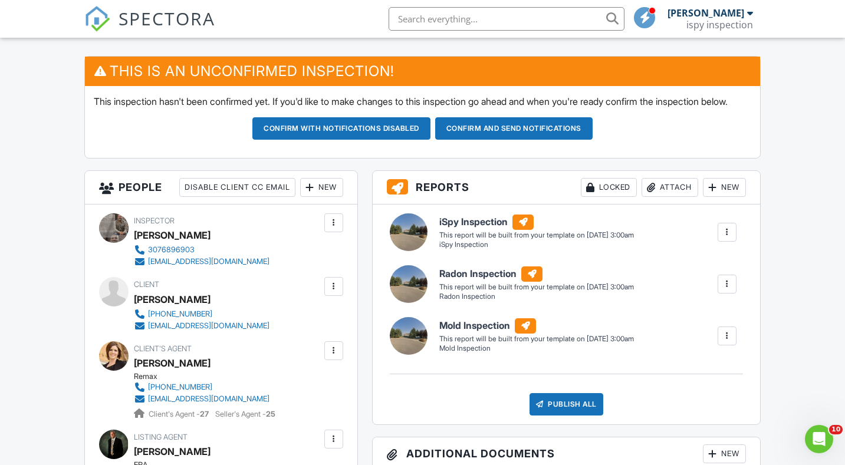
click at [733, 197] on div "New" at bounding box center [724, 187] width 43 height 19
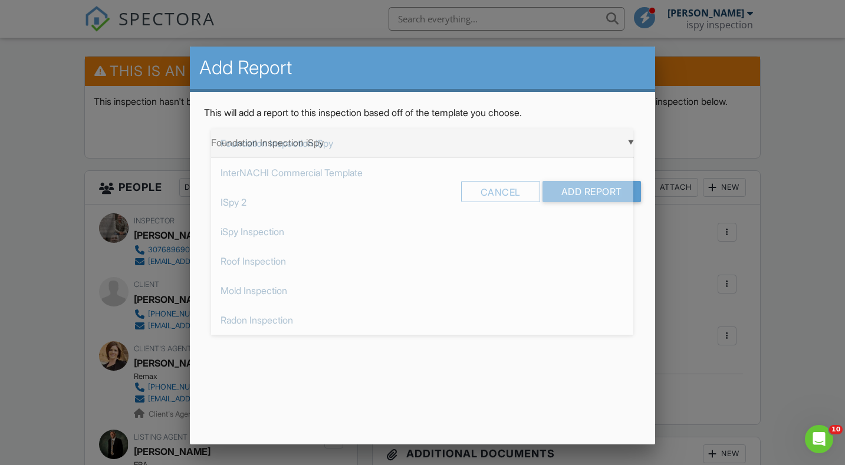
click at [395, 146] on div "▼ Foundation Inspection iSpy Foundation Inspection iSpy InterNACHI Commercial T…" at bounding box center [422, 143] width 422 height 29
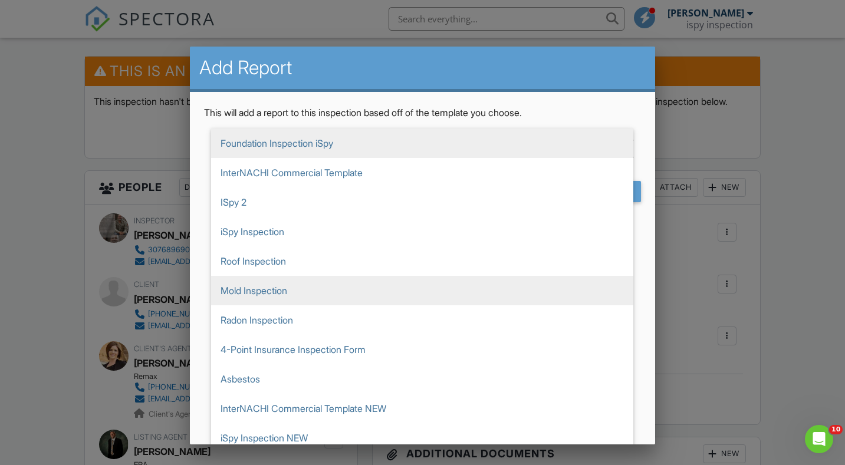
scroll to position [135, 0]
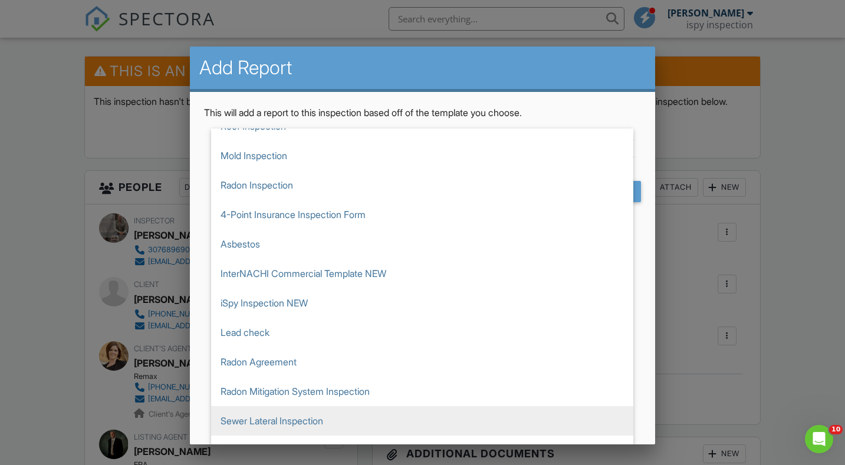
click at [299, 418] on span "Sewer Lateral Inspection" at bounding box center [422, 420] width 422 height 29
type input "Sewer Lateral Inspection"
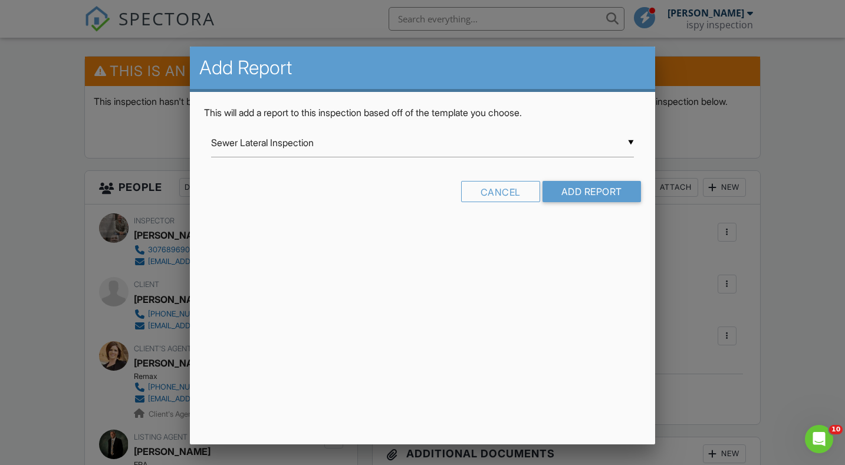
scroll to position [0, 0]
click at [588, 190] on input "Add Report" at bounding box center [592, 191] width 99 height 21
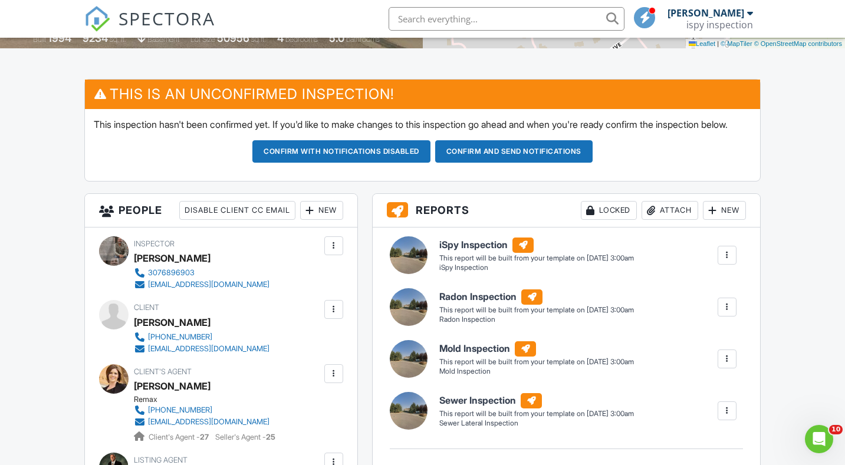
scroll to position [101, 0]
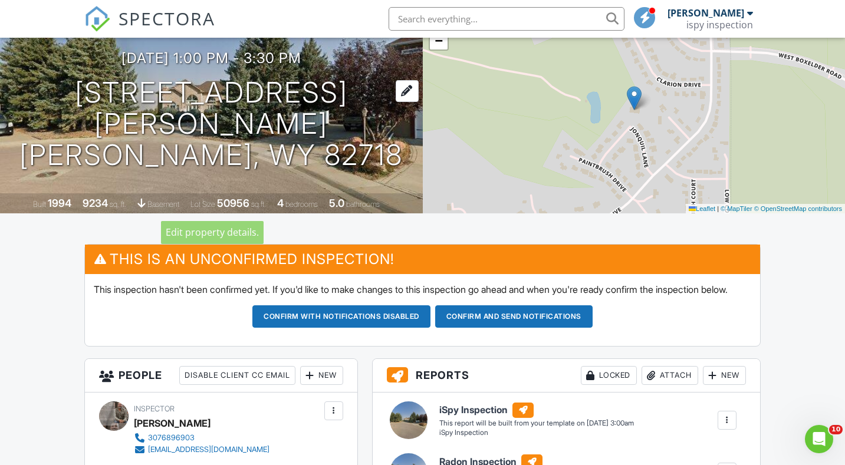
click at [238, 133] on h1 "[STREET_ADDRESS][PERSON_NAME] [PERSON_NAME], WY 82718" at bounding box center [211, 123] width 385 height 93
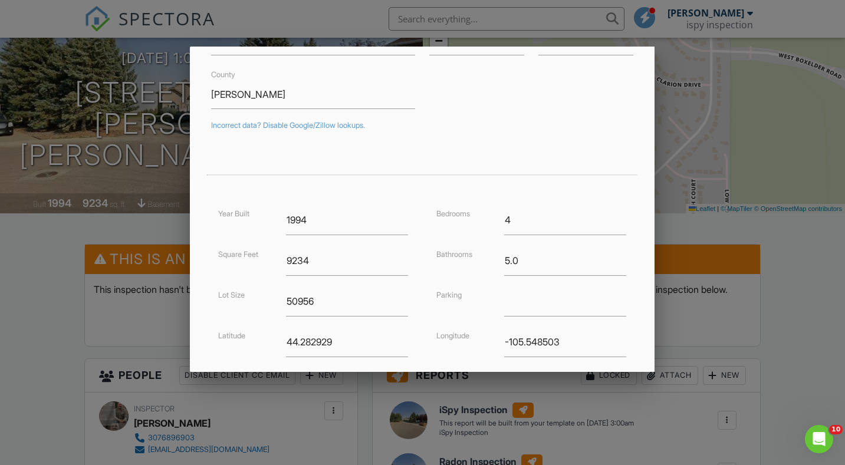
scroll to position [182, 0]
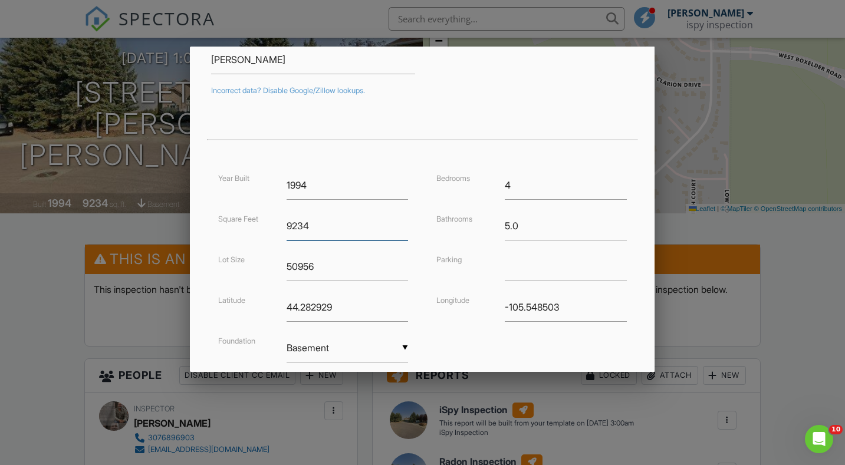
click at [329, 229] on input "9234" at bounding box center [348, 226] width 122 height 29
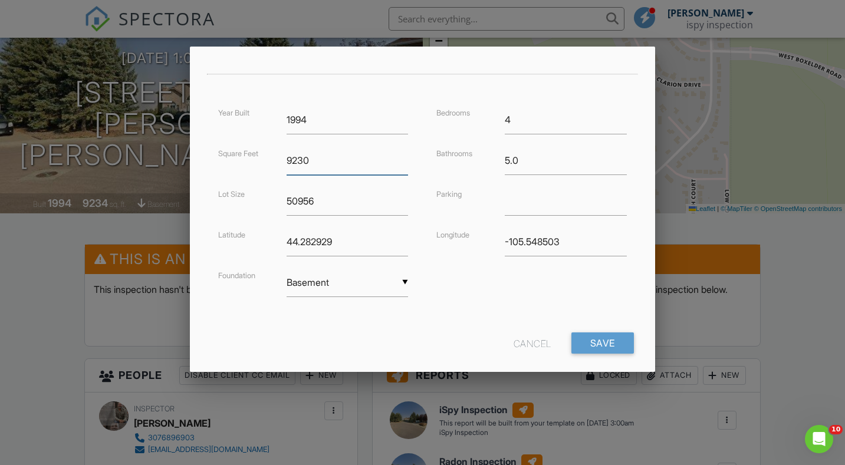
scroll to position [249, 0]
type input "9230"
drag, startPoint x: 514, startPoint y: 120, endPoint x: 483, endPoint y: 120, distance: 30.7
click at [483, 120] on div "Bedrooms 4" at bounding box center [531, 118] width 204 height 29
type input "5"
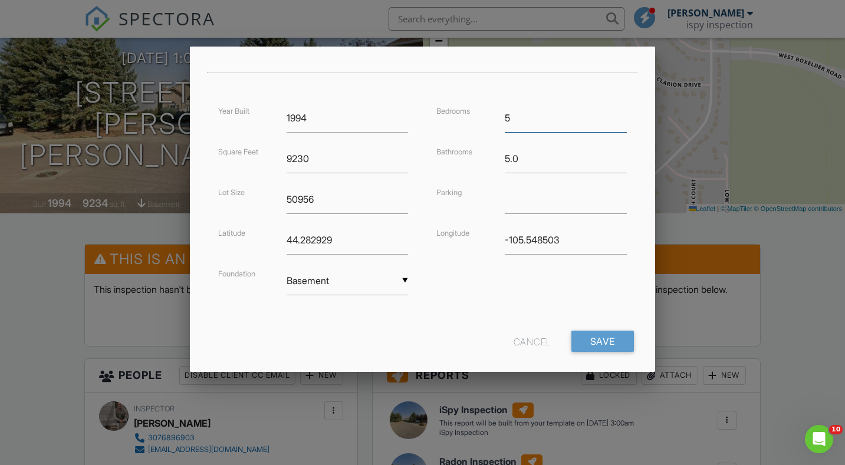
click at [621, 113] on input "5" at bounding box center [566, 118] width 122 height 29
click at [593, 344] on input "Save" at bounding box center [603, 341] width 63 height 21
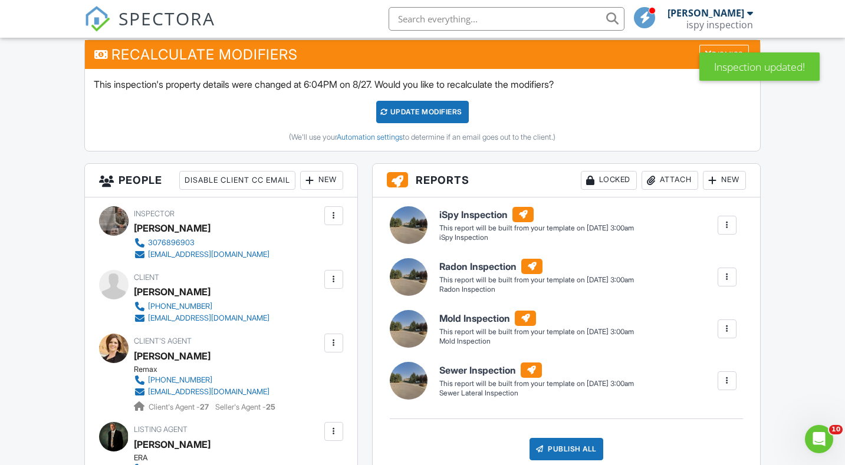
scroll to position [416, 0]
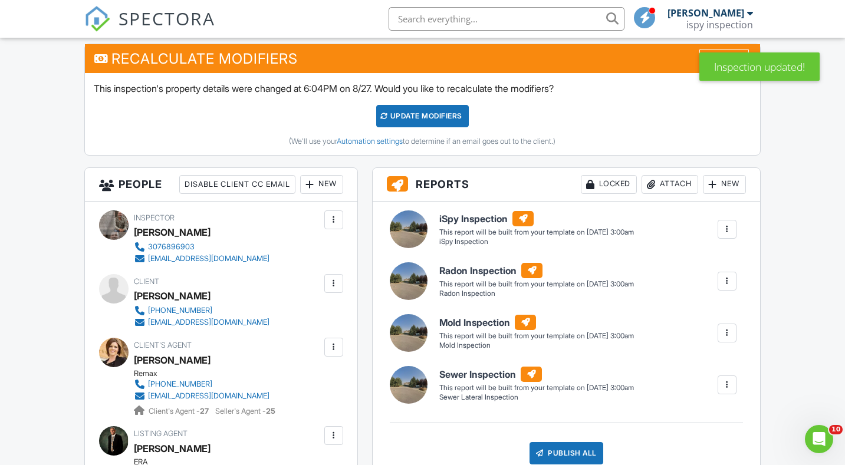
click at [446, 127] on div "UPDATE Modifiers" at bounding box center [422, 116] width 93 height 22
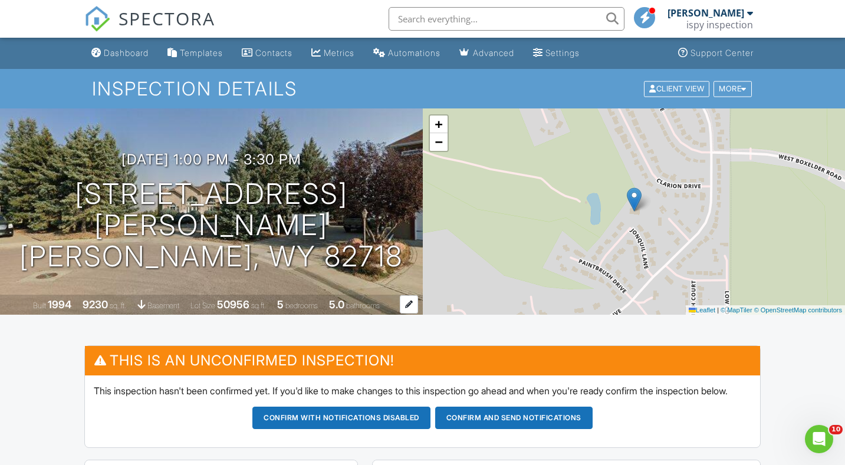
click at [51, 301] on div "1994" at bounding box center [60, 304] width 24 height 12
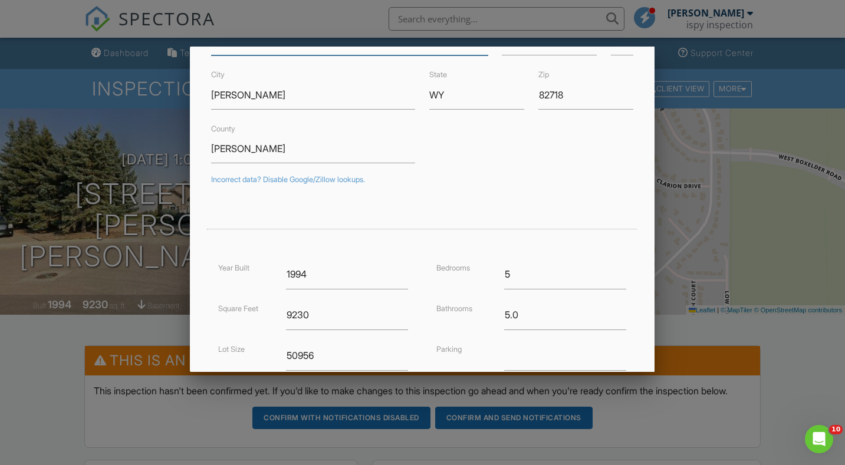
scroll to position [94, 0]
click at [329, 275] on input "1994" at bounding box center [348, 273] width 122 height 29
click at [402, 270] on input "1995" at bounding box center [348, 273] width 122 height 29
click at [402, 270] on input "1996" at bounding box center [348, 273] width 122 height 29
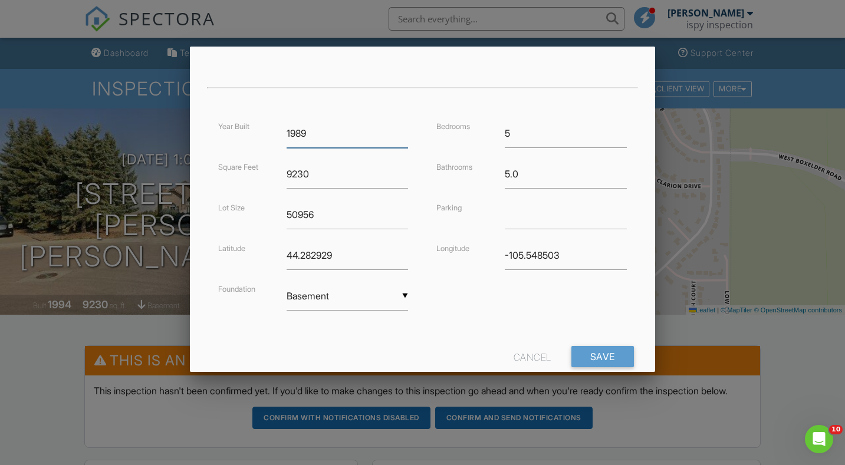
scroll to position [264, 0]
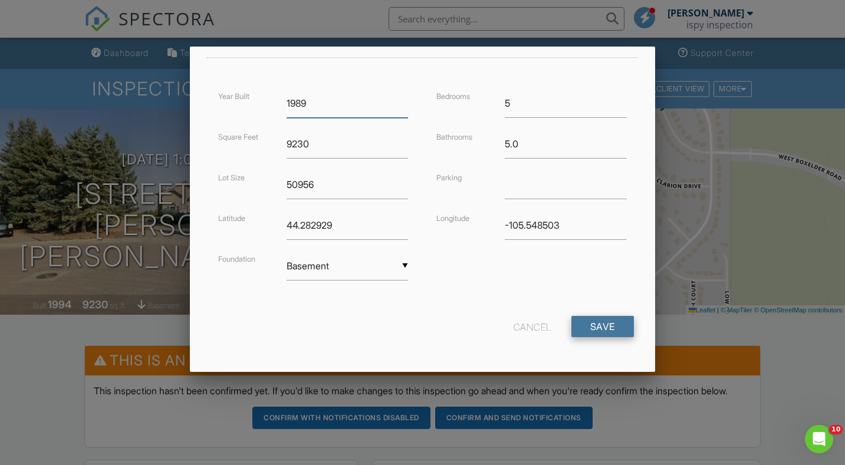
type input "1989"
click at [616, 333] on input "Save" at bounding box center [603, 326] width 63 height 21
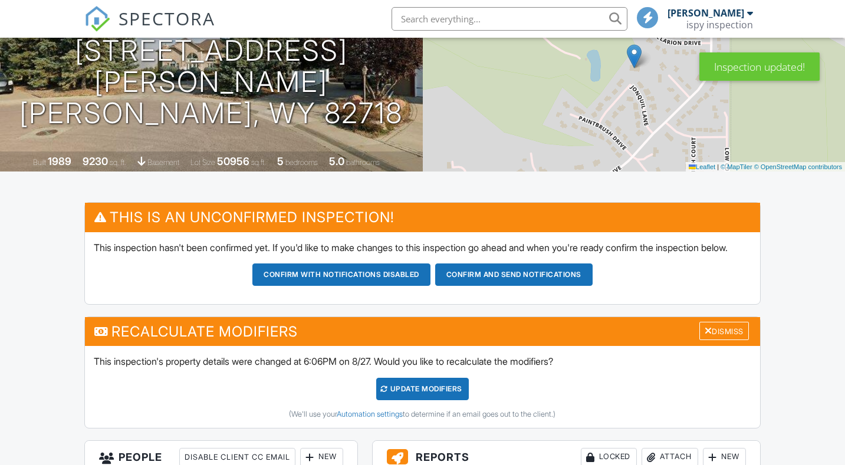
scroll to position [231, 0]
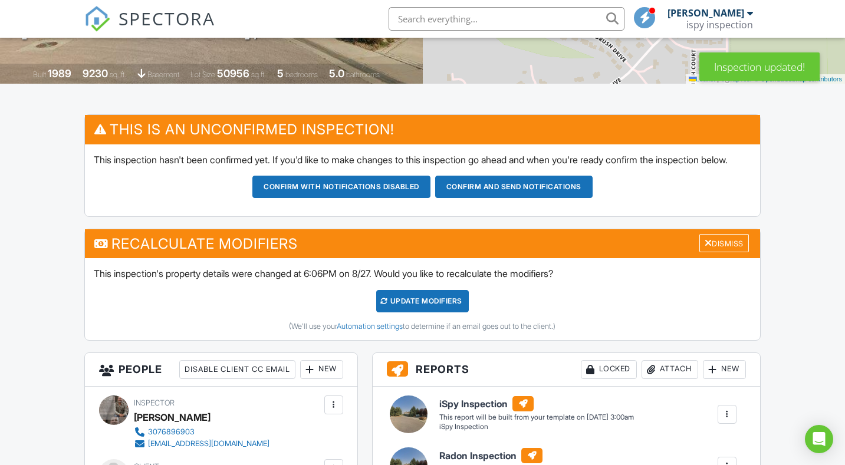
click at [404, 313] on div "UPDATE Modifiers" at bounding box center [422, 301] width 93 height 22
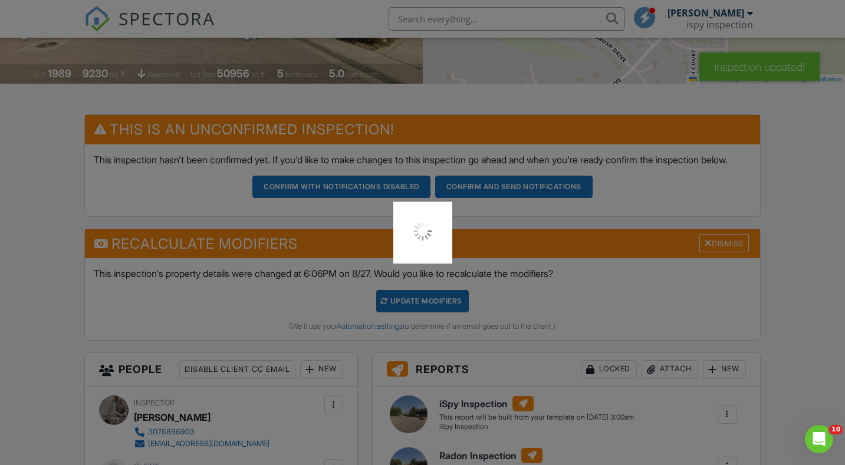
scroll to position [0, 0]
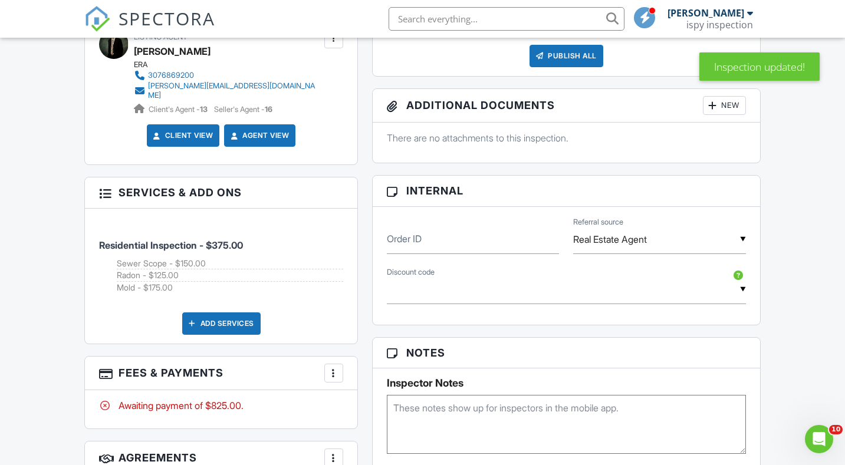
scroll to position [692, 0]
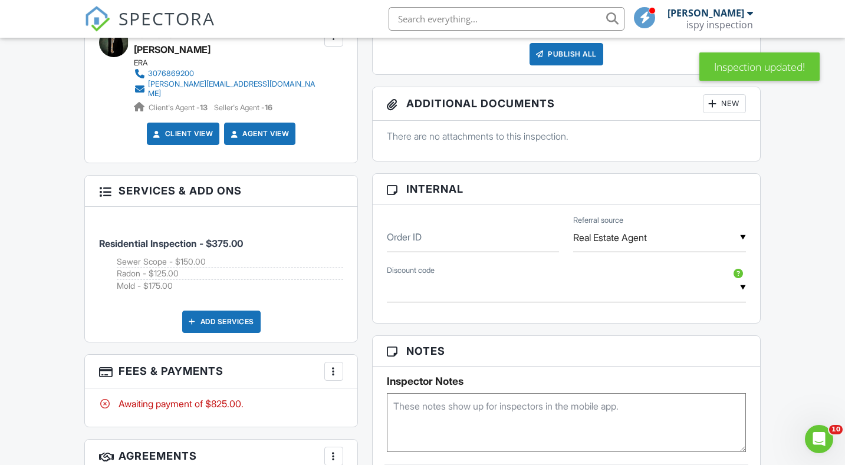
click at [336, 377] on div at bounding box center [334, 372] width 12 height 12
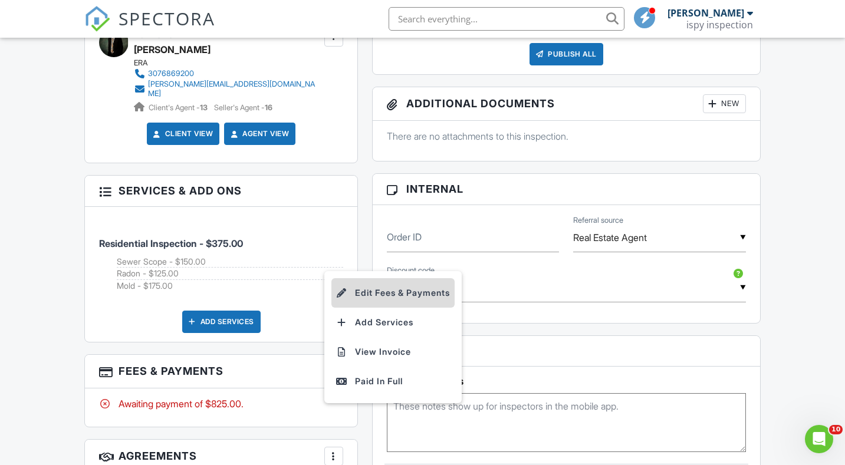
click at [394, 292] on li "Edit Fees & Payments" at bounding box center [393, 292] width 123 height 29
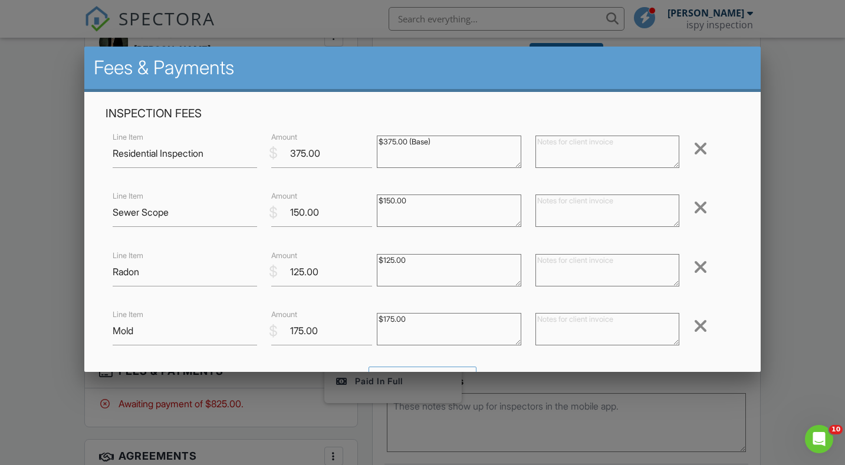
click at [34, 258] on div at bounding box center [422, 232] width 845 height 582
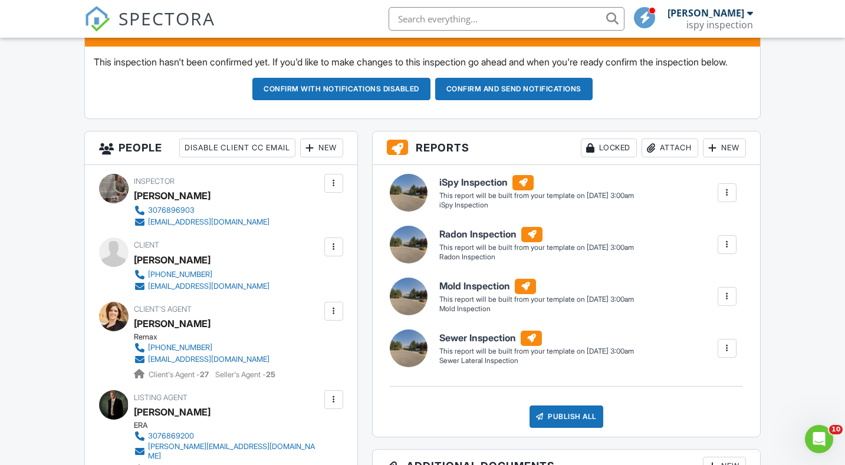
scroll to position [330, 0]
